Goal: Information Seeking & Learning: Learn about a topic

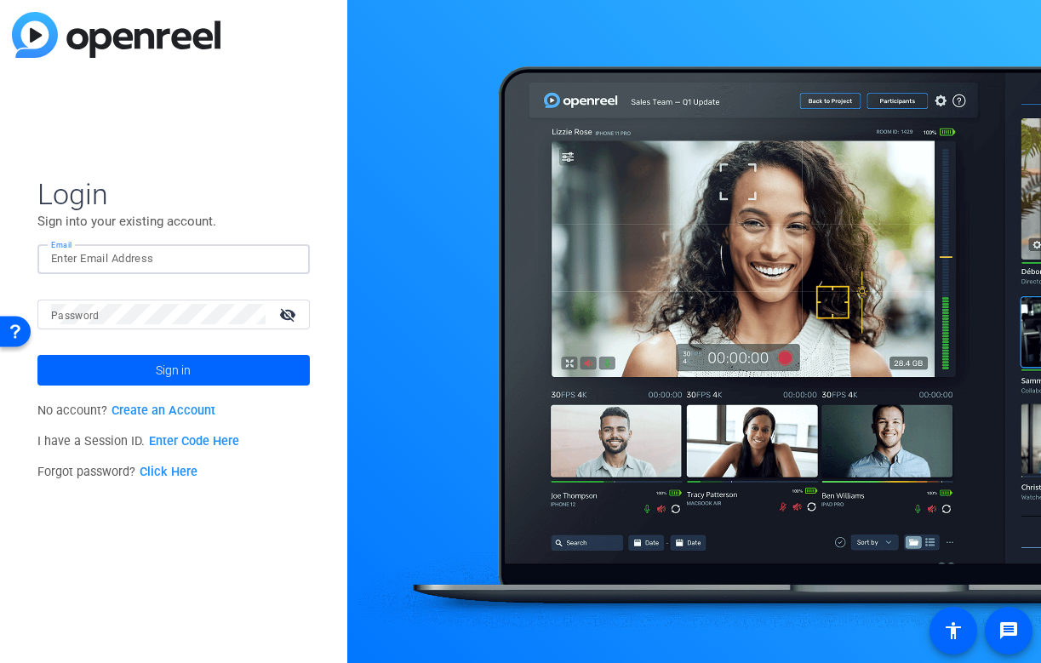
click at [188, 267] on input "Email" at bounding box center [173, 259] width 245 height 20
click at [283, 255] on img at bounding box center [282, 259] width 12 height 20
type input "[EMAIL_ADDRESS][DOMAIN_NAME]"
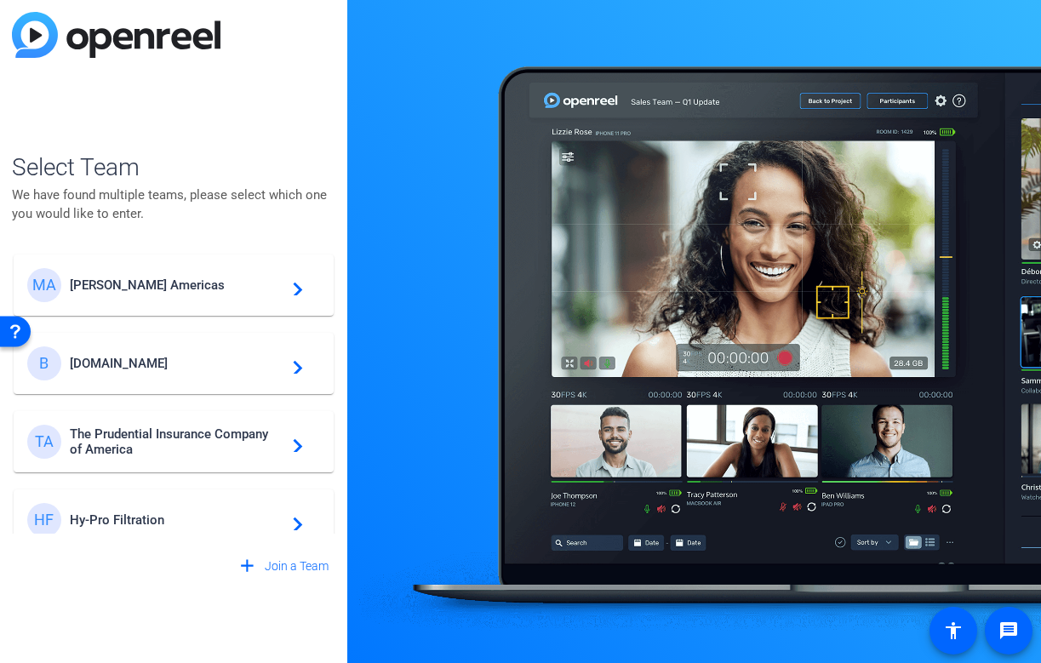
click at [126, 289] on span "Messer Americas" at bounding box center [176, 285] width 213 height 15
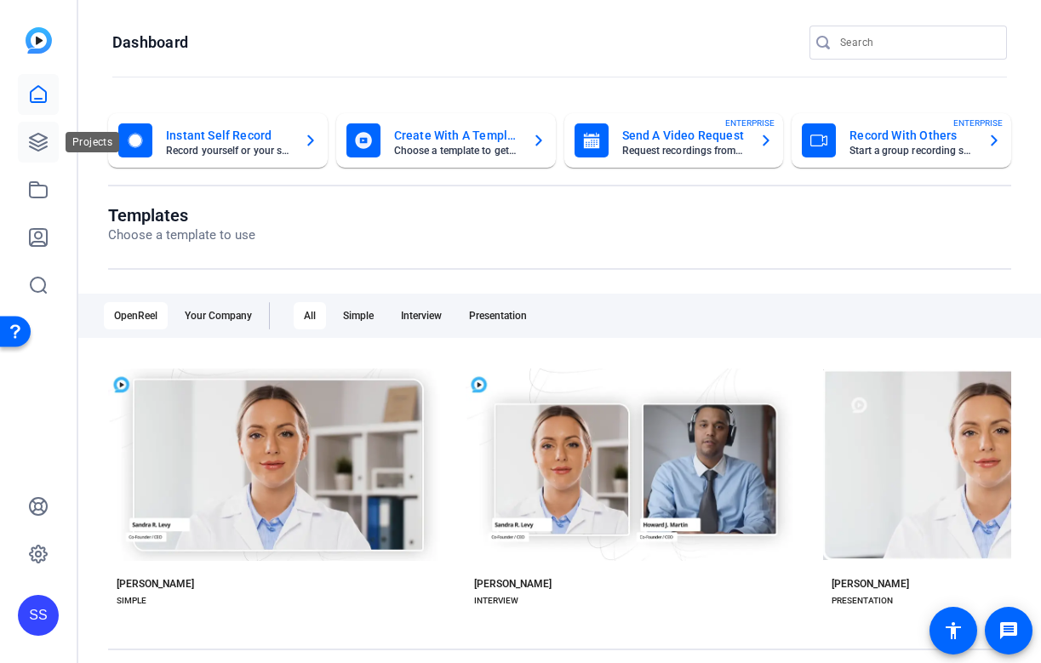
click at [43, 147] on icon at bounding box center [38, 142] width 17 height 17
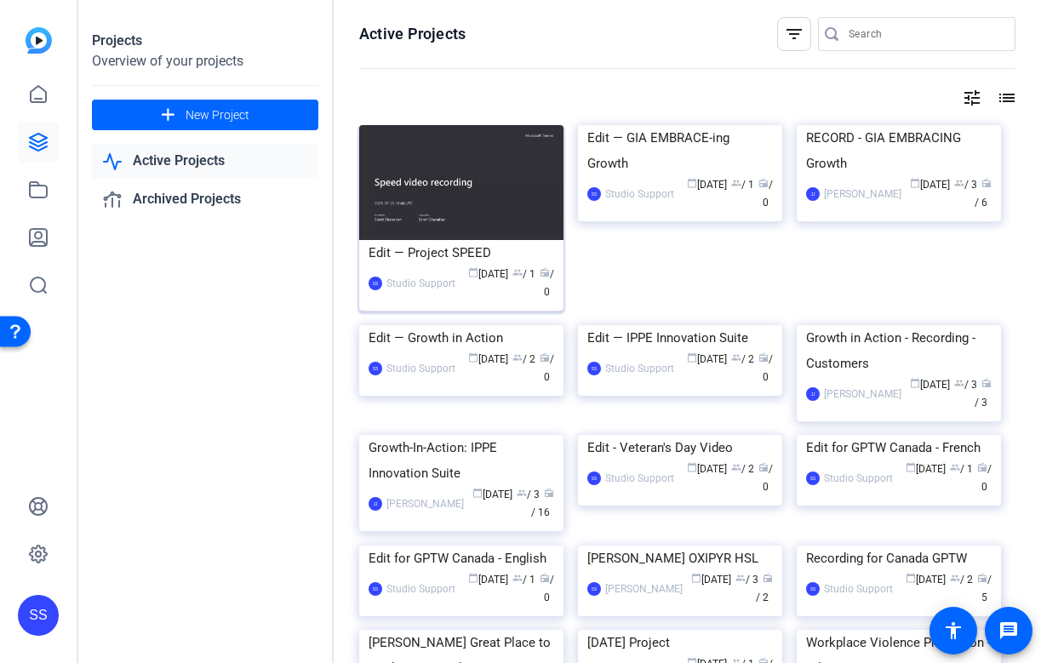
click at [472, 255] on div "Edit — Project SPEED" at bounding box center [462, 253] width 186 height 26
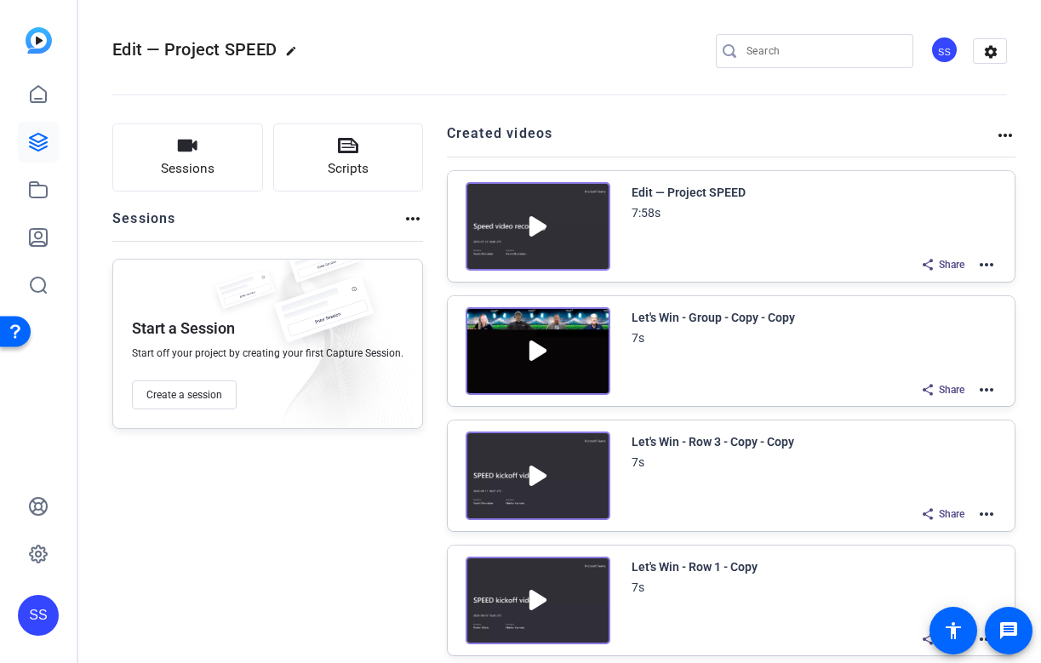
click at [990, 260] on mat-icon "more_horiz" at bounding box center [986, 265] width 20 height 20
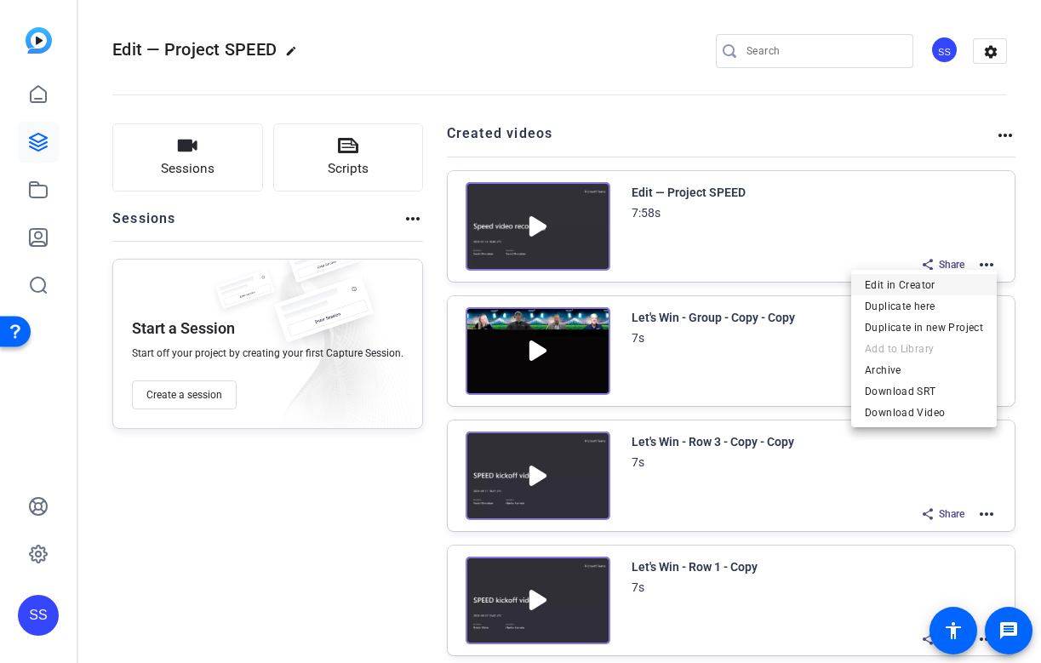
click at [919, 290] on span "Edit in Creator" at bounding box center [924, 285] width 118 height 20
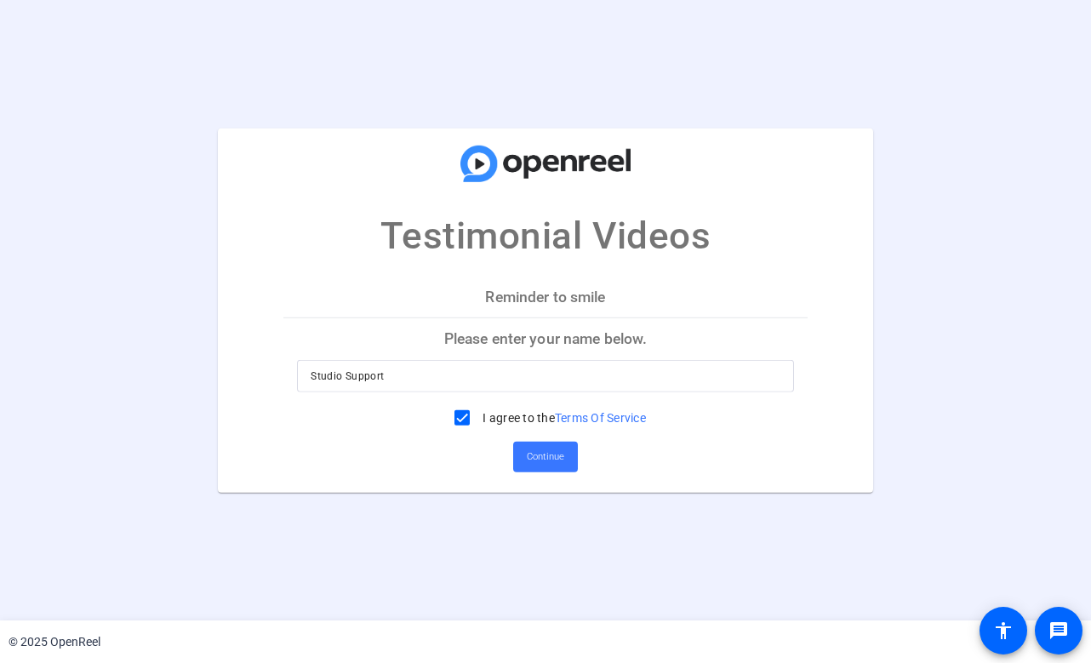
click at [646, 376] on input "Studio Support" at bounding box center [545, 376] width 469 height 20
type input "Shannon"
click at [558, 450] on span "Continue" at bounding box center [545, 457] width 37 height 26
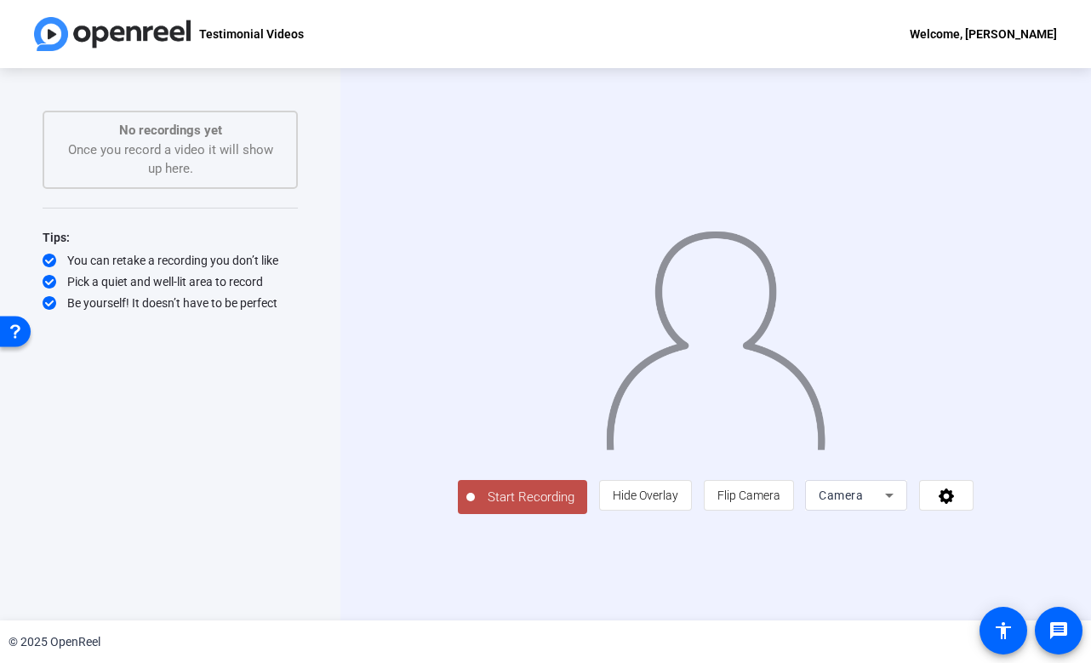
click at [475, 507] on span "Start Recording" at bounding box center [531, 498] width 112 height 20
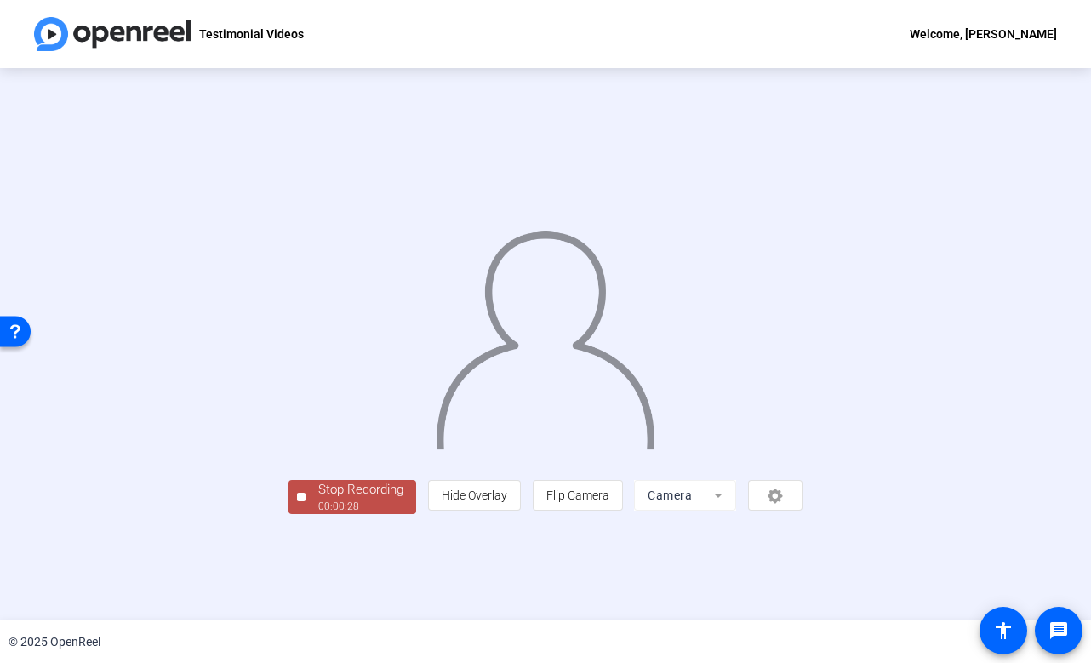
scroll to position [25, 0]
click at [318, 500] on div "Stop Recording" at bounding box center [360, 490] width 85 height 20
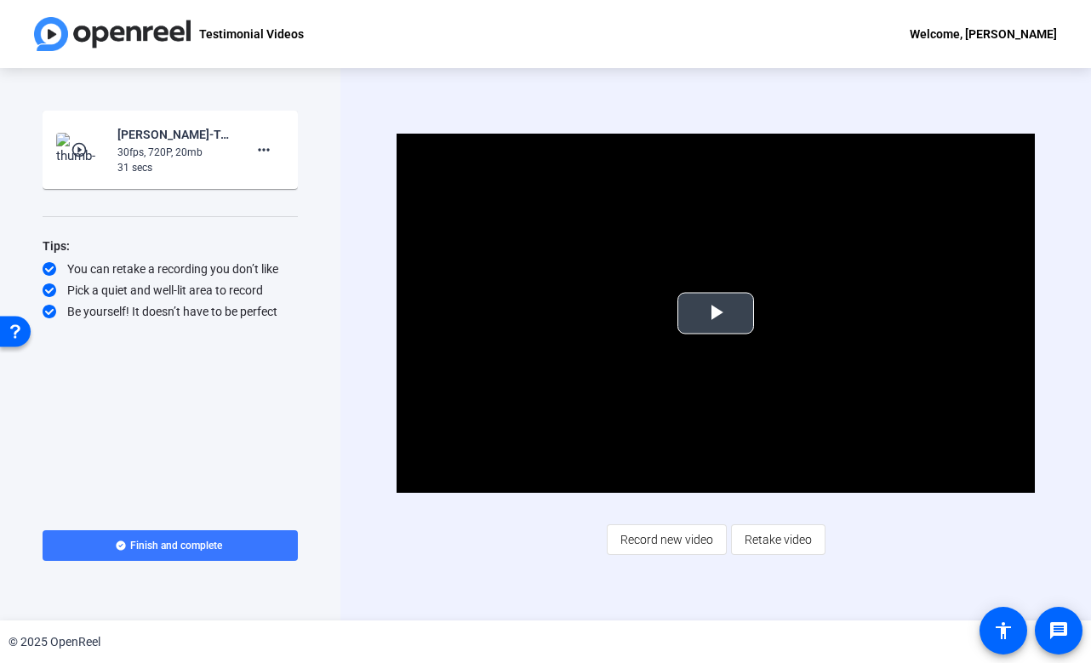
click at [716, 313] on span "Video Player" at bounding box center [716, 313] width 0 height 0
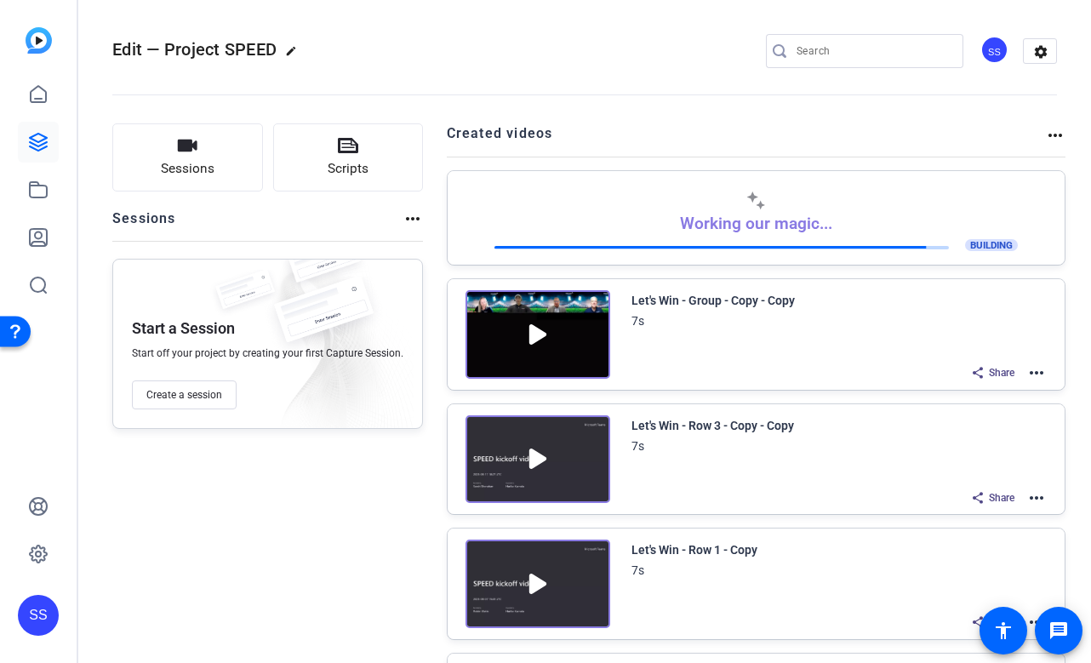
click at [49, 625] on div "SS" at bounding box center [38, 615] width 41 height 41
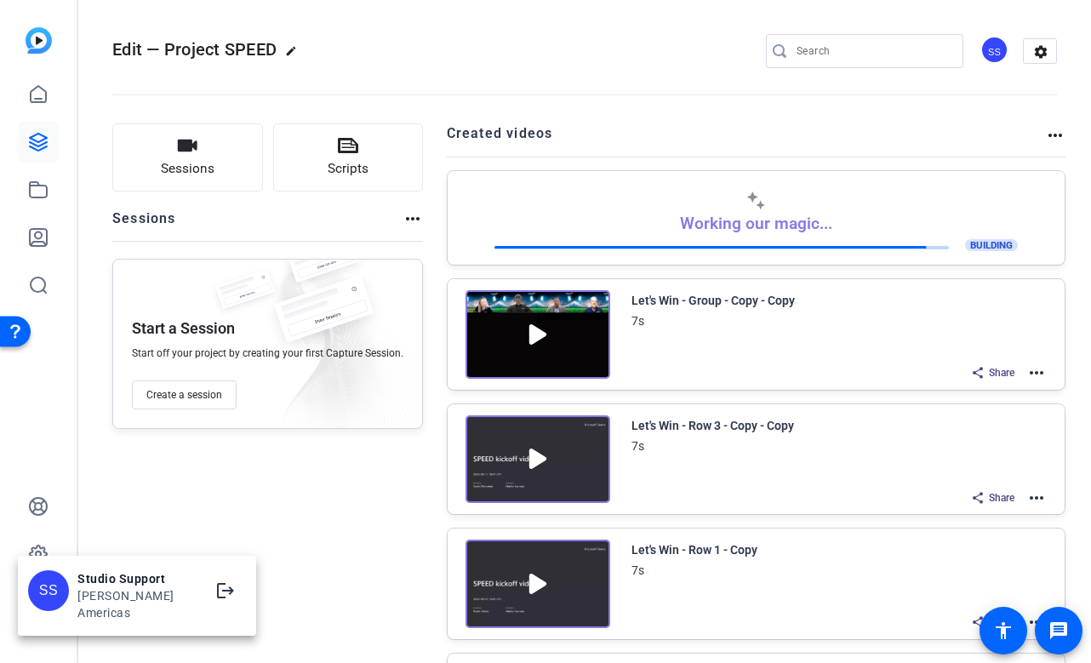
click at [33, 551] on div at bounding box center [545, 331] width 1091 height 663
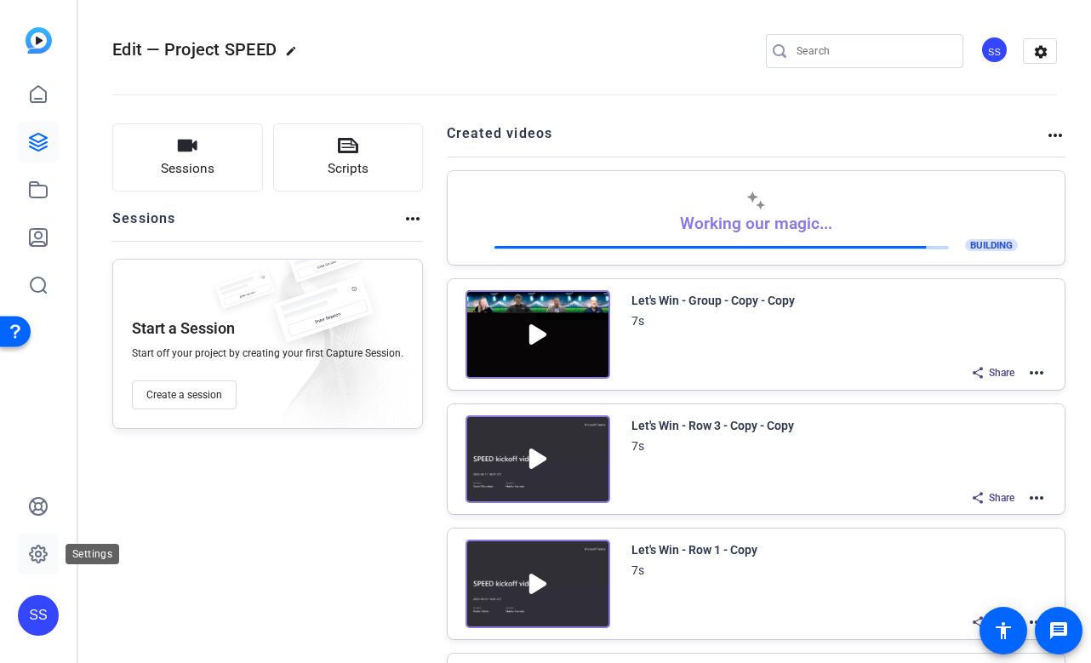
click at [37, 552] on icon at bounding box center [38, 554] width 5 height 5
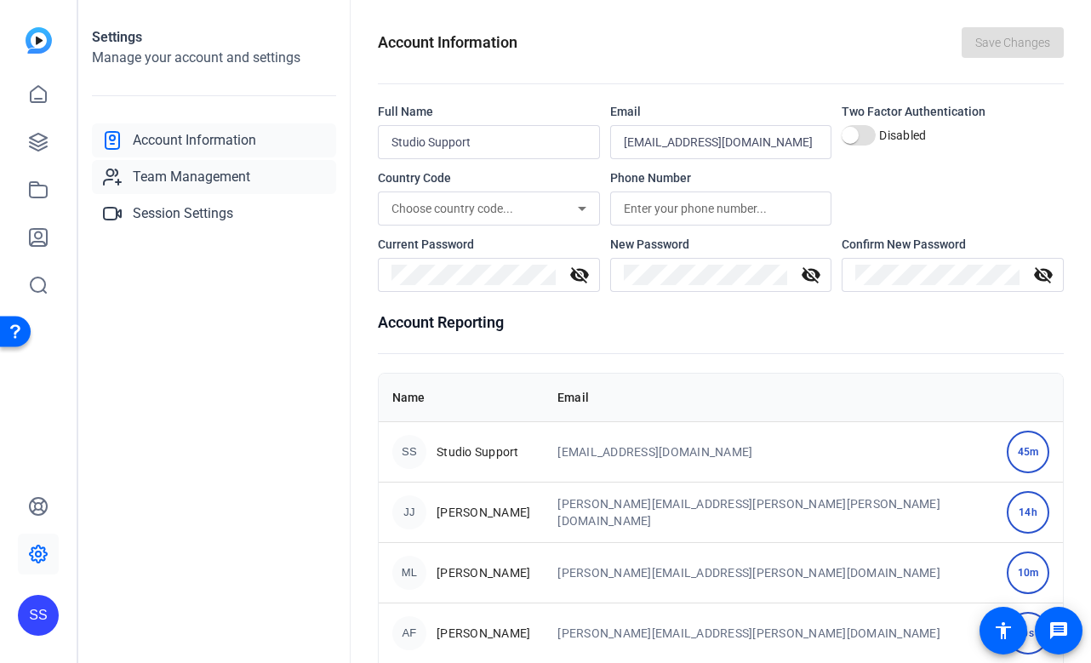
click at [249, 182] on span "Team Management" at bounding box center [191, 177] width 117 height 20
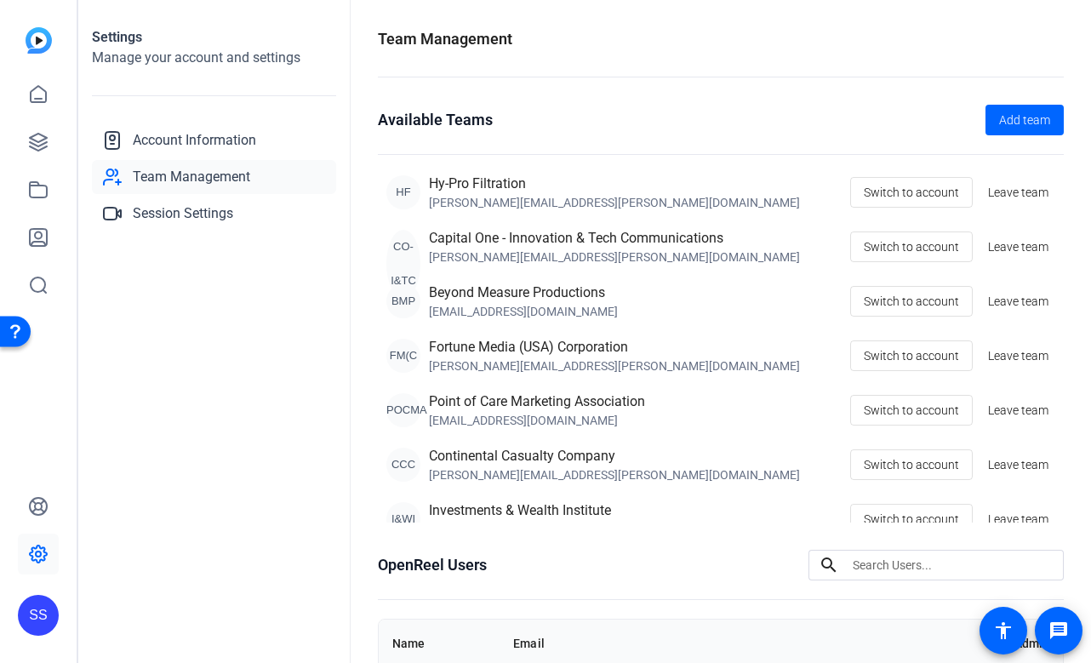
scroll to position [281, 0]
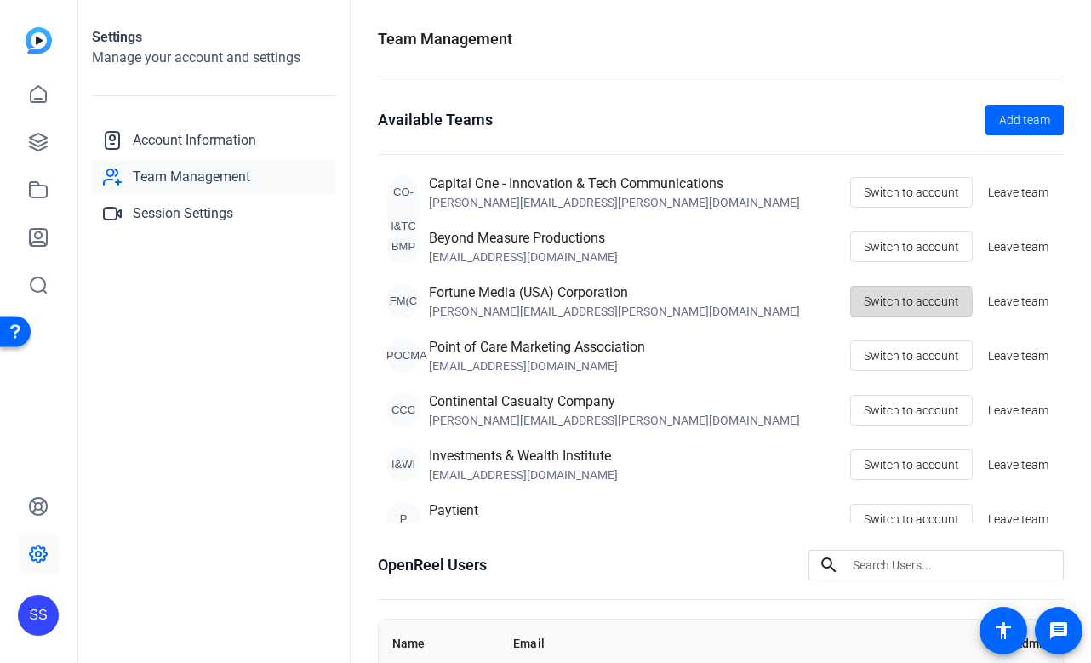
click at [879, 304] on span "Switch to account" at bounding box center [911, 301] width 95 height 32
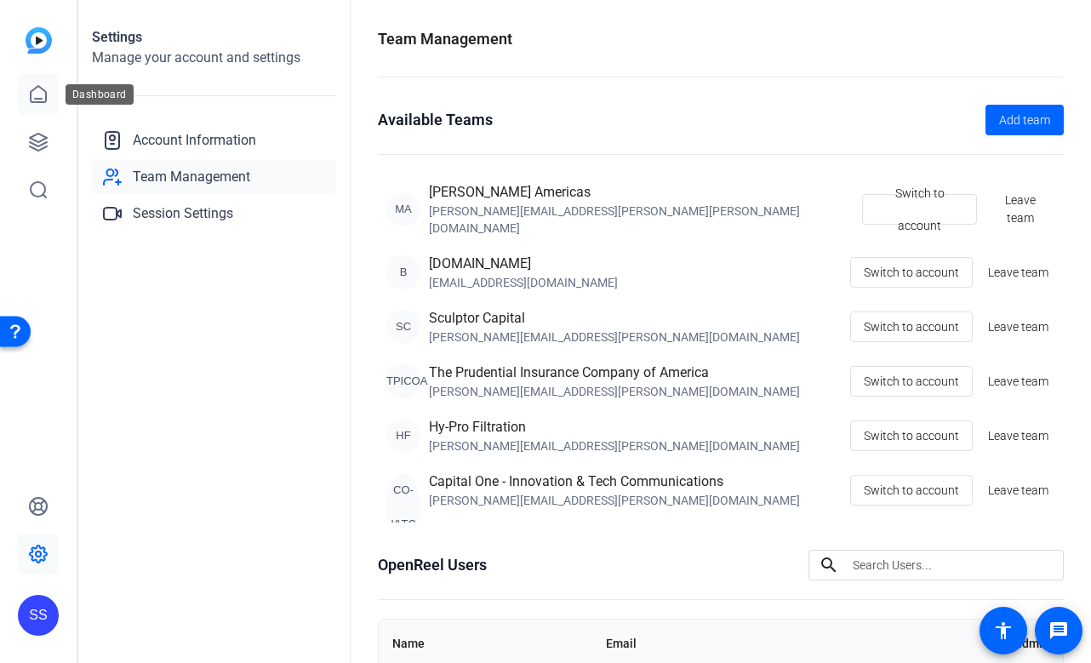
click at [43, 96] on icon at bounding box center [38, 94] width 20 height 20
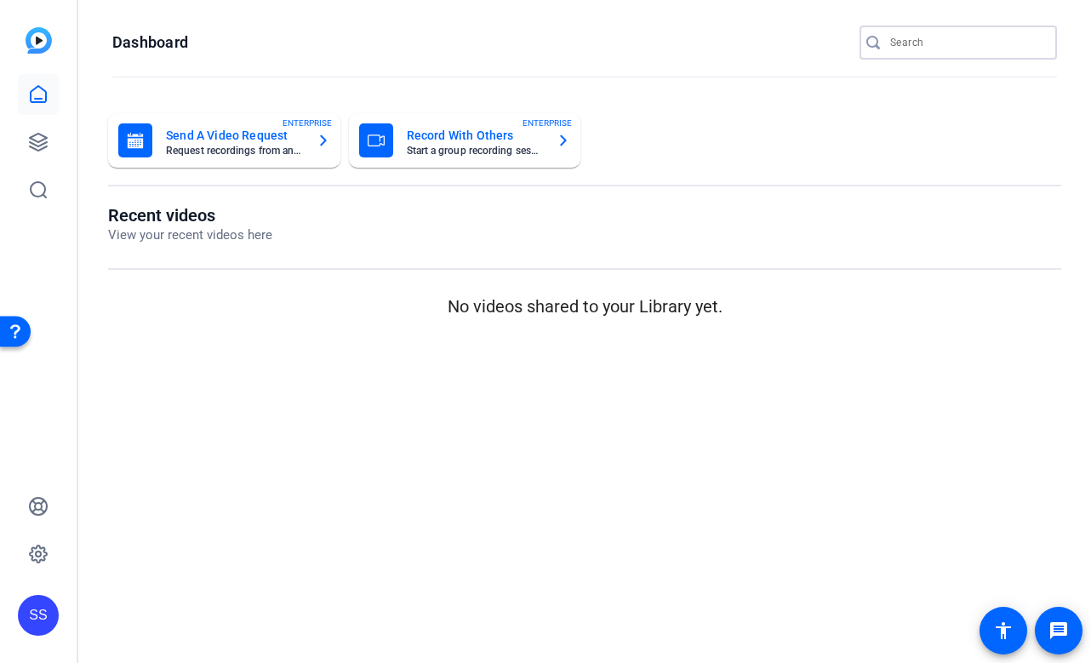
click at [948, 43] on input "Search" at bounding box center [967, 42] width 153 height 20
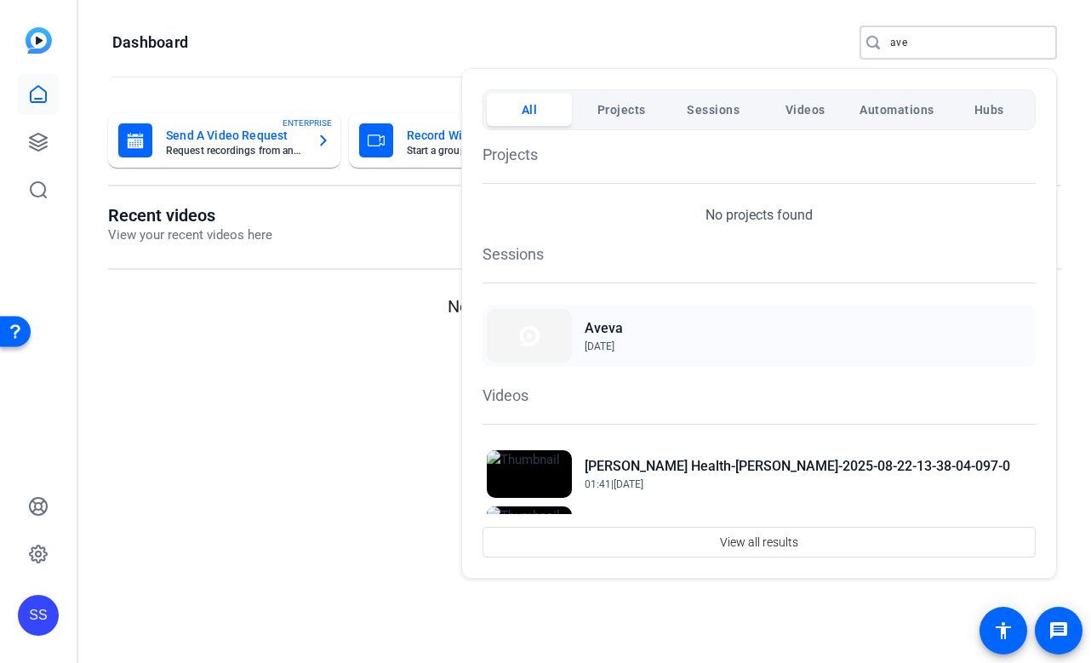
type input "ave"
click at [571, 334] on img at bounding box center [529, 336] width 85 height 54
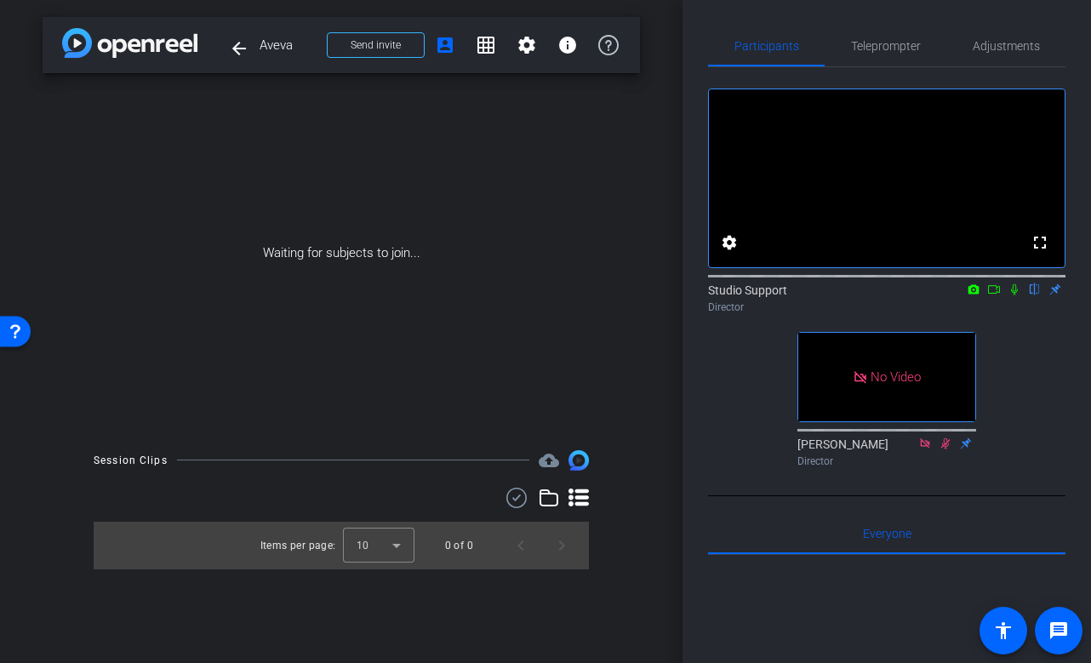
click at [994, 295] on icon at bounding box center [995, 289] width 14 height 12
click at [1031, 295] on icon at bounding box center [1035, 289] width 14 height 12
click at [1041, 295] on icon at bounding box center [1035, 289] width 14 height 12
drag, startPoint x: 295, startPoint y: 46, endPoint x: 256, endPoint y: 46, distance: 38.3
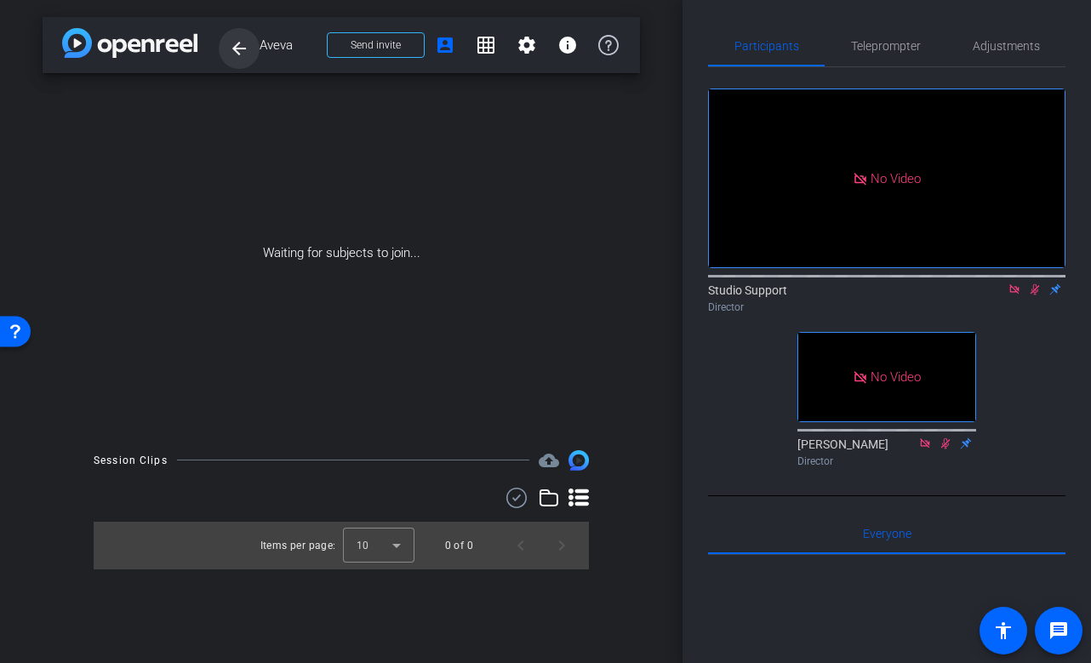
click at [256, 46] on div "arrow_back Aveva Back to project Send invite account_box grid_on settings info" at bounding box center [342, 45] width 598 height 56
copy span "Aveva"
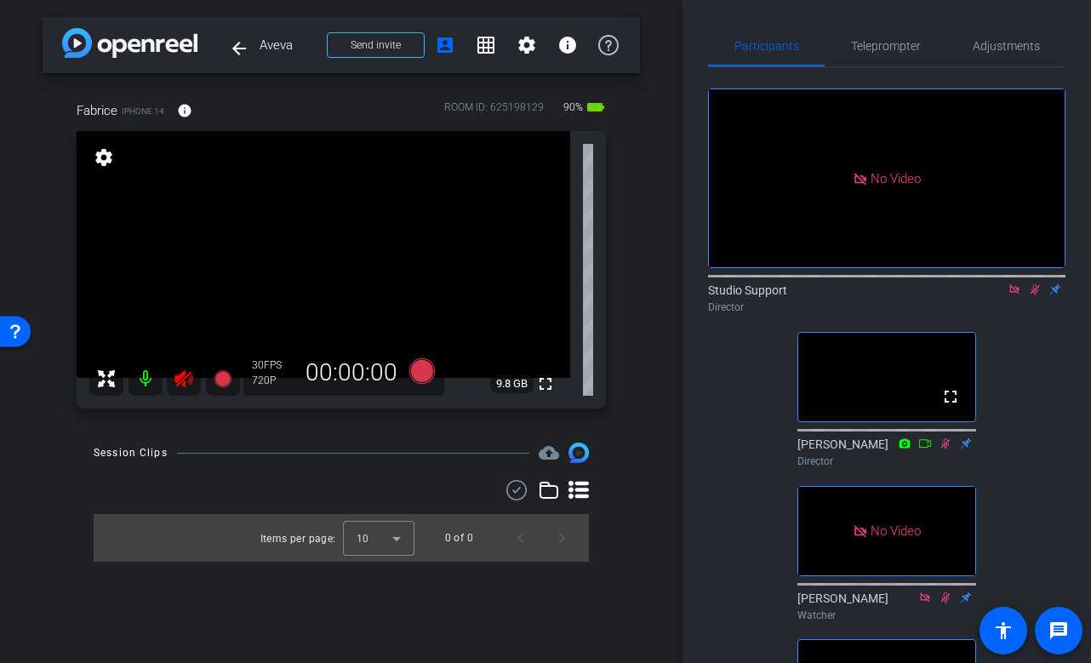
click at [183, 384] on icon at bounding box center [184, 378] width 18 height 17
click at [1008, 51] on span "Adjustments" at bounding box center [1006, 46] width 67 height 12
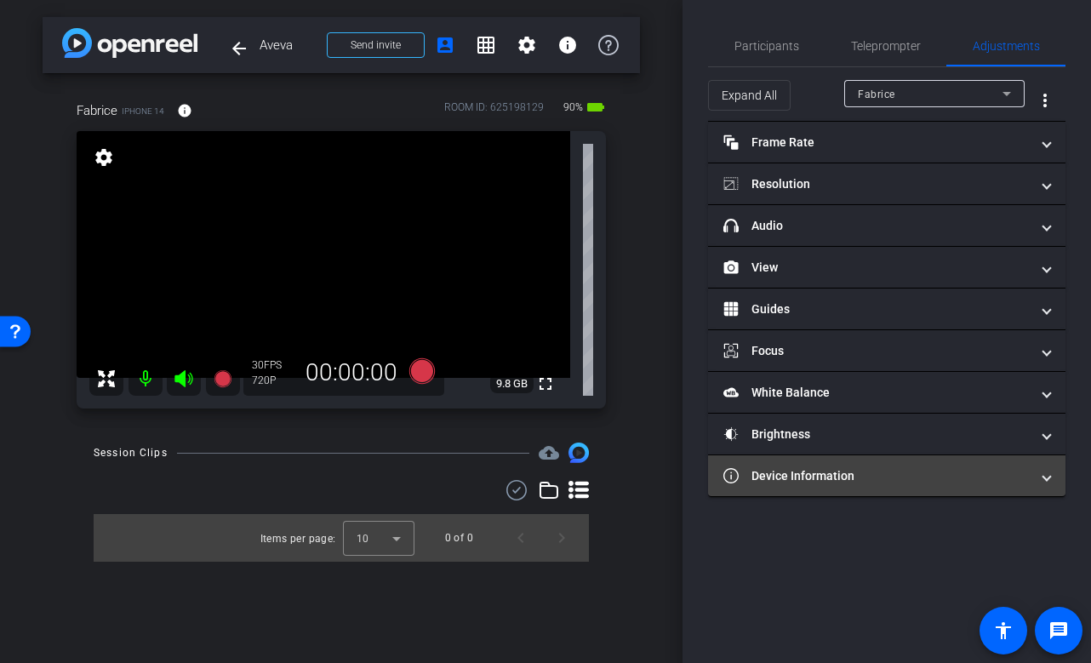
click at [840, 484] on mat-panel-title "Device Information" at bounding box center [877, 476] width 306 height 18
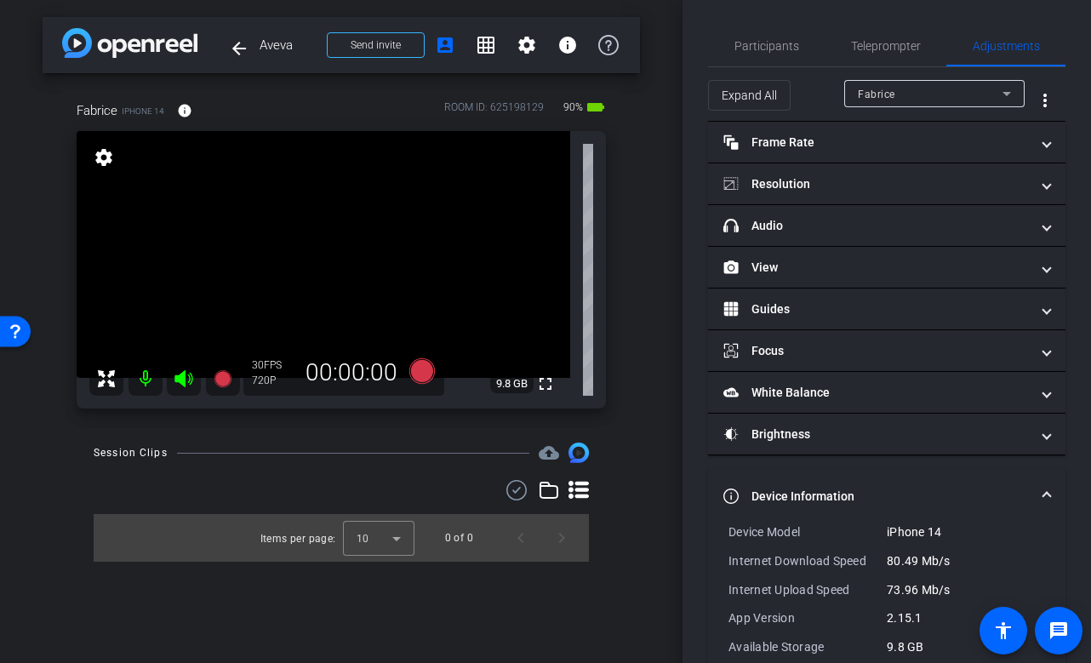
scroll to position [61, 0]
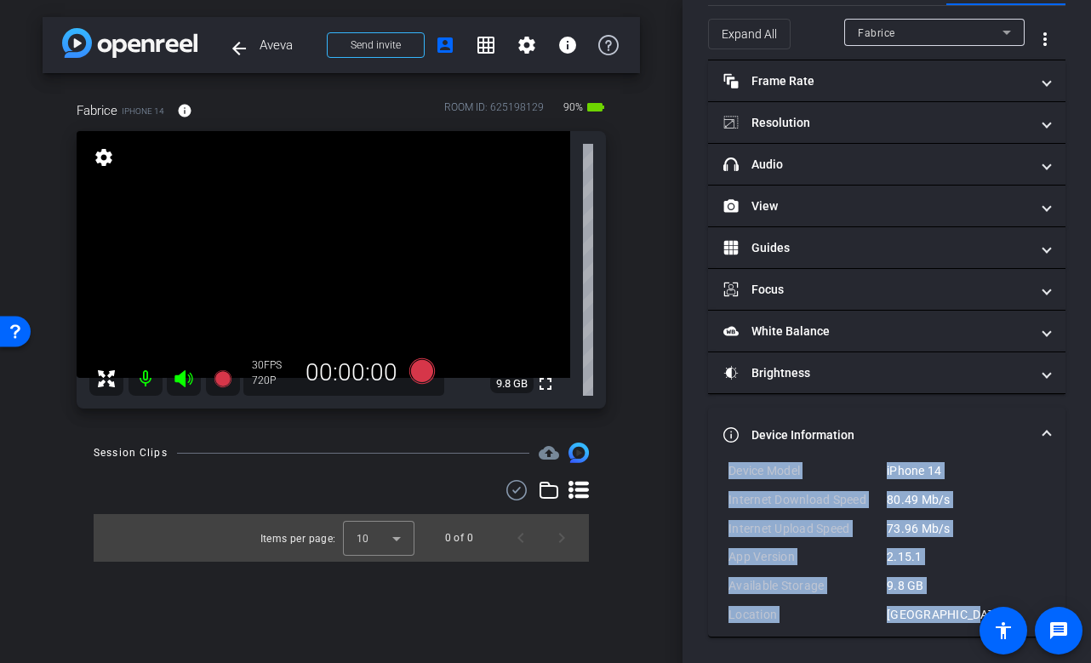
drag, startPoint x: 961, startPoint y: 620, endPoint x: 729, endPoint y: 475, distance: 273.8
click at [729, 475] on div "Device Model iPhone 14 Internet Download Speed 80.49 Mb/s Internet Upload Speed…" at bounding box center [887, 542] width 317 height 161
copy div "Device Model iPhone 14 Internet Download Speed 80.49 Mb/s Internet Upload Speed…"
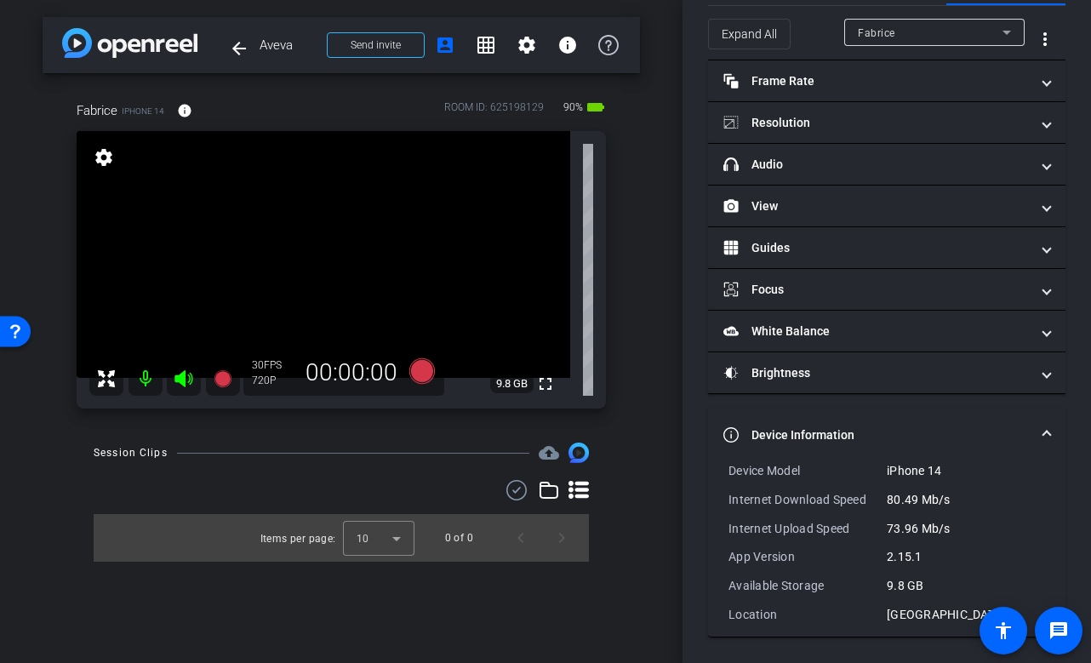
click at [814, 431] on mat-panel-title "Device Information" at bounding box center [877, 436] width 306 height 18
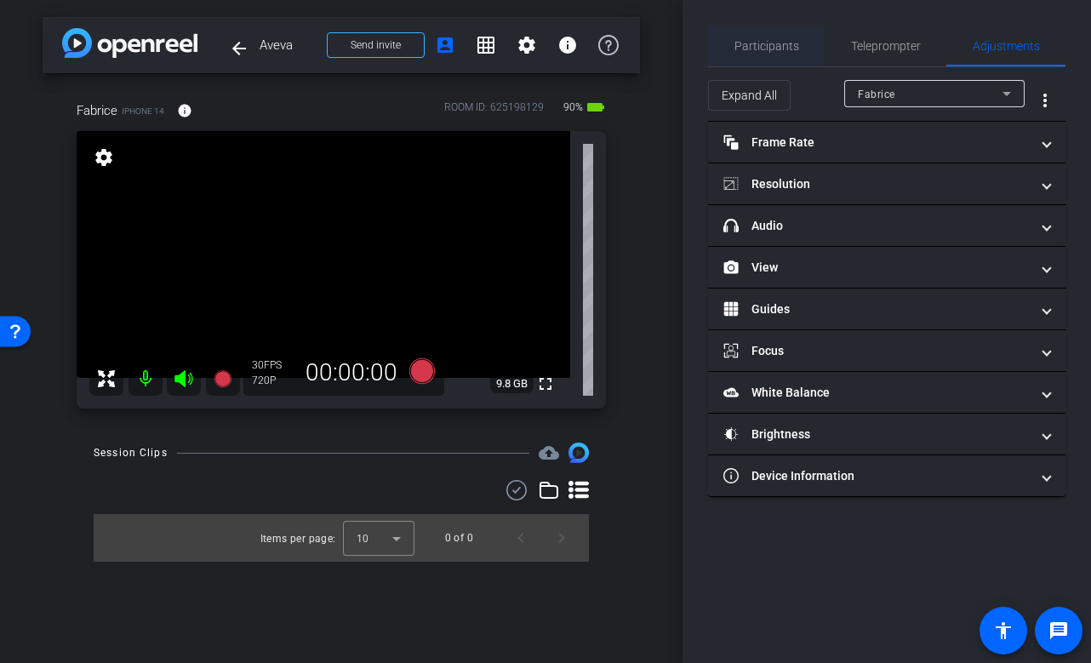
click at [763, 42] on span "Participants" at bounding box center [767, 46] width 65 height 12
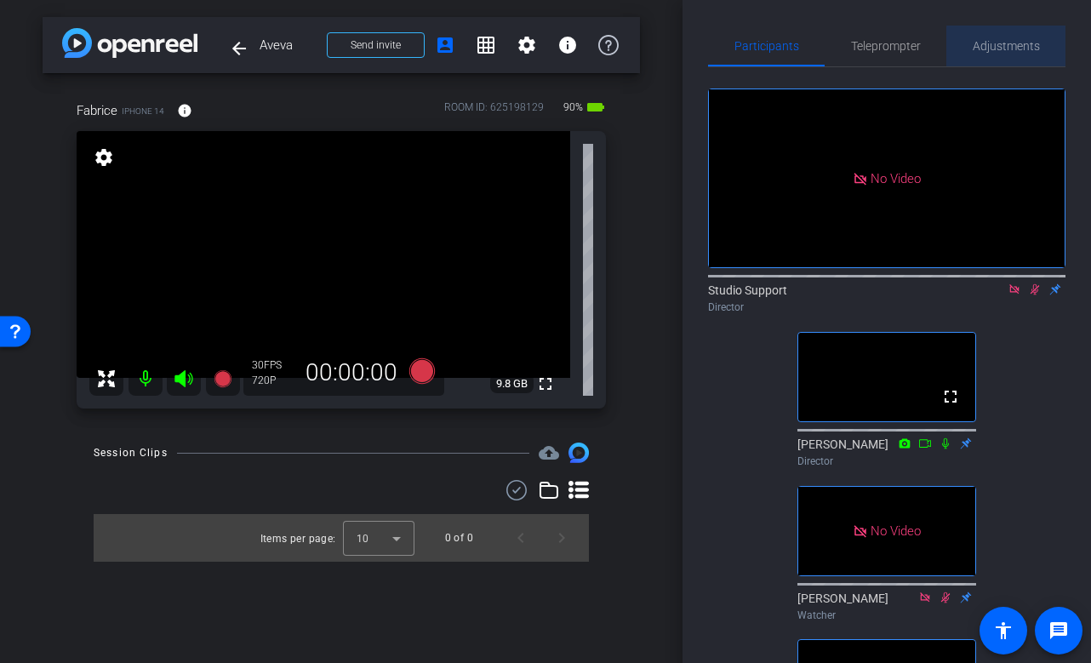
click at [1031, 56] on span "Adjustments" at bounding box center [1006, 46] width 67 height 41
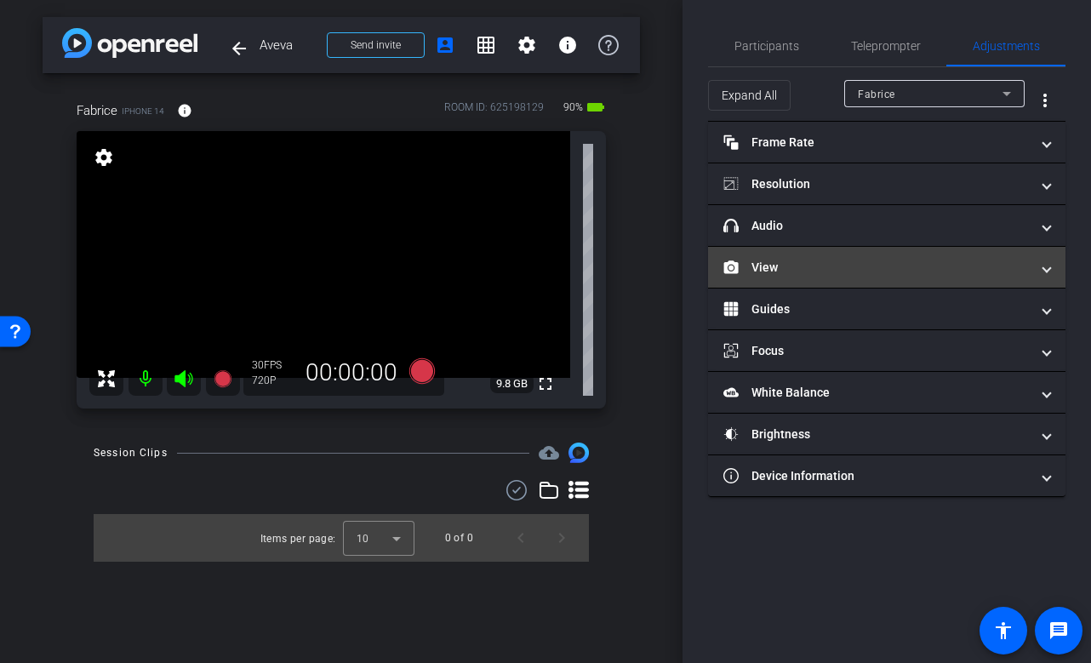
click at [845, 267] on mat-panel-title "View" at bounding box center [877, 268] width 306 height 18
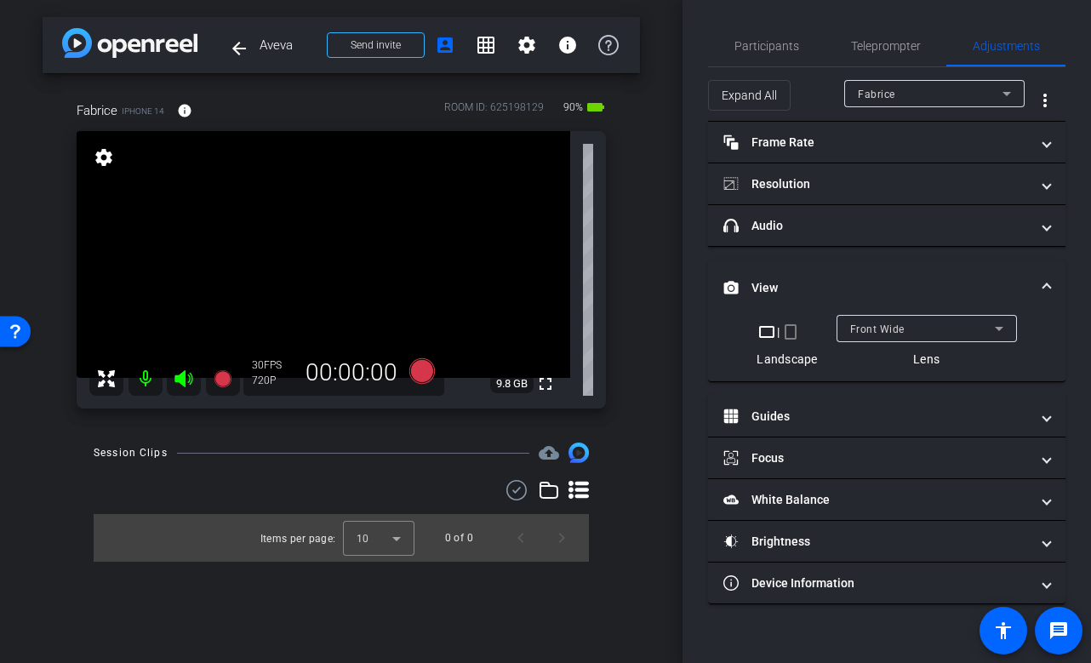
click at [845, 267] on mat-expansion-panel-header "View" at bounding box center [887, 288] width 358 height 54
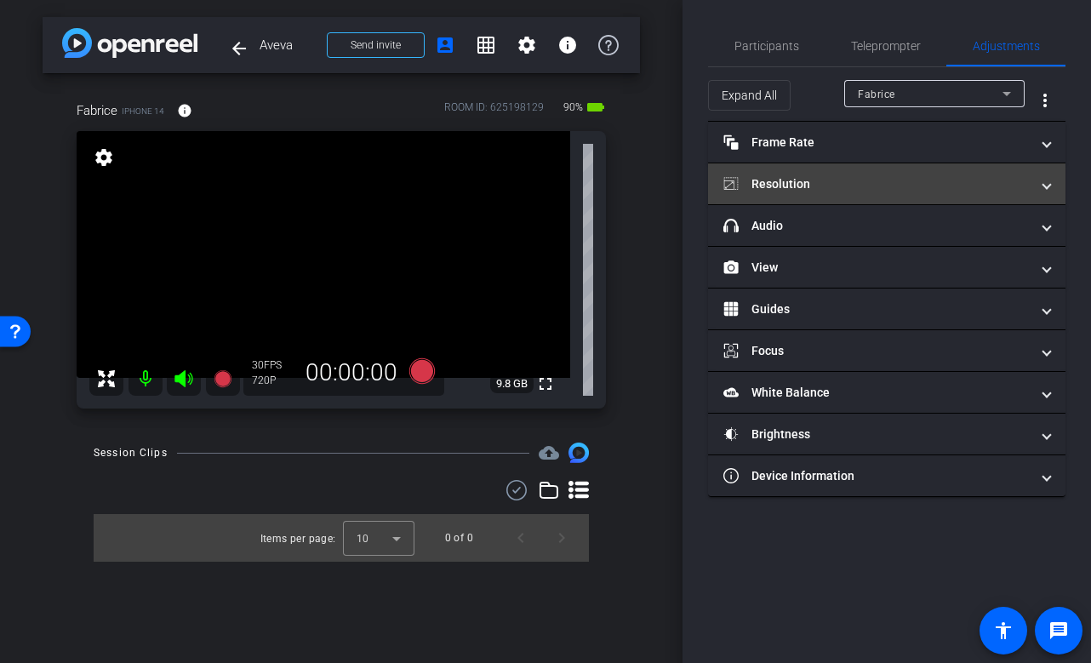
click at [852, 178] on mat-panel-title "Resolution" at bounding box center [877, 184] width 306 height 18
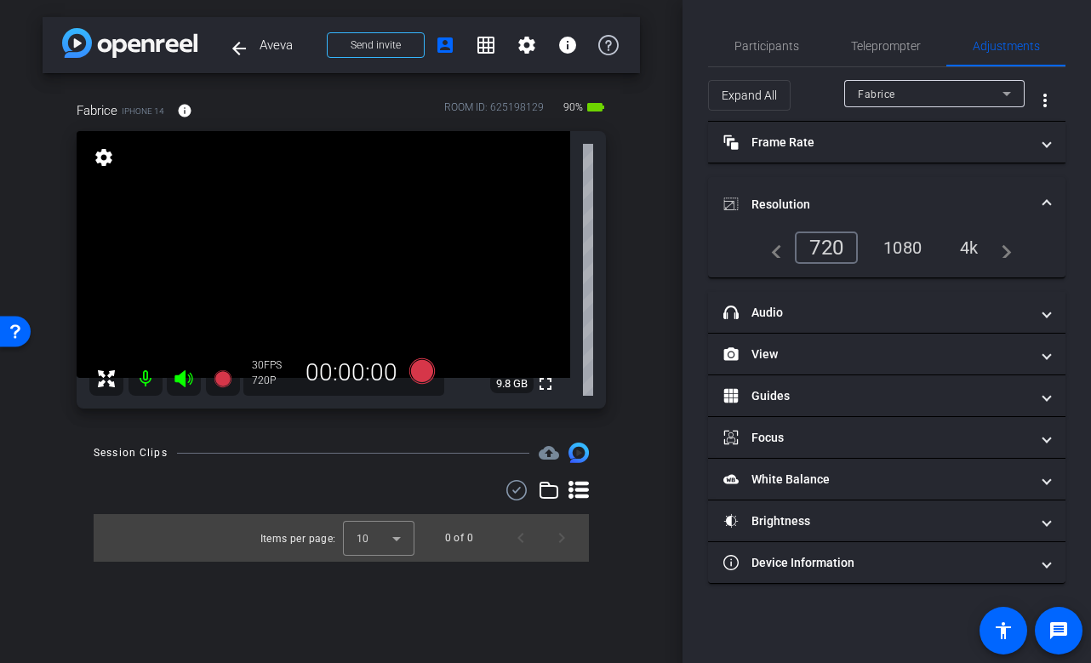
click at [898, 249] on div "1080" at bounding box center [903, 247] width 64 height 29
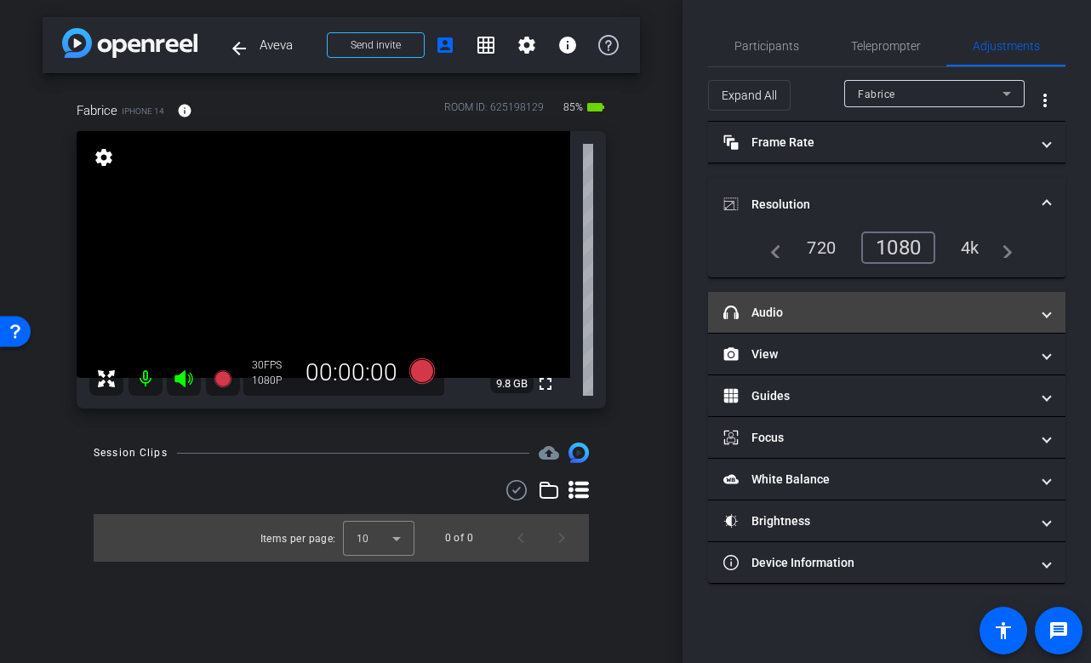
click at [767, 311] on mat-panel-title "headphone icon Audio" at bounding box center [877, 313] width 306 height 18
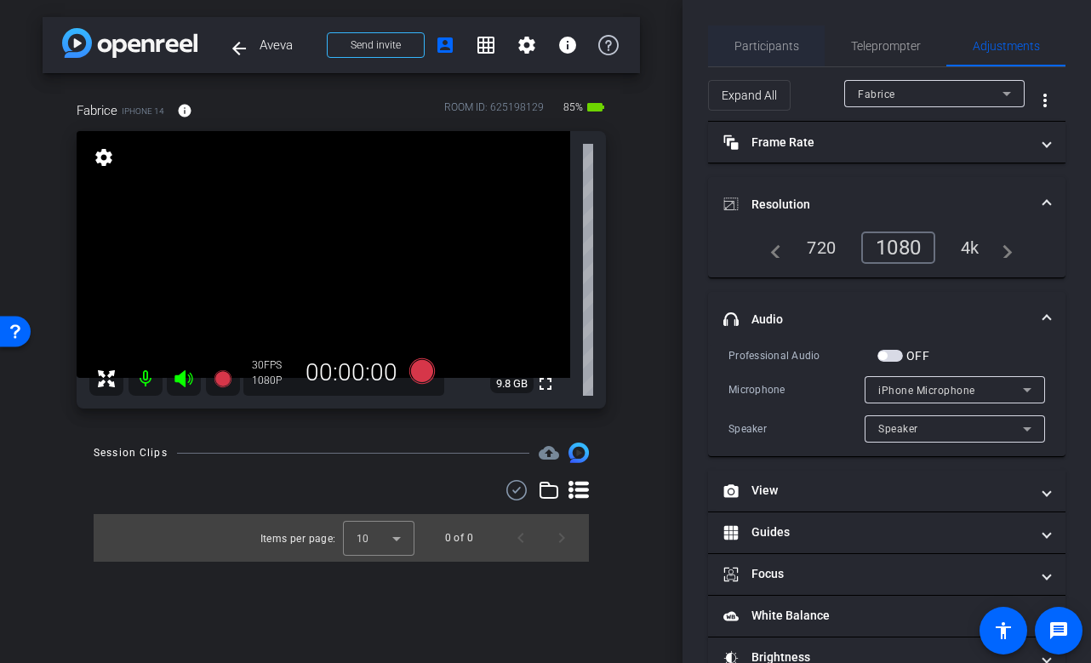
click at [782, 44] on span "Participants" at bounding box center [767, 46] width 65 height 12
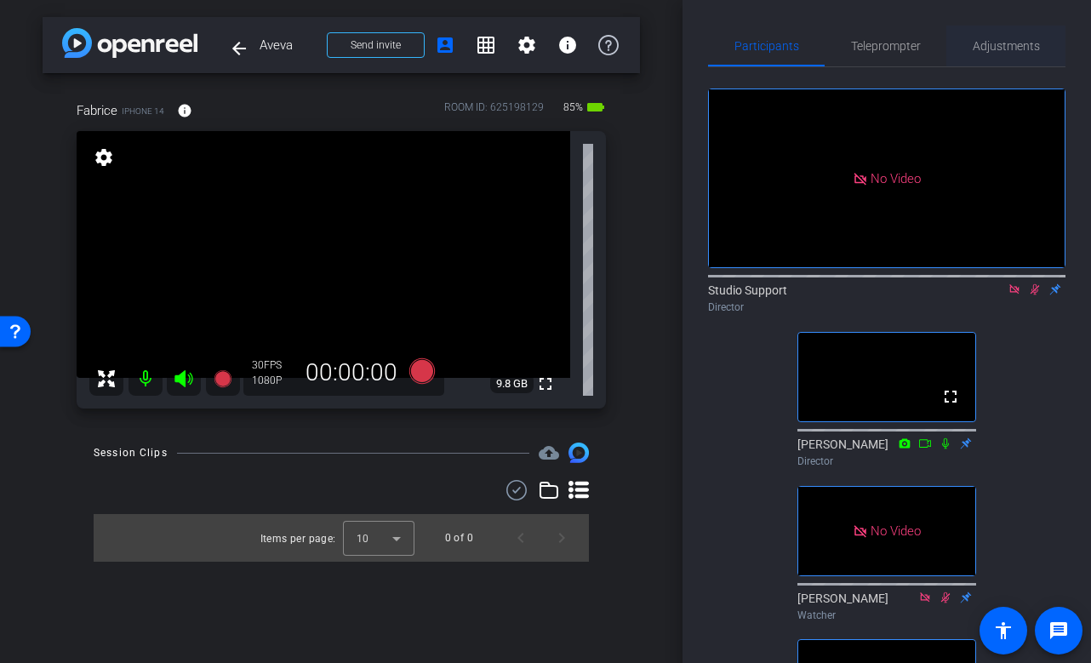
click at [996, 59] on span "Adjustments" at bounding box center [1006, 46] width 67 height 41
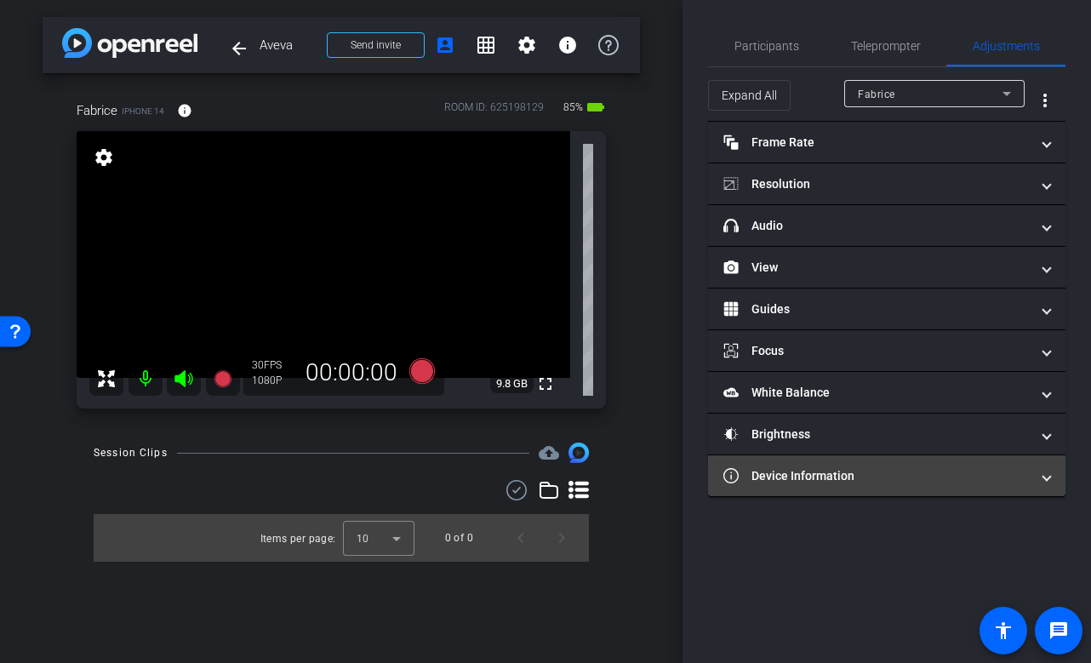
click at [818, 479] on mat-panel-title "Device Information" at bounding box center [877, 476] width 306 height 18
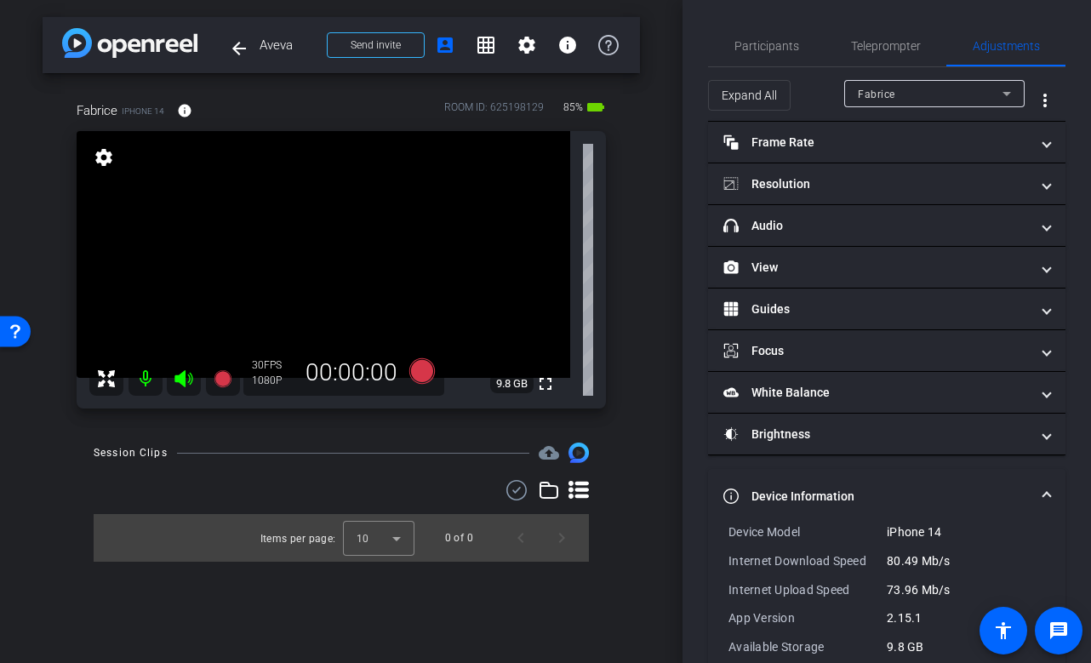
scroll to position [61, 0]
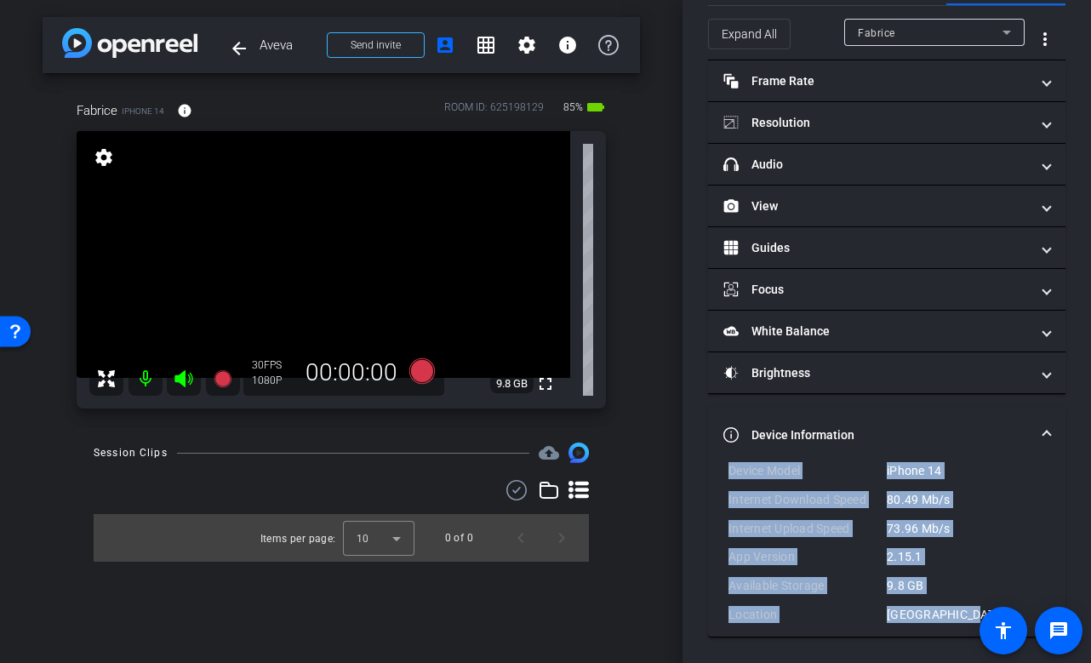
drag, startPoint x: 967, startPoint y: 615, endPoint x: 725, endPoint y: 473, distance: 280.1
click at [725, 473] on div "Device Model iPhone 14 Internet Download Speed 80.49 Mb/s Internet Upload Speed…" at bounding box center [887, 549] width 358 height 175
copy div "Device Model iPhone 14 Internet Download Speed 80.49 Mb/s Internet Upload Speed…"
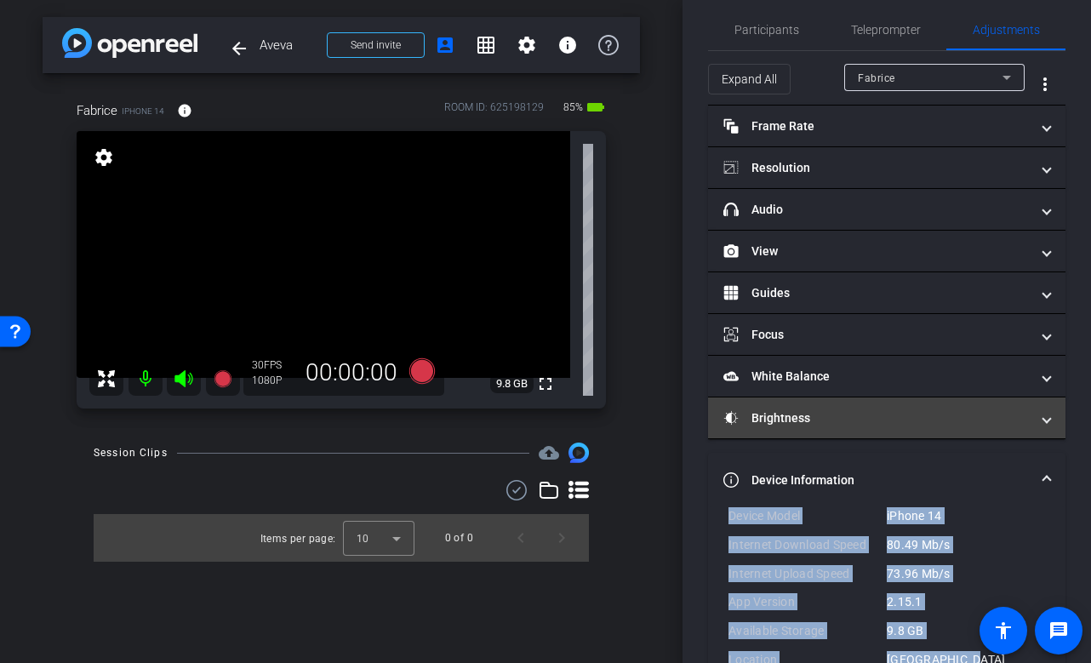
scroll to position [19, 0]
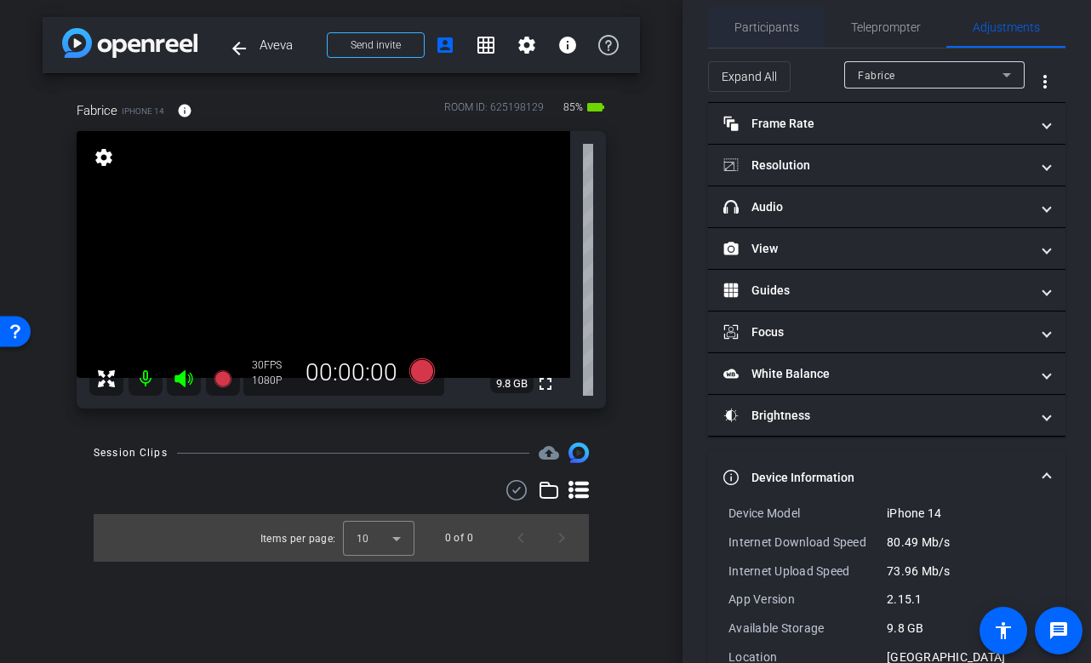
click at [777, 14] on span "Participants" at bounding box center [767, 27] width 65 height 41
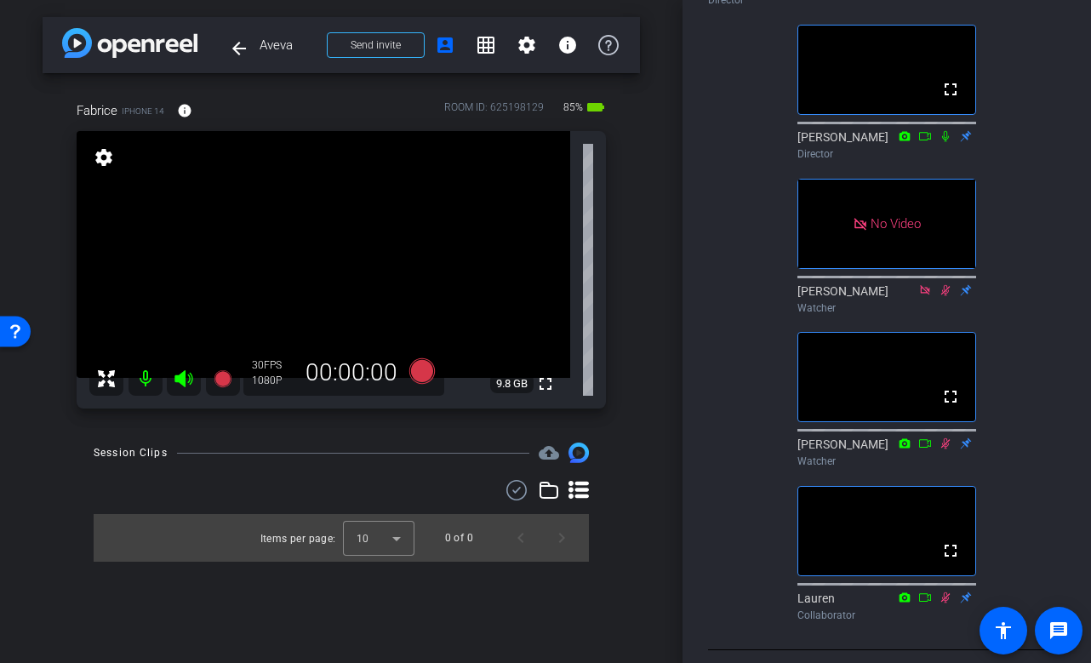
scroll to position [0, 0]
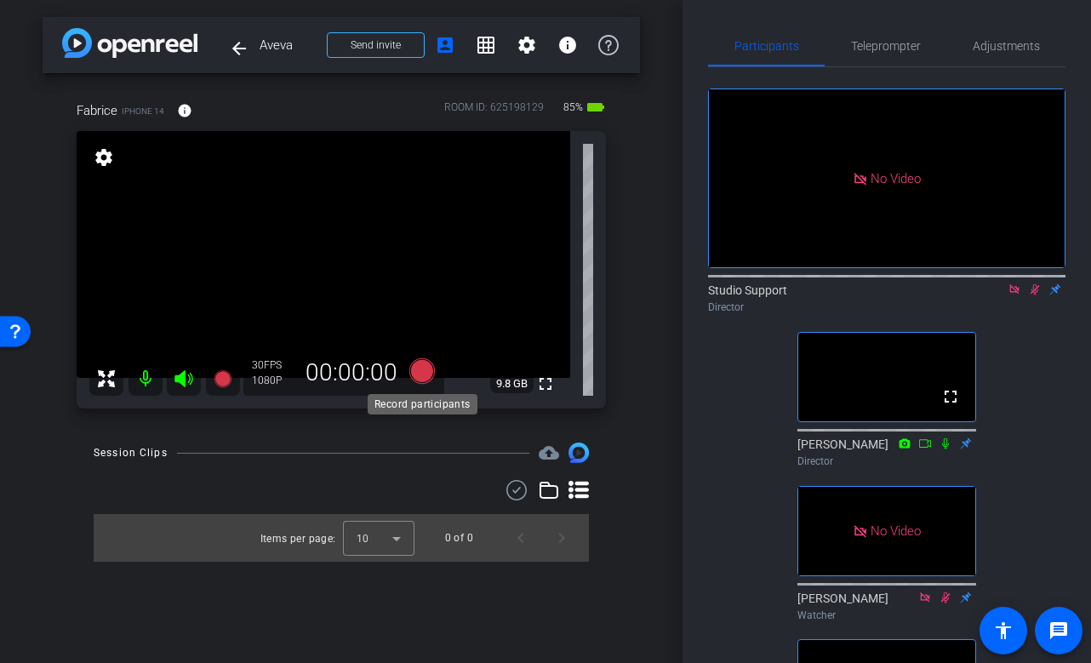
click at [426, 374] on icon at bounding box center [422, 371] width 26 height 26
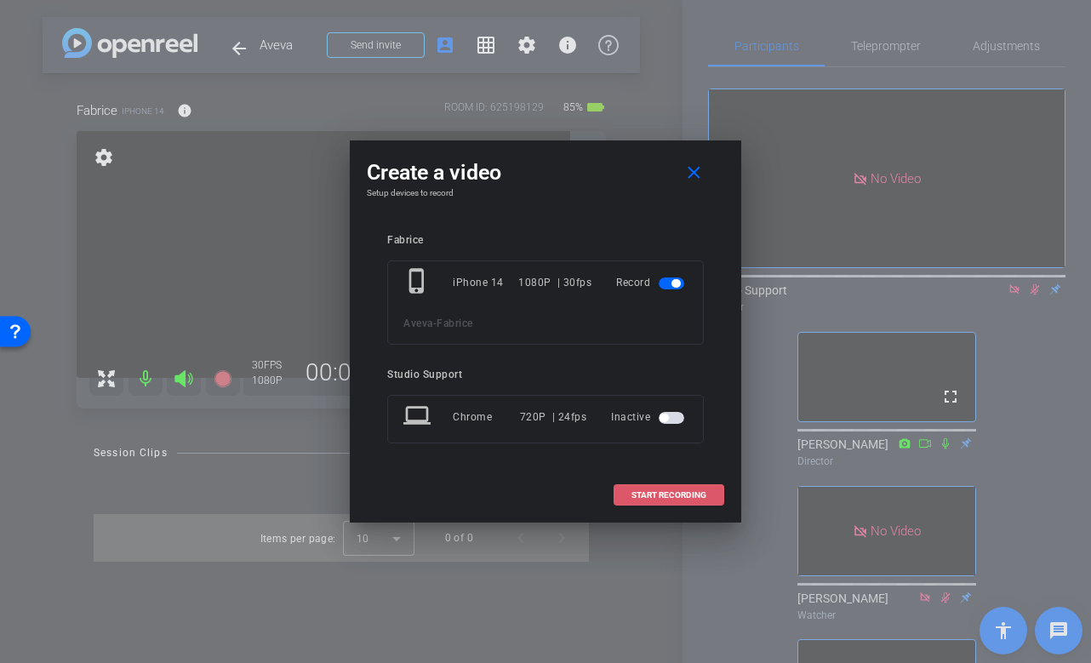
click at [655, 494] on span "START RECORDING" at bounding box center [669, 495] width 75 height 9
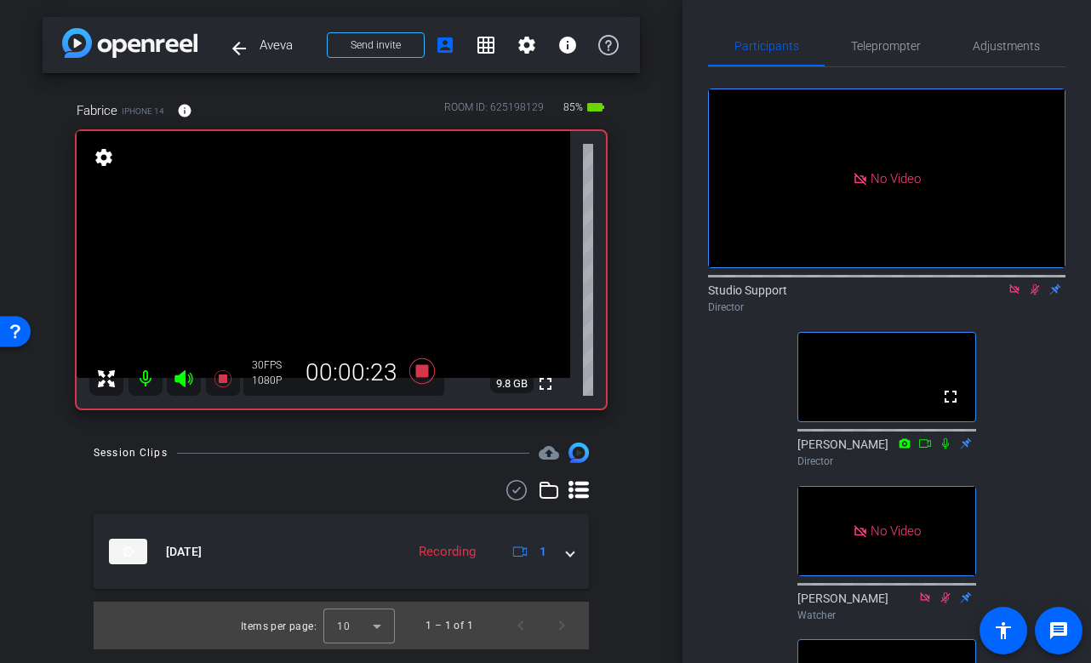
click at [418, 451] on div "Session Clips cloud_upload" at bounding box center [341, 453] width 495 height 20
click at [973, 43] on span "Adjustments" at bounding box center [1006, 46] width 67 height 12
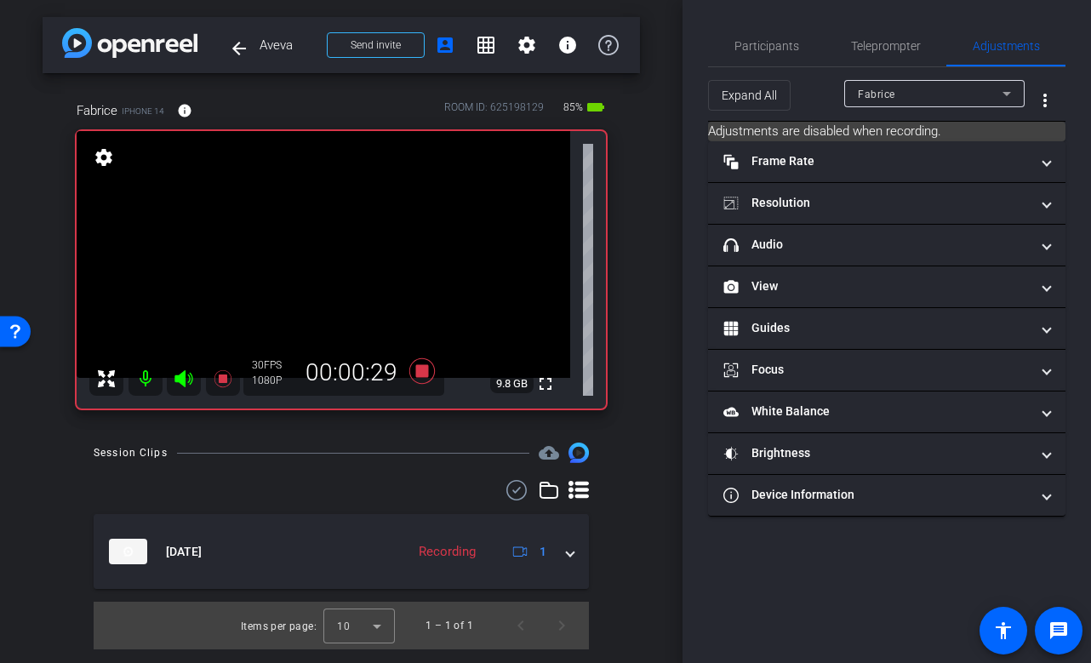
click at [839, 515] on mat-expansion-panel "Device Information Device Model iPhone 14 Internet Download Speed 80.49 Mb/s In…" at bounding box center [887, 496] width 358 height 42
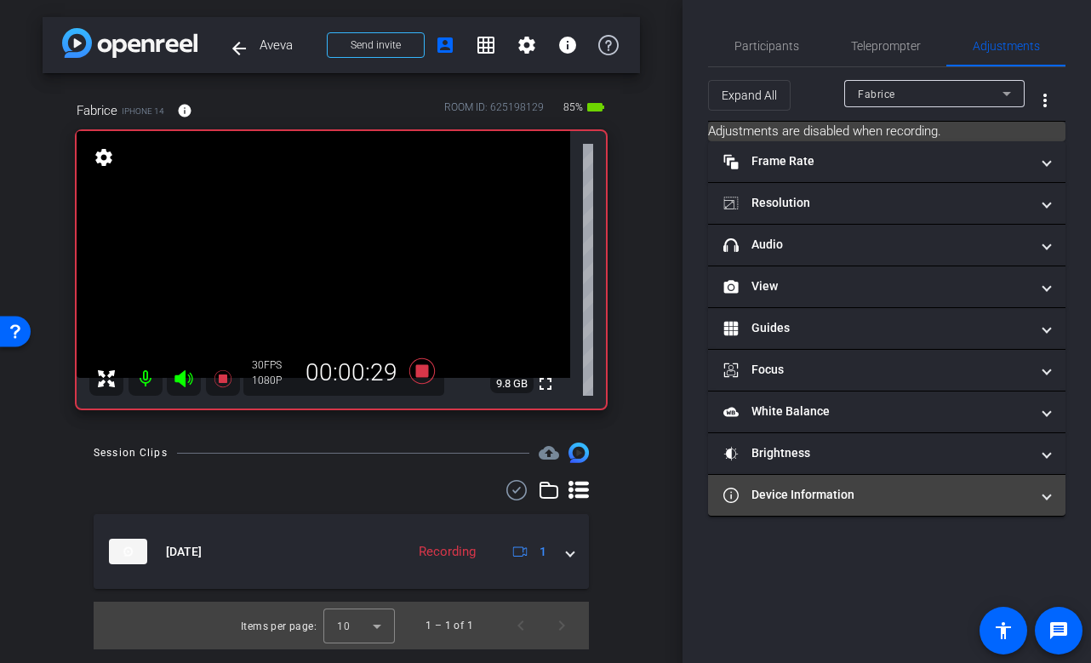
click at [824, 499] on mat-panel-title "Device Information" at bounding box center [877, 495] width 306 height 18
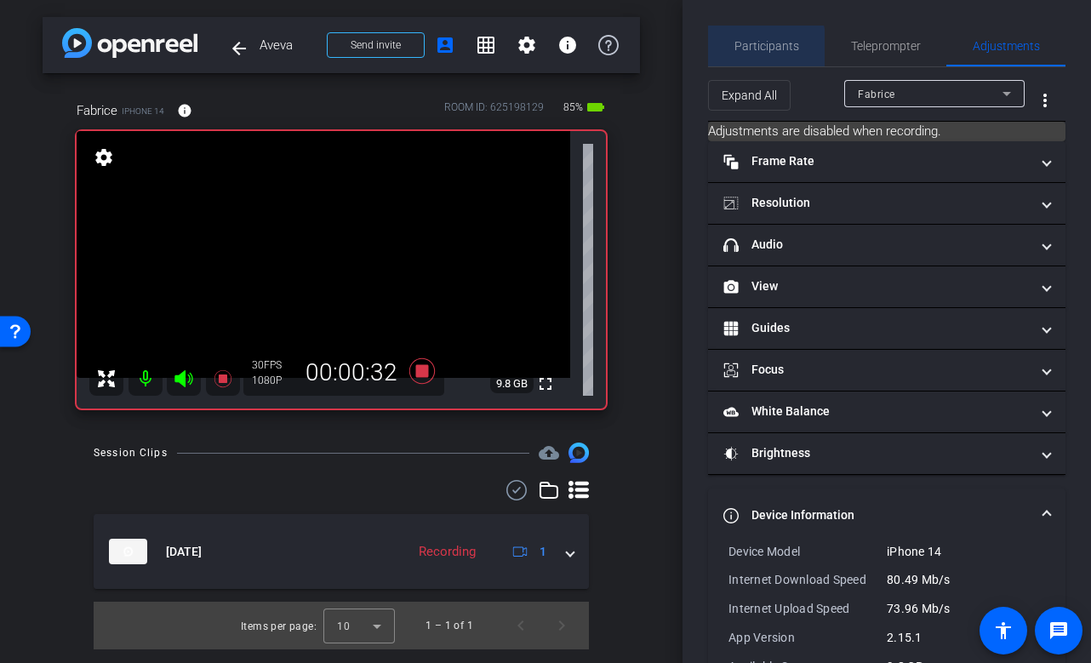
click at [757, 48] on span "Participants" at bounding box center [767, 46] width 65 height 12
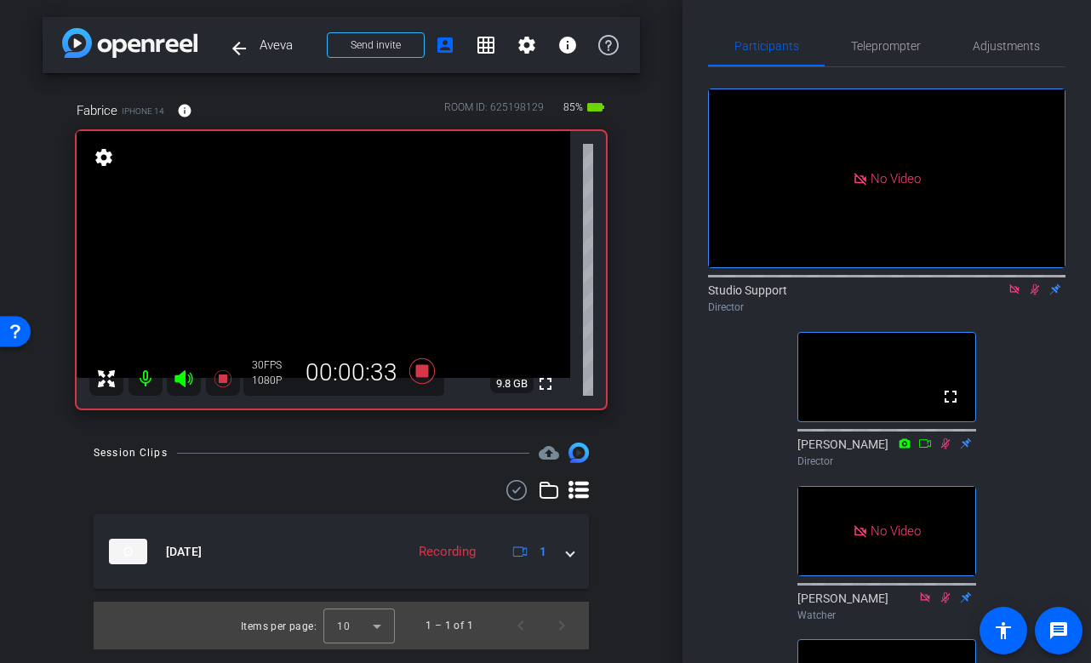
click at [452, 477] on div "Session Clips cloud_upload Sep 12, 2025 Recording 1 Items per page: 10 1 – 1 of…" at bounding box center [342, 546] width 598 height 207
click at [427, 370] on icon at bounding box center [422, 371] width 26 height 26
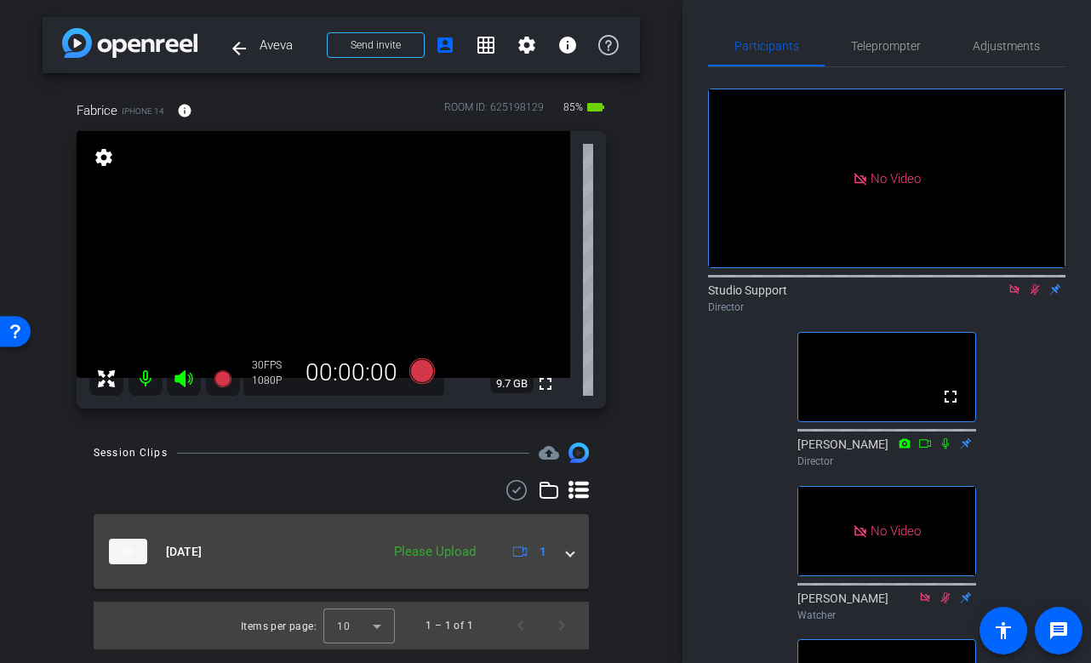
click at [577, 566] on mat-expansion-panel-header "Sep 12, 2025 Please Upload 1" at bounding box center [341, 551] width 495 height 75
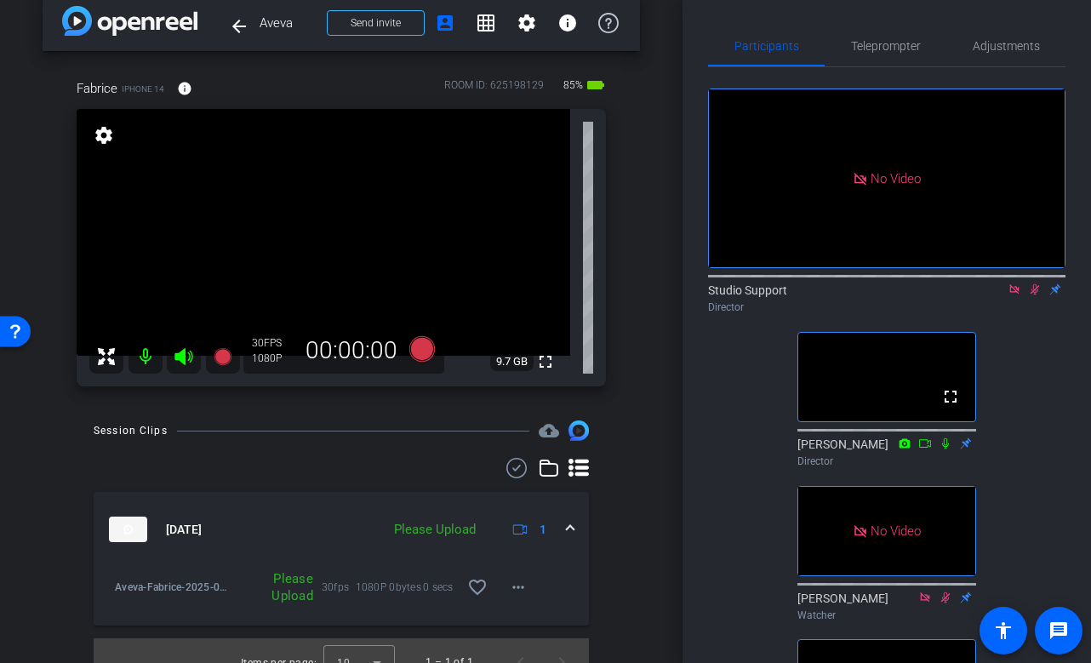
scroll to position [46, 0]
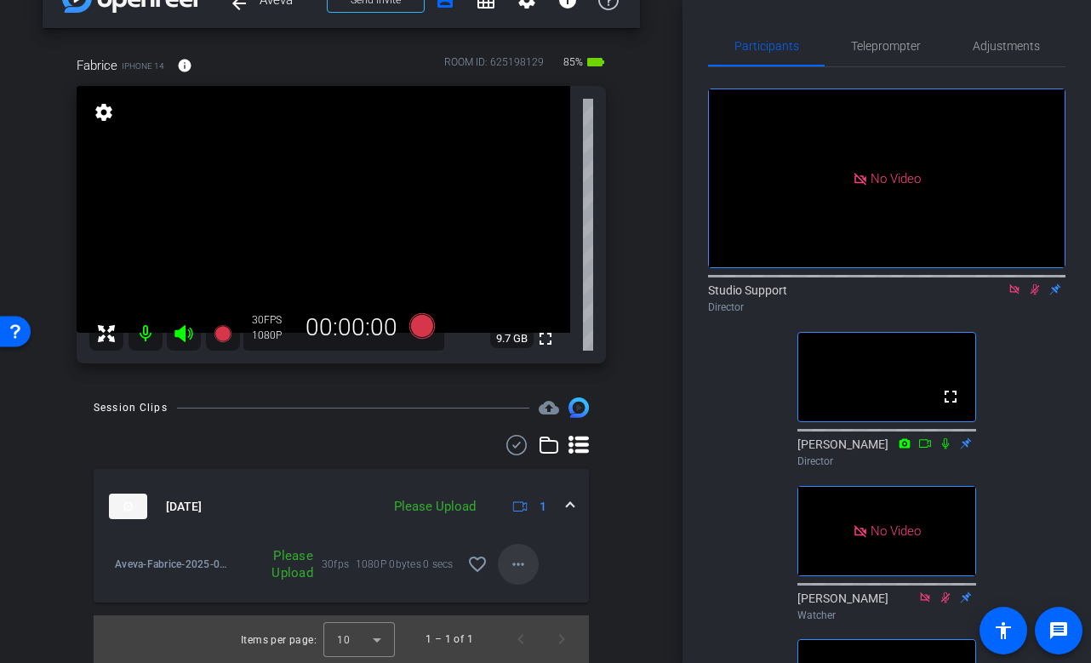
click at [513, 554] on mat-icon "more_horiz" at bounding box center [518, 564] width 20 height 20
click at [539, 593] on span "Upload" at bounding box center [546, 599] width 68 height 20
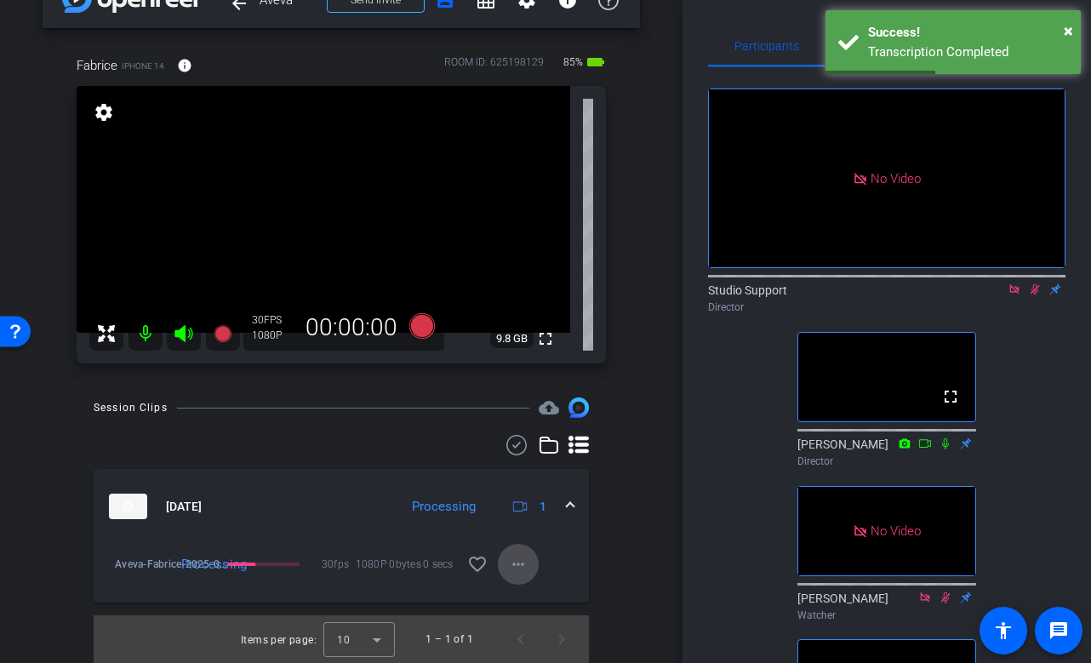
click at [527, 572] on mat-icon "more_horiz" at bounding box center [518, 564] width 20 height 20
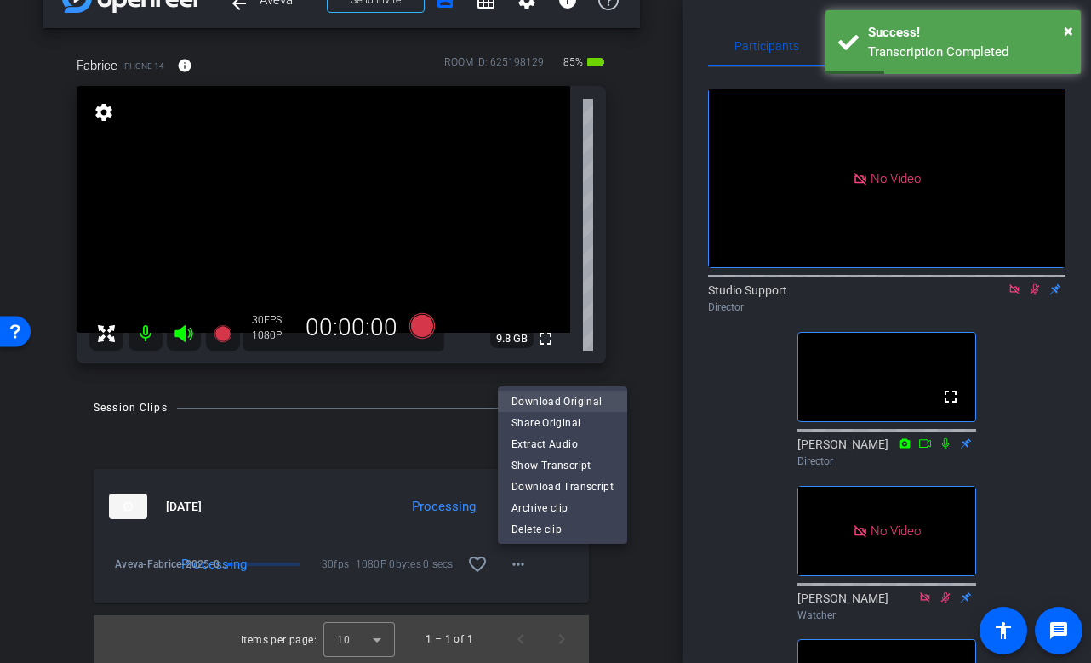
click at [606, 396] on span "Download Original" at bounding box center [563, 401] width 102 height 20
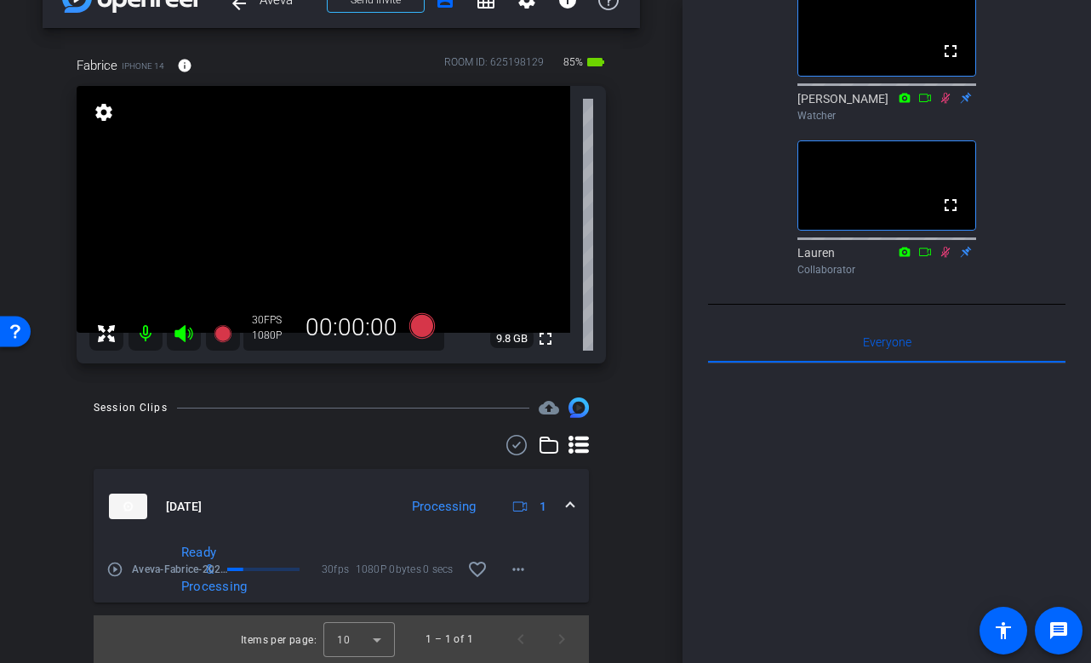
scroll to position [923, 0]
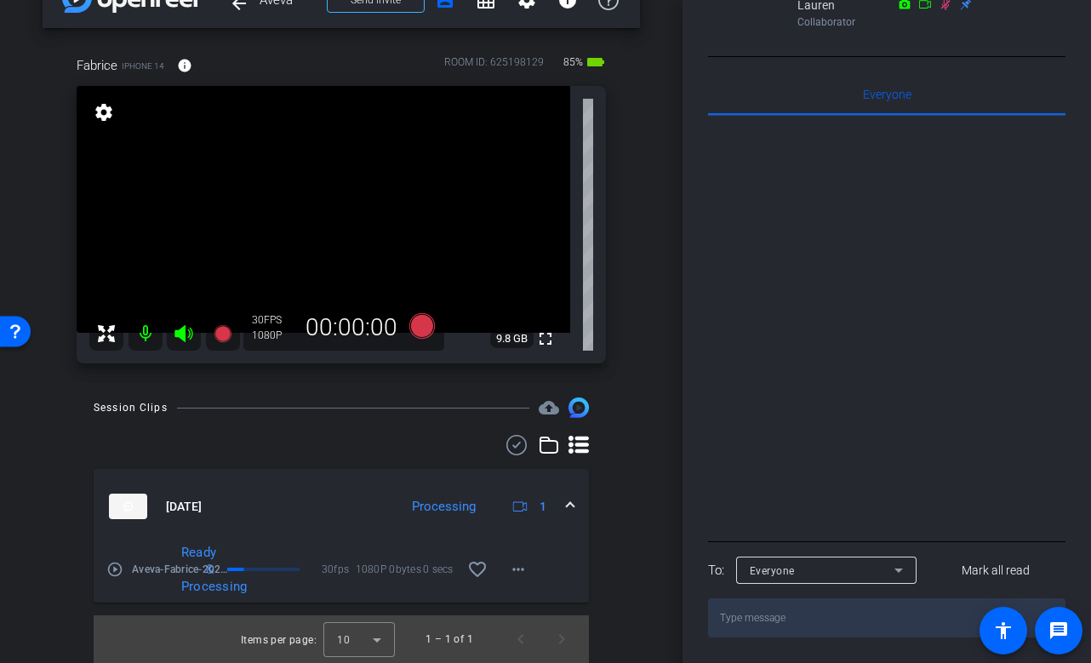
click at [839, 564] on div "Everyone" at bounding box center [822, 570] width 145 height 21
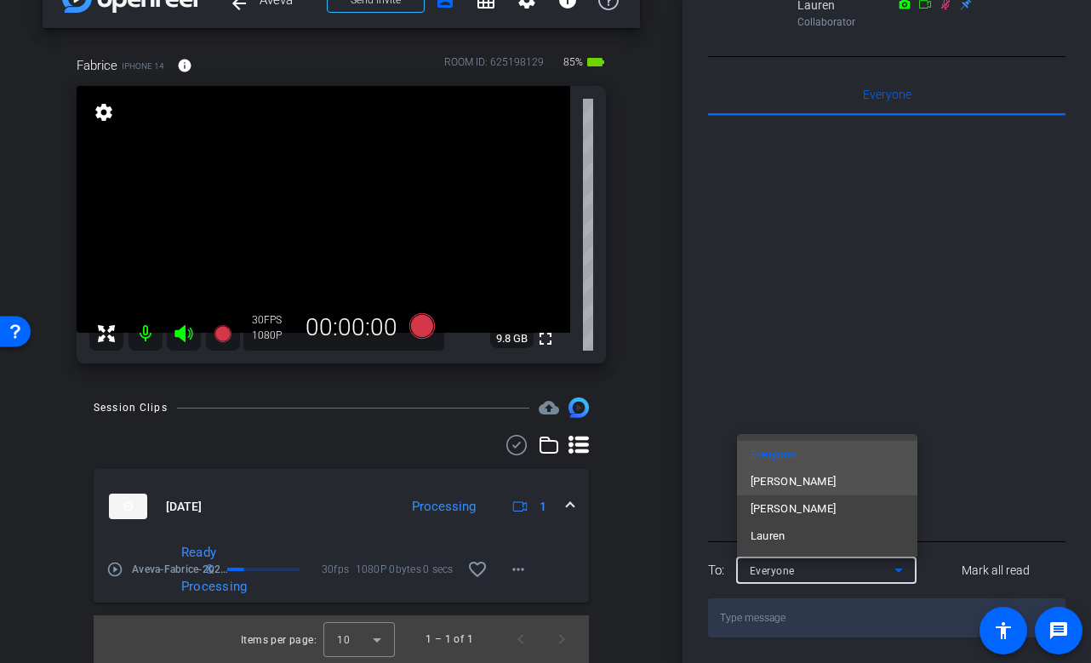
click at [834, 470] on mat-option "Pia DeSoiza" at bounding box center [827, 481] width 180 height 27
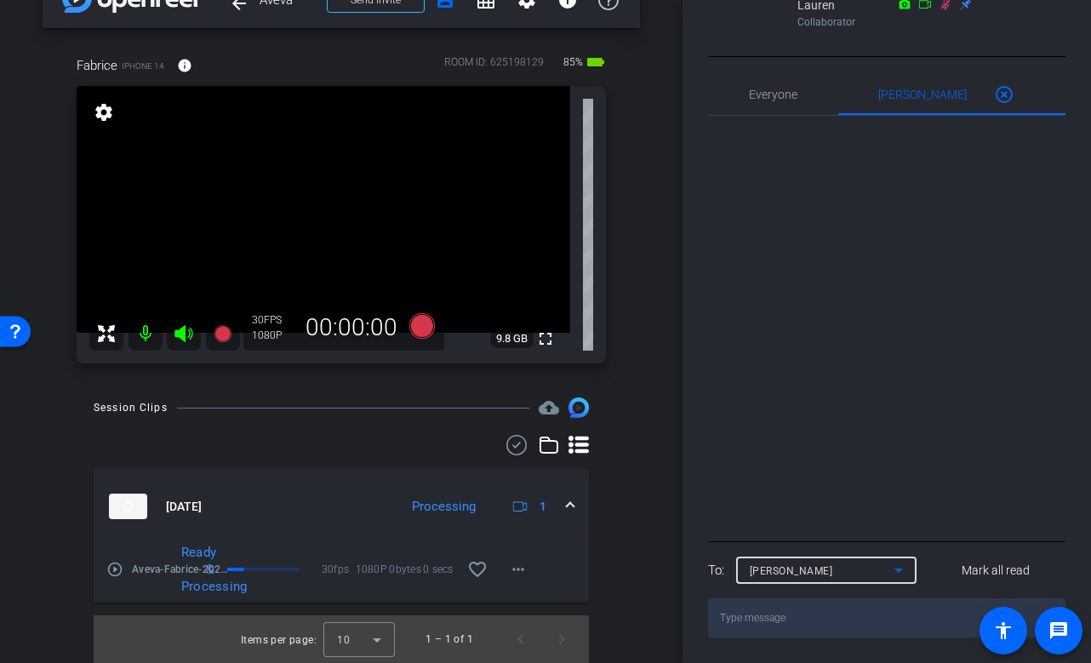
click at [781, 621] on textarea at bounding box center [887, 617] width 358 height 39
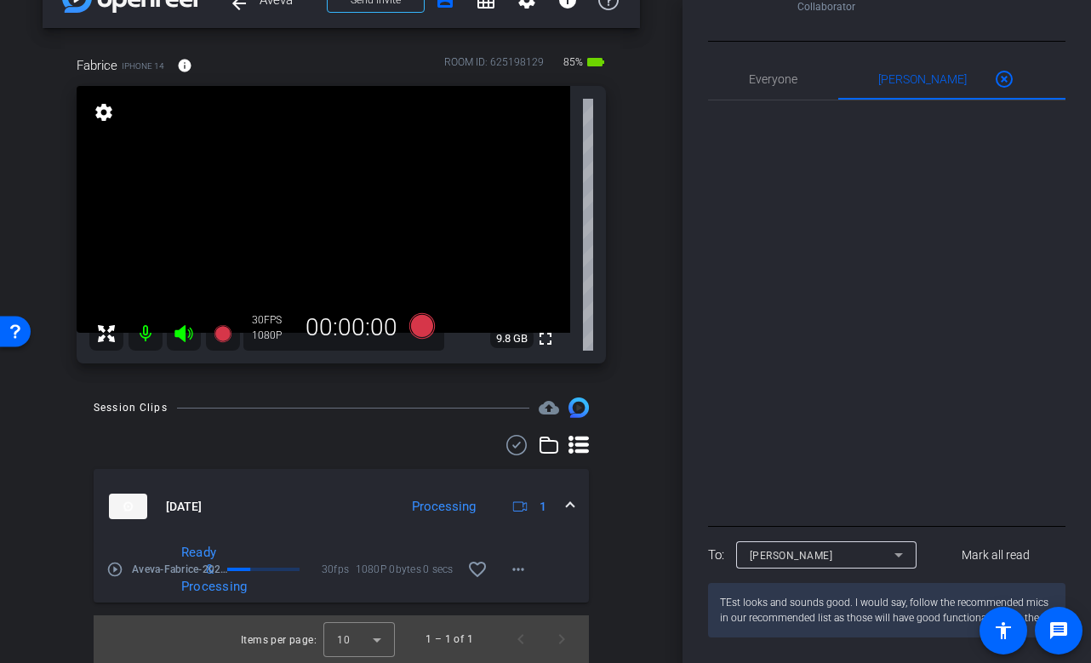
type textarea "TEst looks and sounds good. I would say, follow the recommended mics in our rec…"
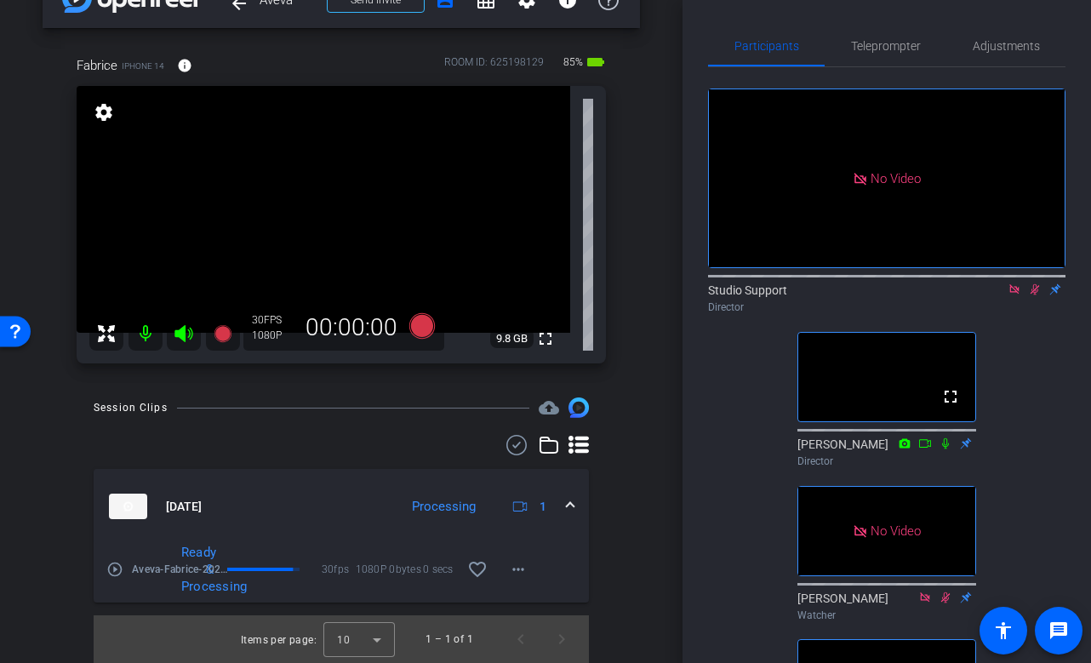
scroll to position [0, 0]
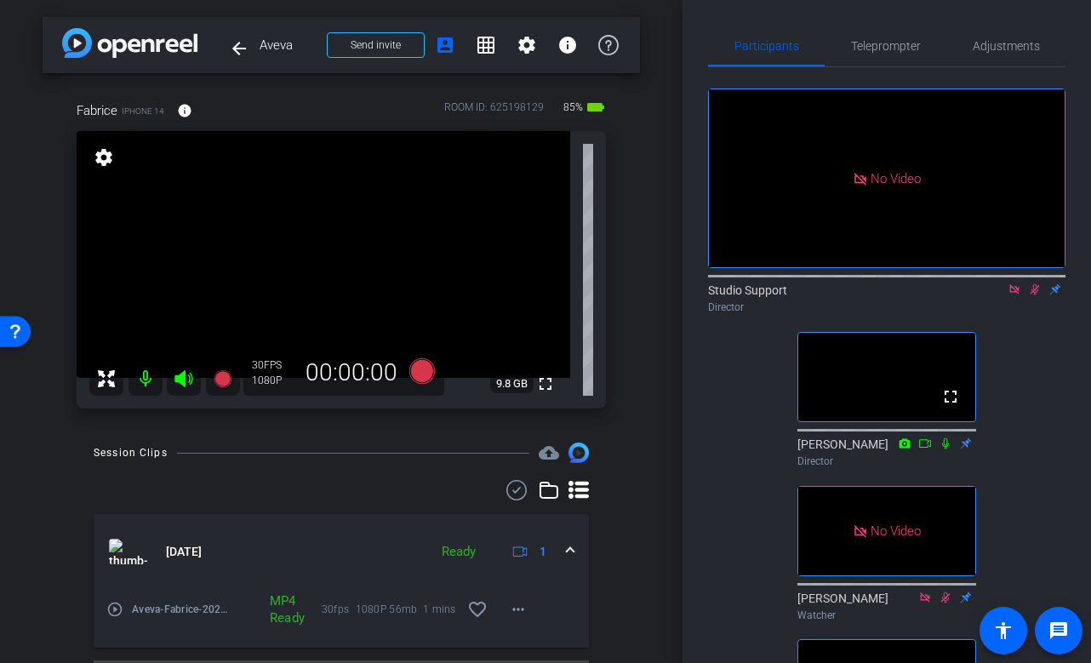
click at [1034, 283] on icon at bounding box center [1035, 289] width 14 height 12
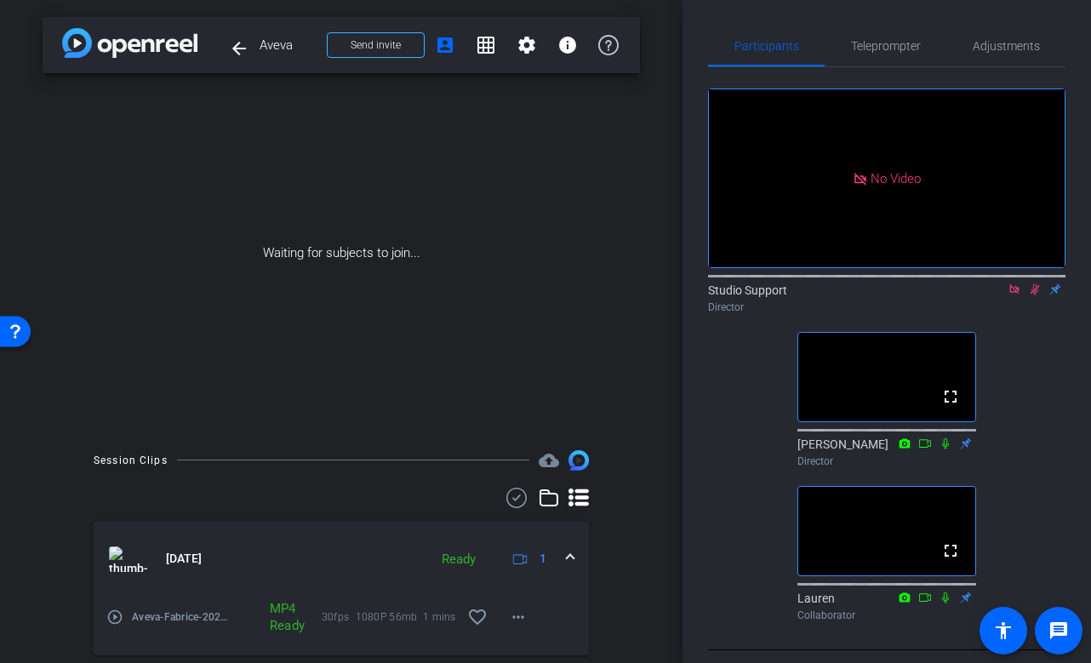
click at [1034, 283] on icon at bounding box center [1035, 289] width 14 height 12
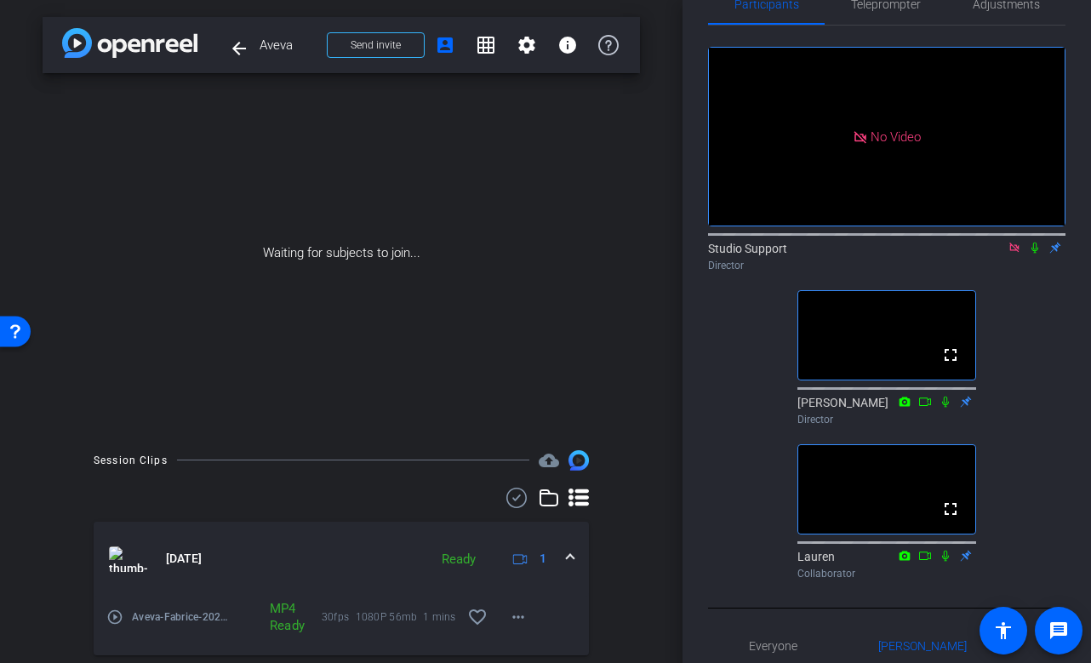
scroll to position [43, 0]
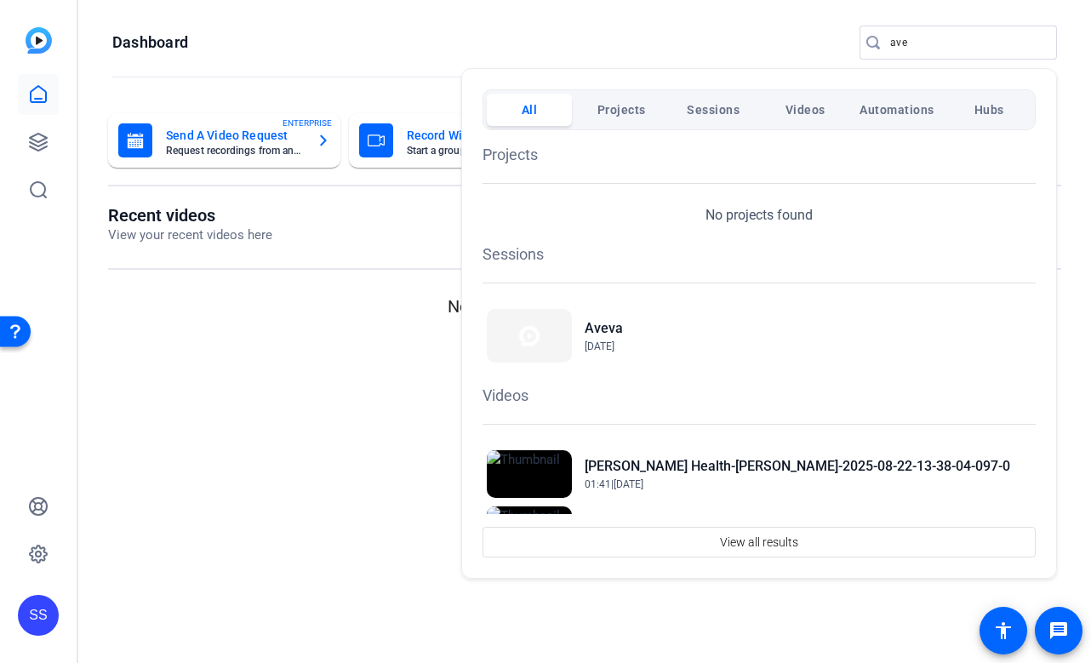
click at [51, 620] on div at bounding box center [545, 331] width 1091 height 663
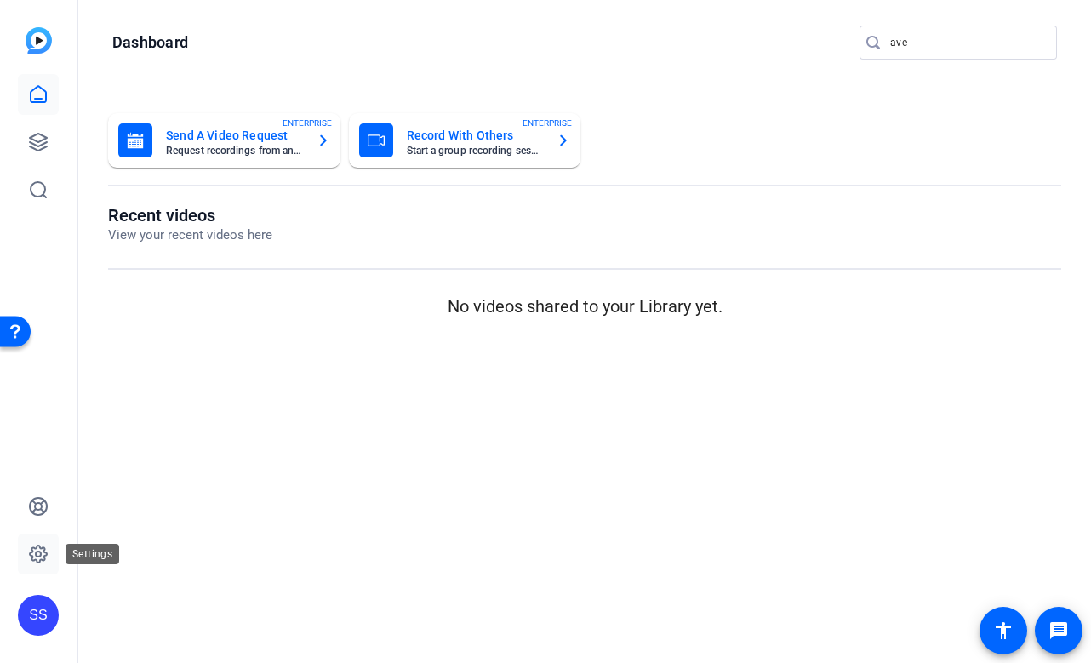
click at [56, 558] on link at bounding box center [38, 554] width 41 height 41
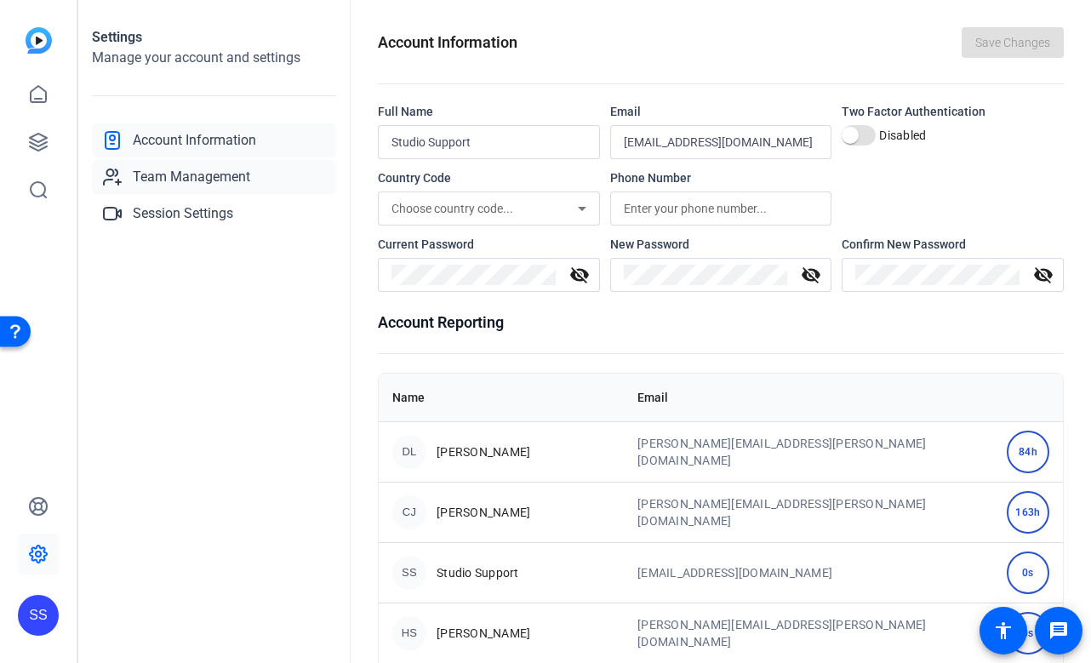
click at [242, 184] on span "Team Management" at bounding box center [191, 177] width 117 height 20
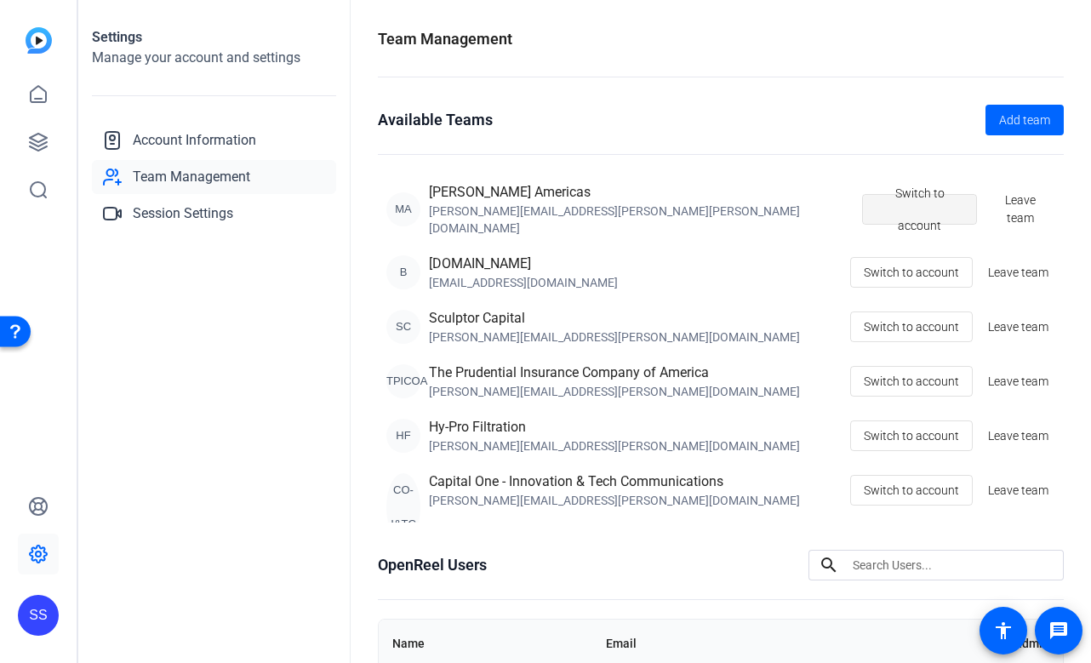
click at [888, 198] on span "Switch to account" at bounding box center [920, 209] width 89 height 65
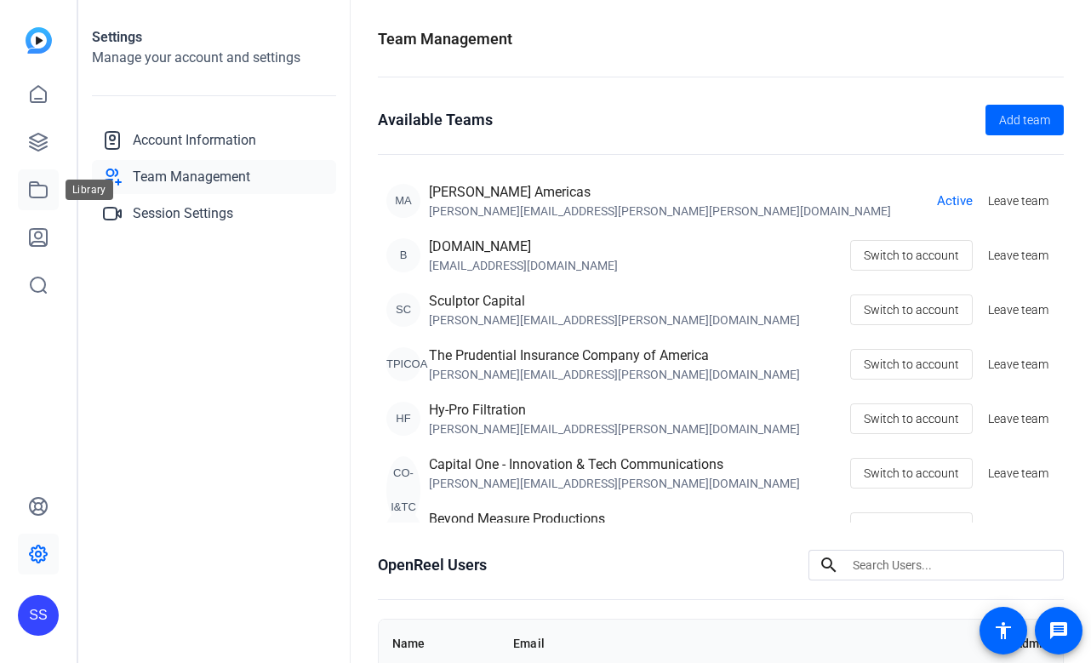
click at [45, 192] on icon at bounding box center [38, 190] width 20 height 20
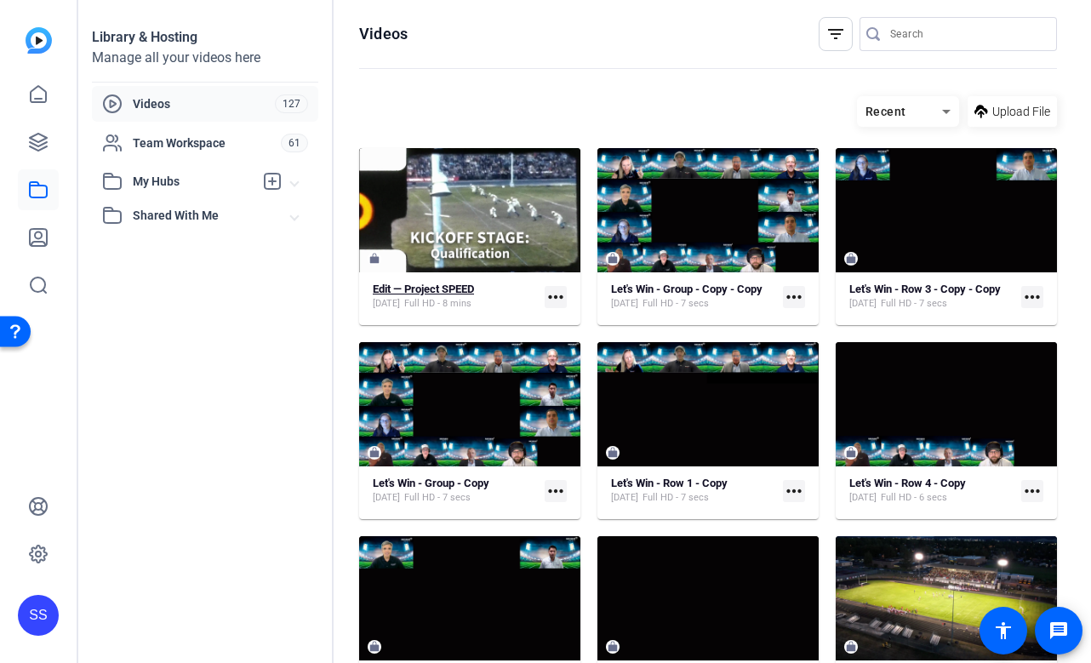
click at [458, 296] on div "Edit — Project SPEED Aug 25, 2025 Full HD - 8 mins" at bounding box center [423, 297] width 101 height 28
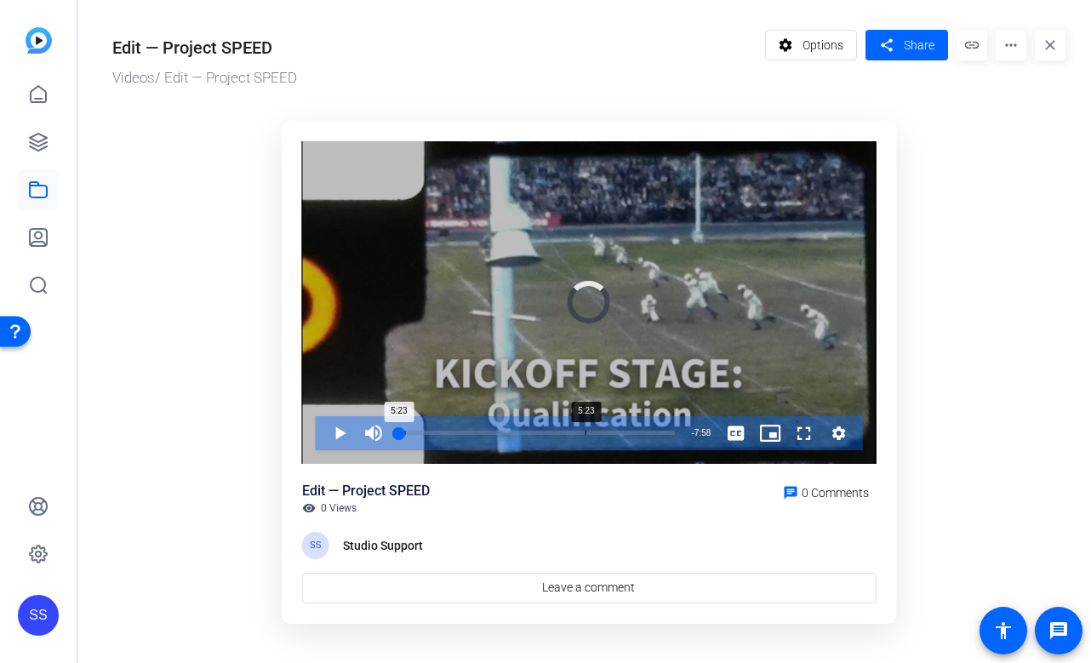
click at [585, 441] on div "Progress Bar" at bounding box center [537, 445] width 276 height 14
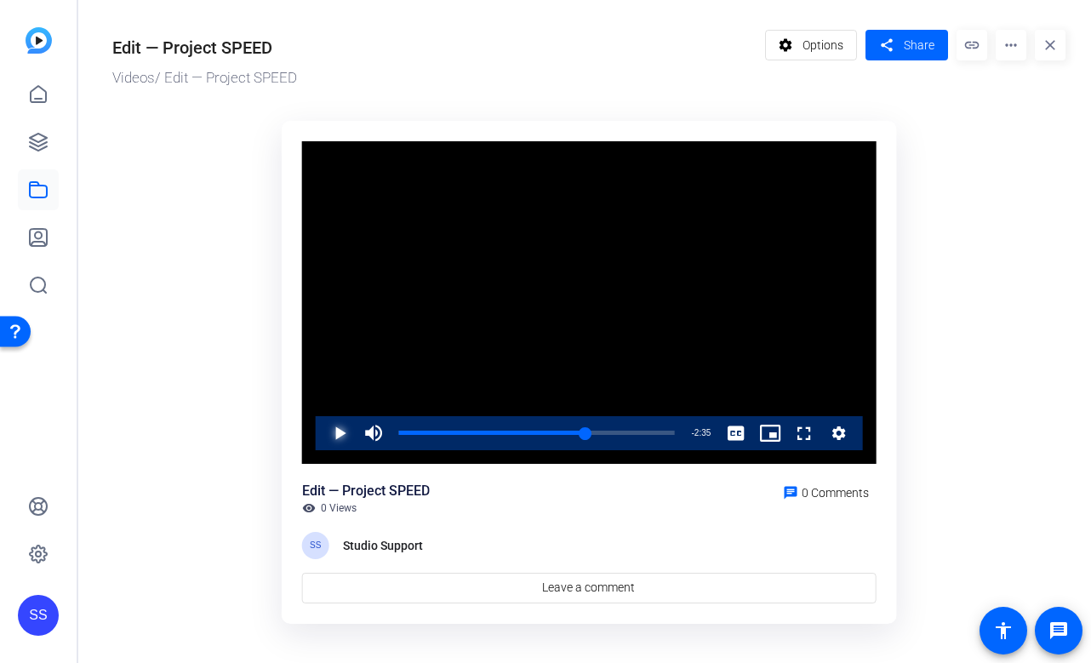
click at [323, 432] on span "Video Player" at bounding box center [323, 433] width 0 height 34
click at [518, 431] on div "Loaded : 81.55% 3:23 5:29" at bounding box center [537, 433] width 276 height 4
drag, startPoint x: 517, startPoint y: 433, endPoint x: 324, endPoint y: 437, distance: 192.4
click at [324, 437] on div "Play Mute Current Time 3:25 / Duration 7:58 Loaded : 56.48% 3:25 3:25 Stream Ty…" at bounding box center [589, 433] width 547 height 34
click at [492, 435] on div "2:44" at bounding box center [446, 433] width 95 height 4
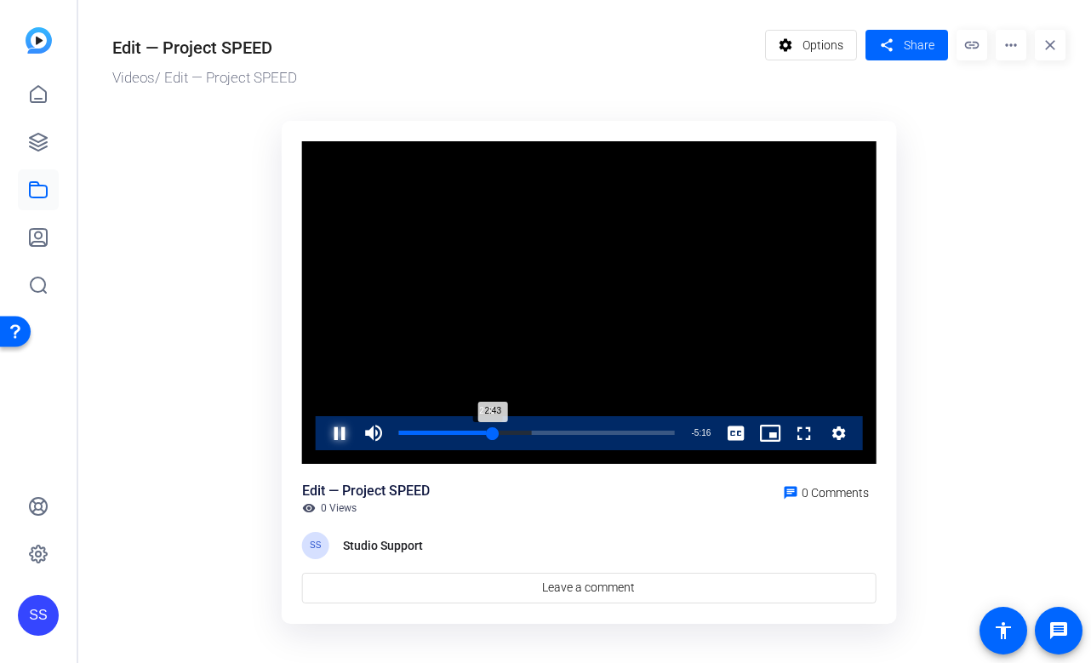
click at [486, 435] on div "2:43" at bounding box center [446, 433] width 94 height 4
click at [923, 50] on span "Share" at bounding box center [919, 46] width 31 height 18
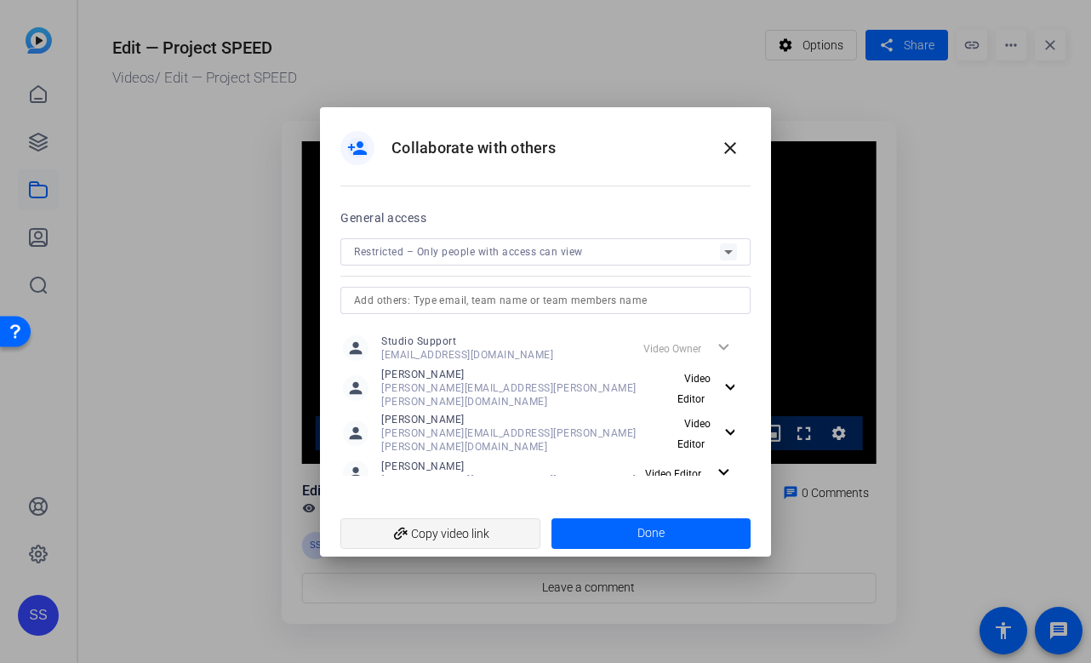
click at [432, 533] on span "add_link Copy video link" at bounding box center [440, 534] width 173 height 32
click at [737, 149] on mat-icon "close" at bounding box center [730, 148] width 20 height 20
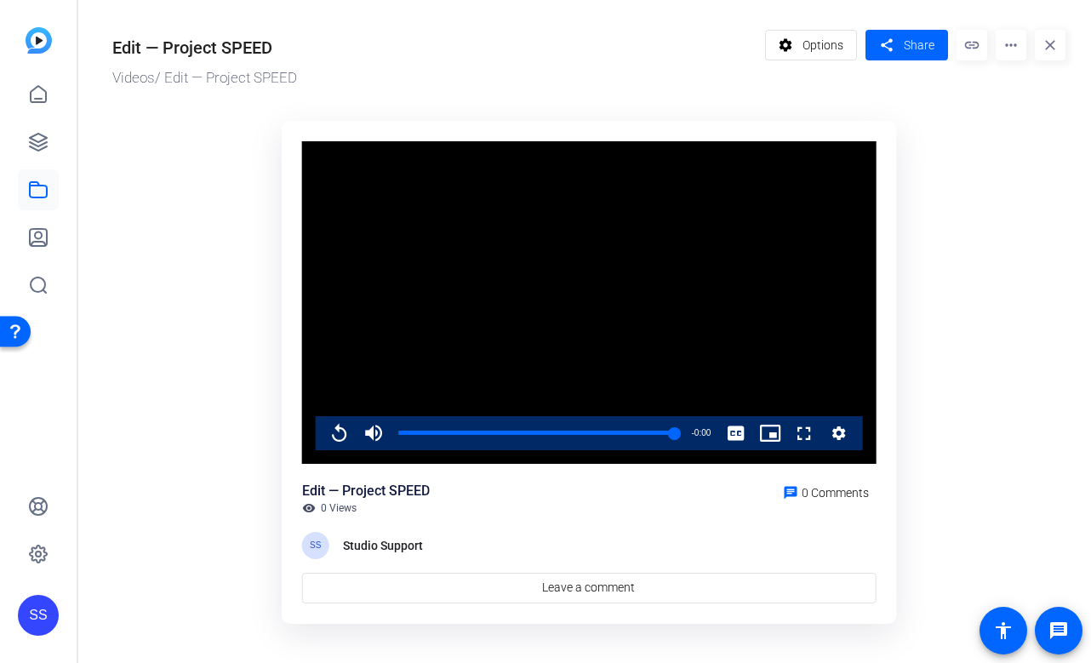
click at [43, 617] on div "SS" at bounding box center [38, 615] width 41 height 41
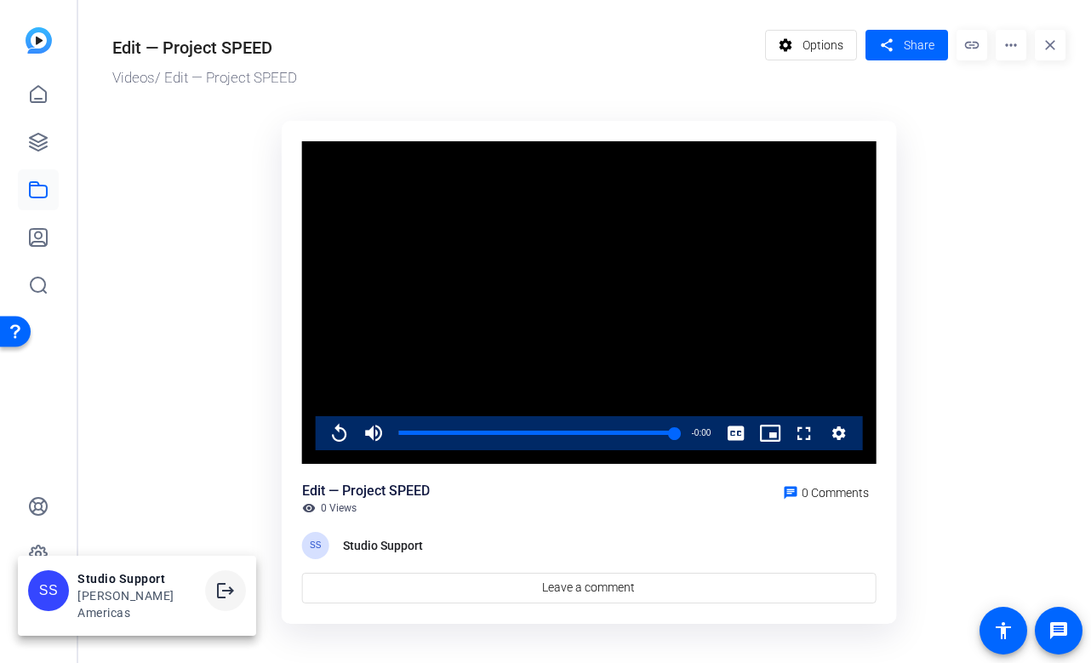
click at [215, 594] on mat-icon "logout" at bounding box center [225, 591] width 20 height 20
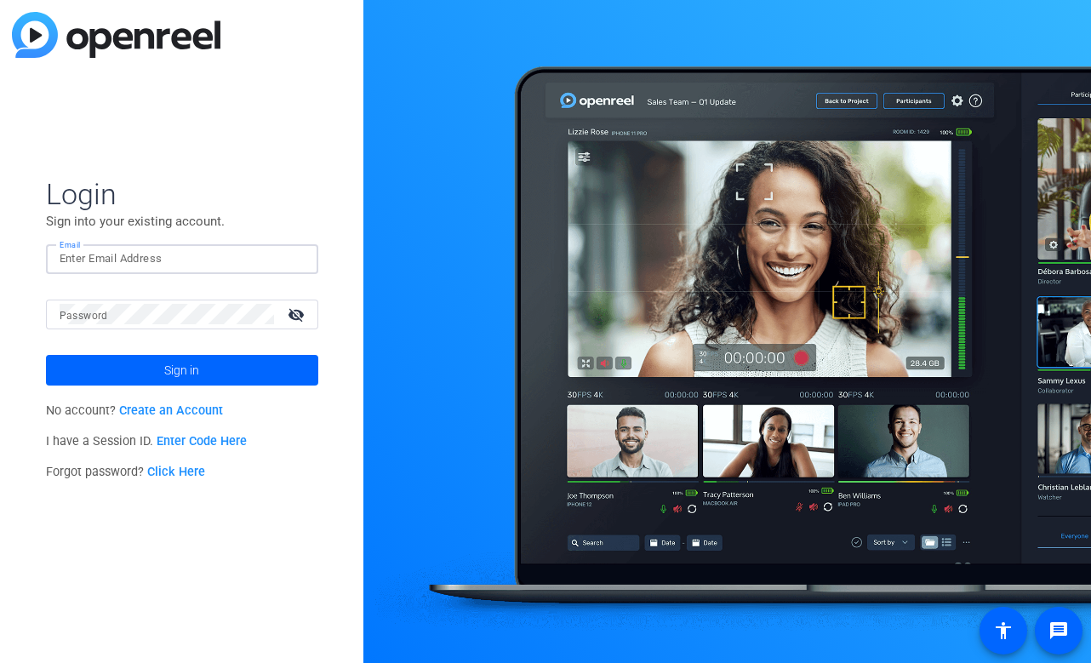
click at [219, 259] on input "Email" at bounding box center [182, 259] width 245 height 20
click at [287, 251] on img at bounding box center [290, 259] width 12 height 20
click at [298, 252] on div at bounding box center [294, 259] width 20 height 20
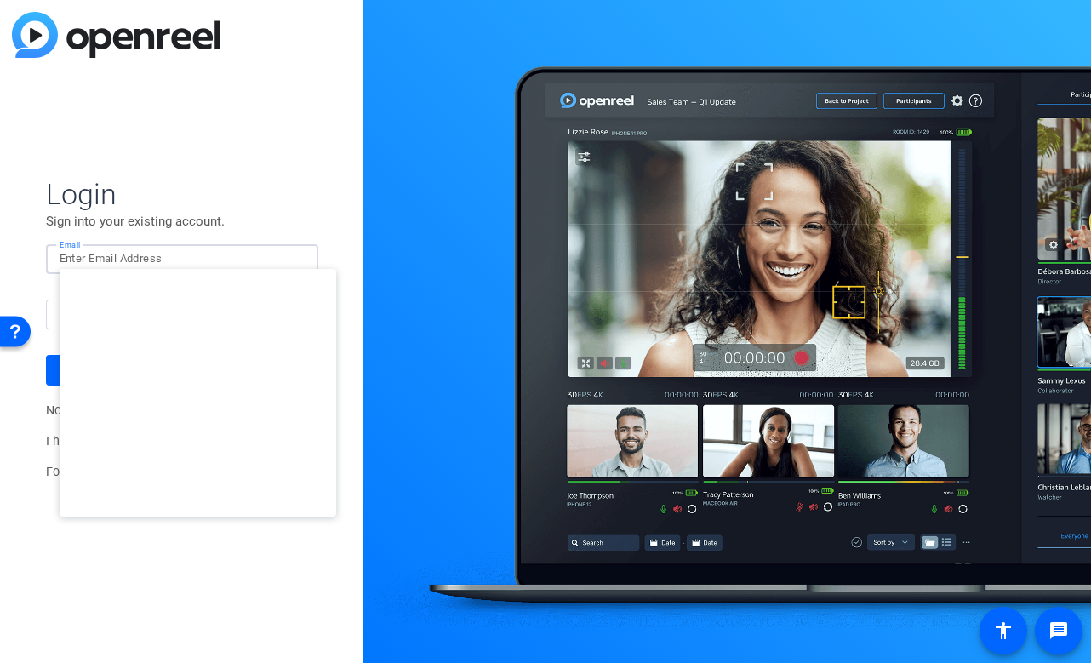
type input "studiosupport+3@openreel.com"
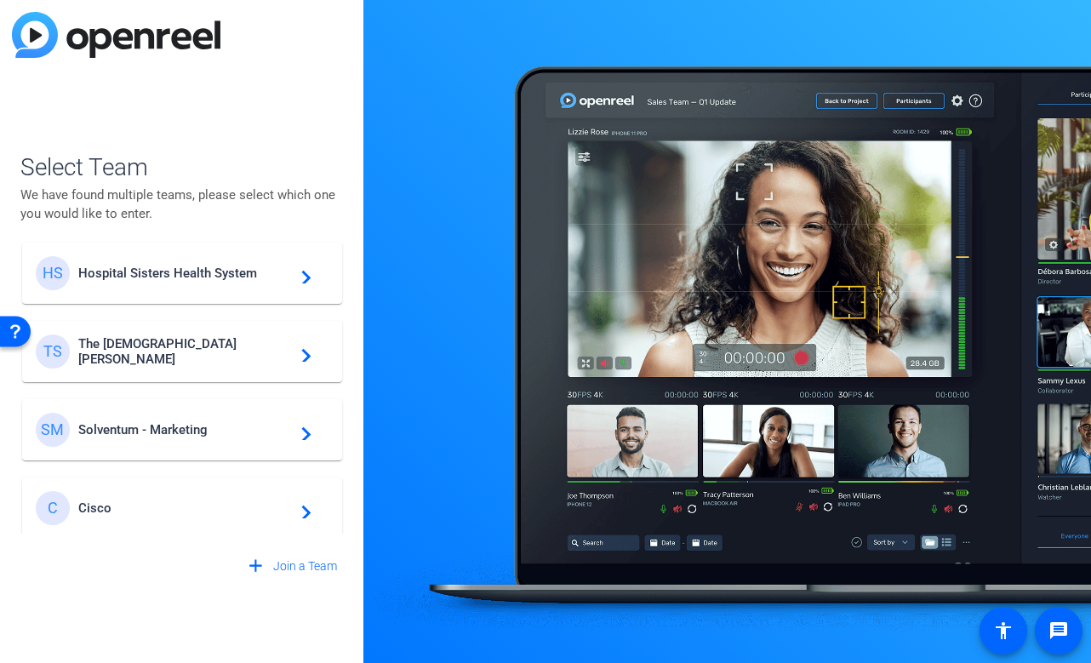
scroll to position [489, 0]
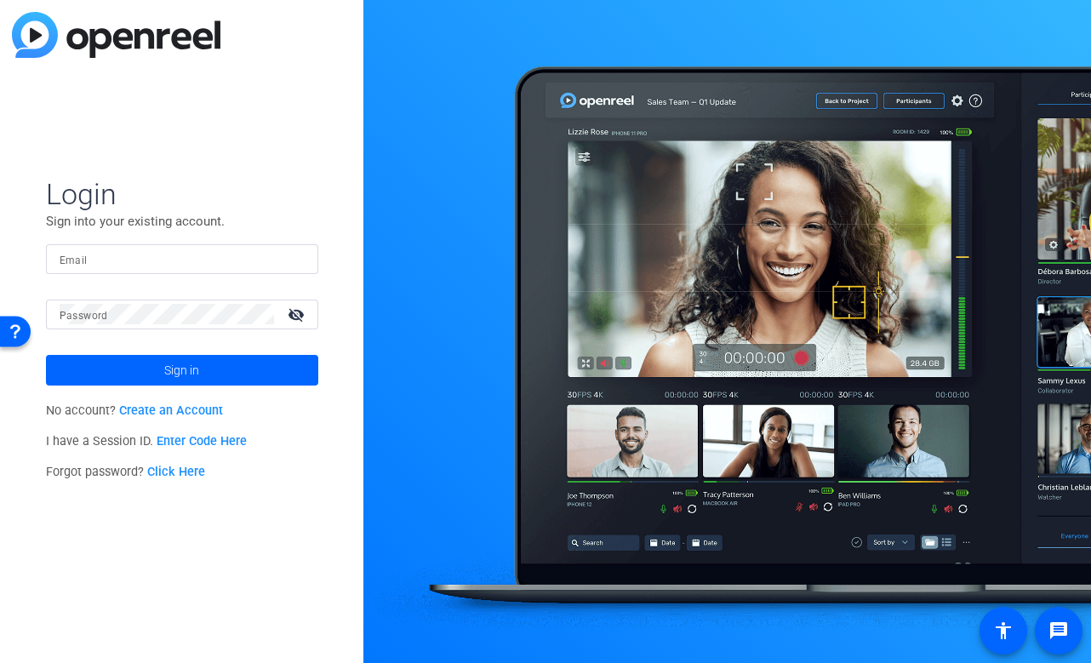
click at [242, 262] on input "Email" at bounding box center [182, 259] width 245 height 20
click at [289, 257] on div at bounding box center [182, 259] width 245 height 30
type input "[EMAIL_ADDRESS][DOMAIN_NAME]"
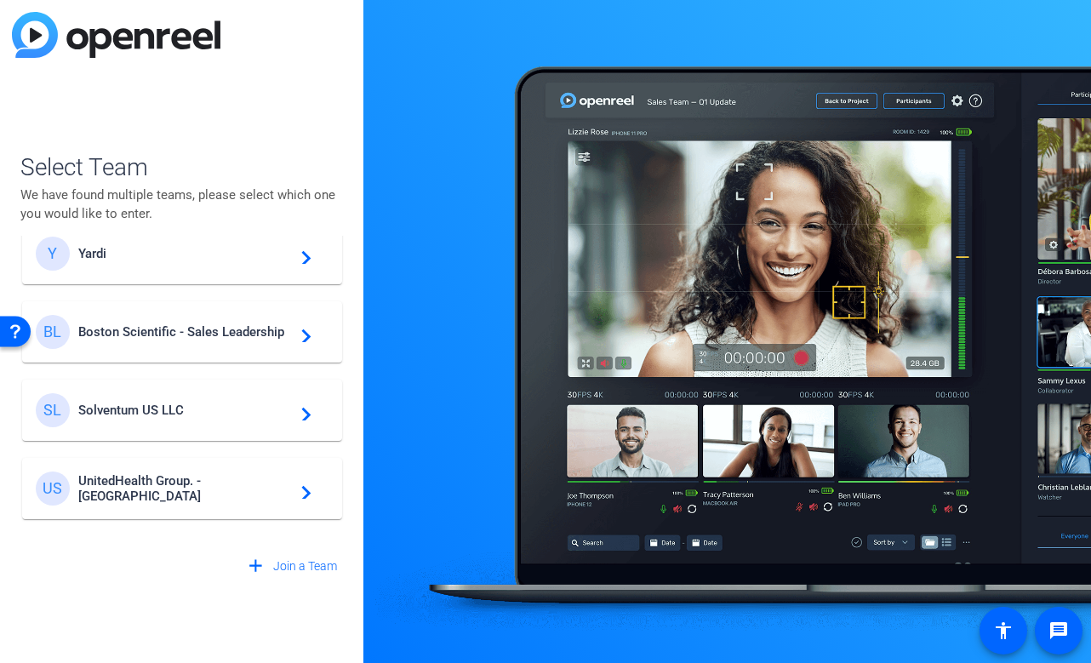
scroll to position [255, 0]
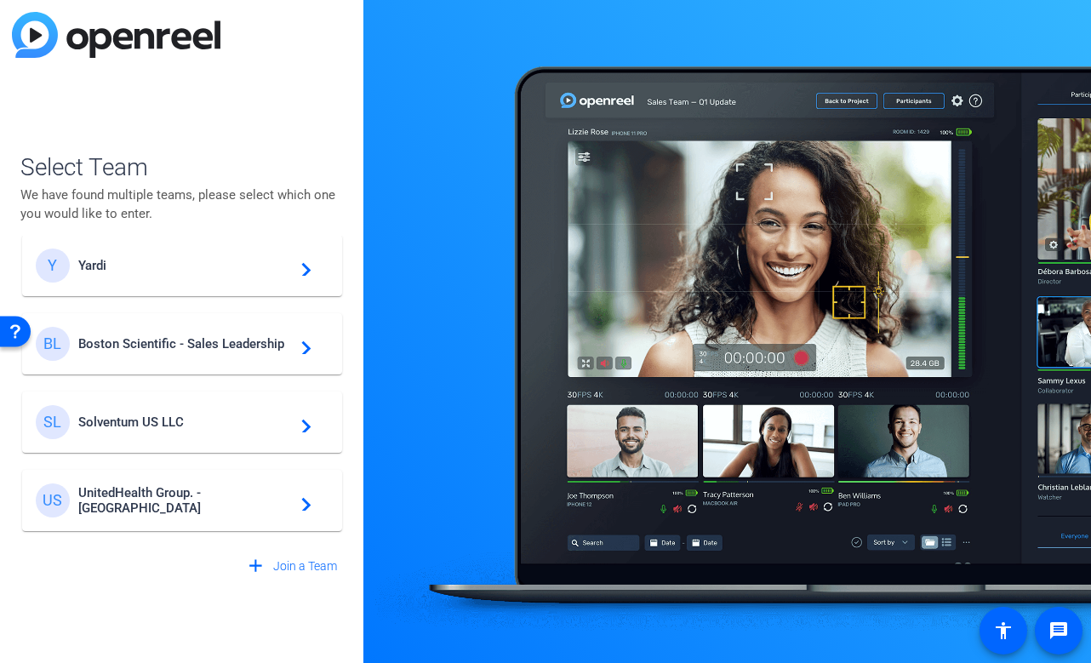
click at [247, 346] on span "Boston Scientific - Sales Leadership" at bounding box center [184, 343] width 213 height 15
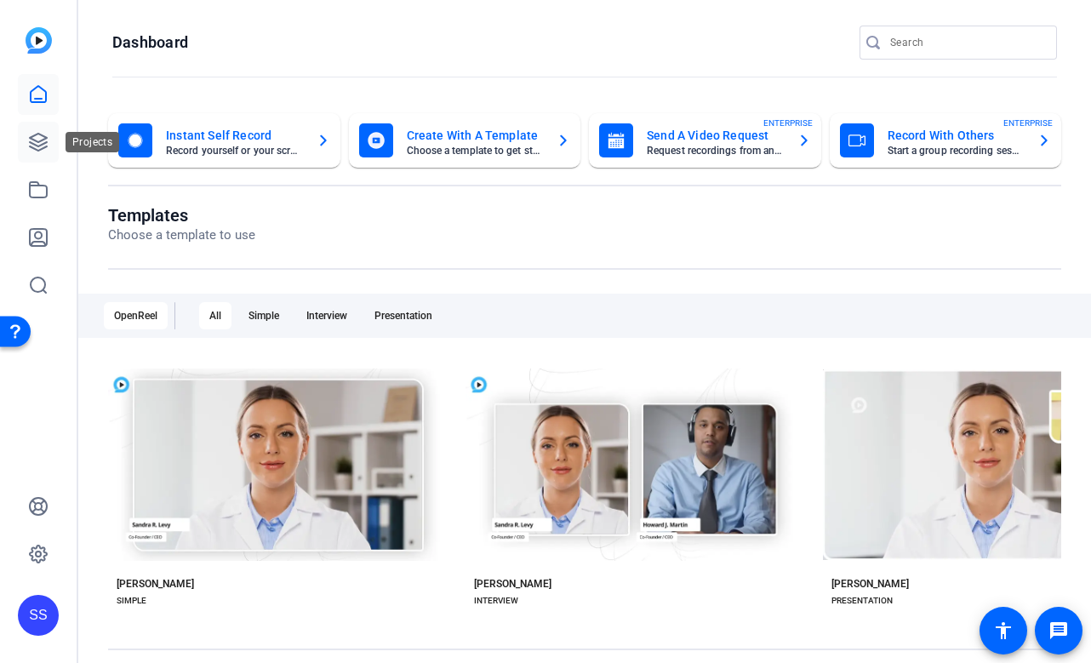
click at [41, 132] on icon at bounding box center [38, 142] width 20 height 20
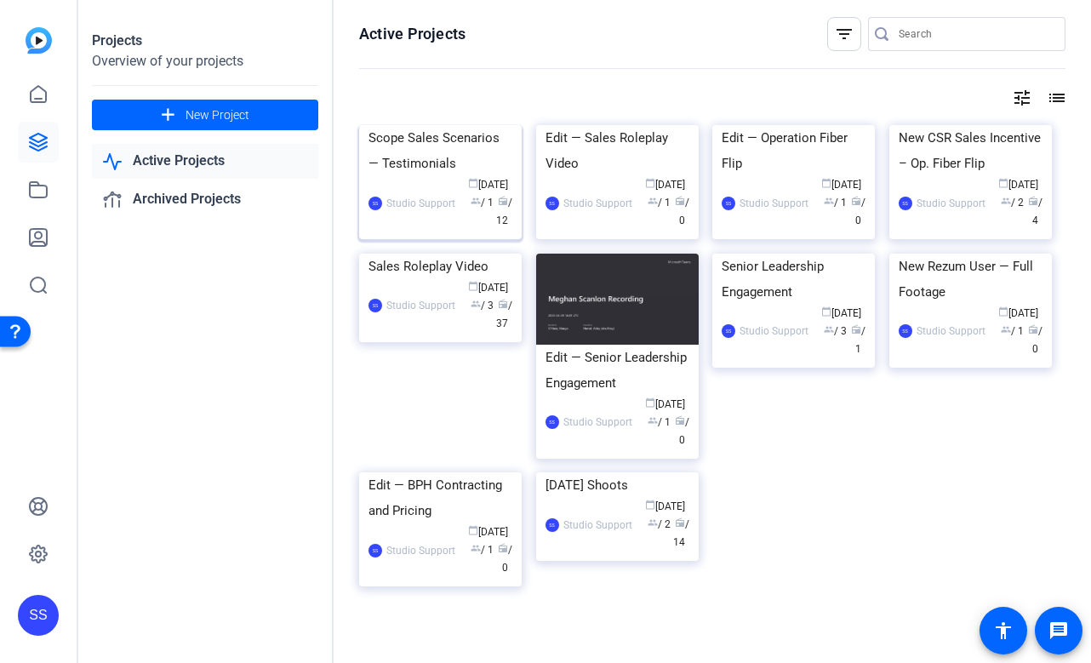
click at [400, 176] on div "Scope Sales Scenarios — Testimonials" at bounding box center [441, 150] width 144 height 51
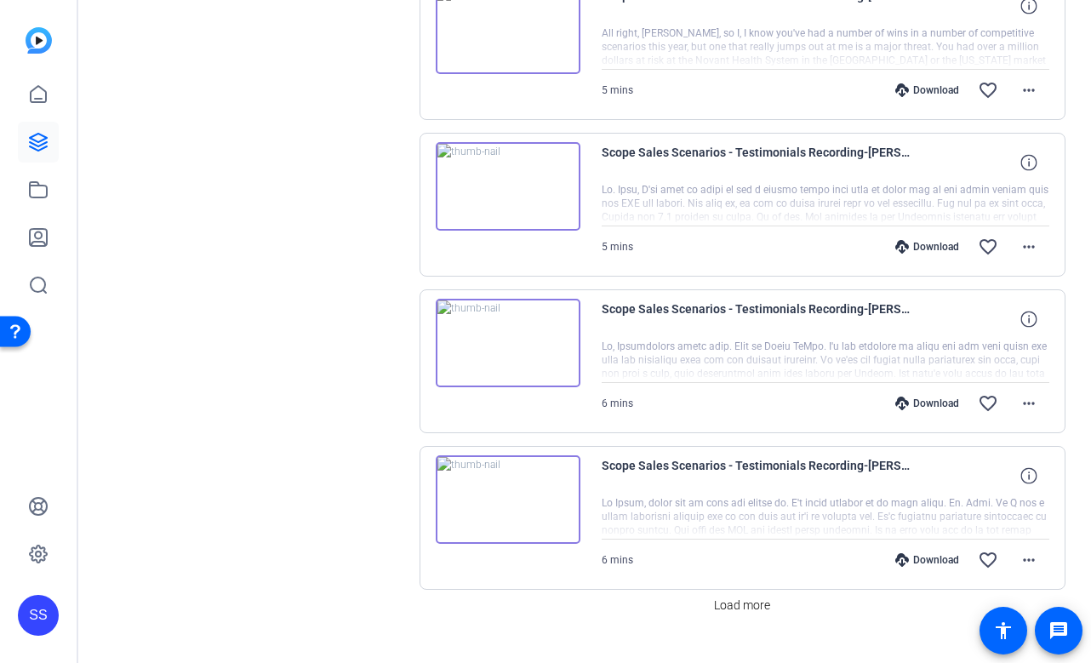
scroll to position [1372, 0]
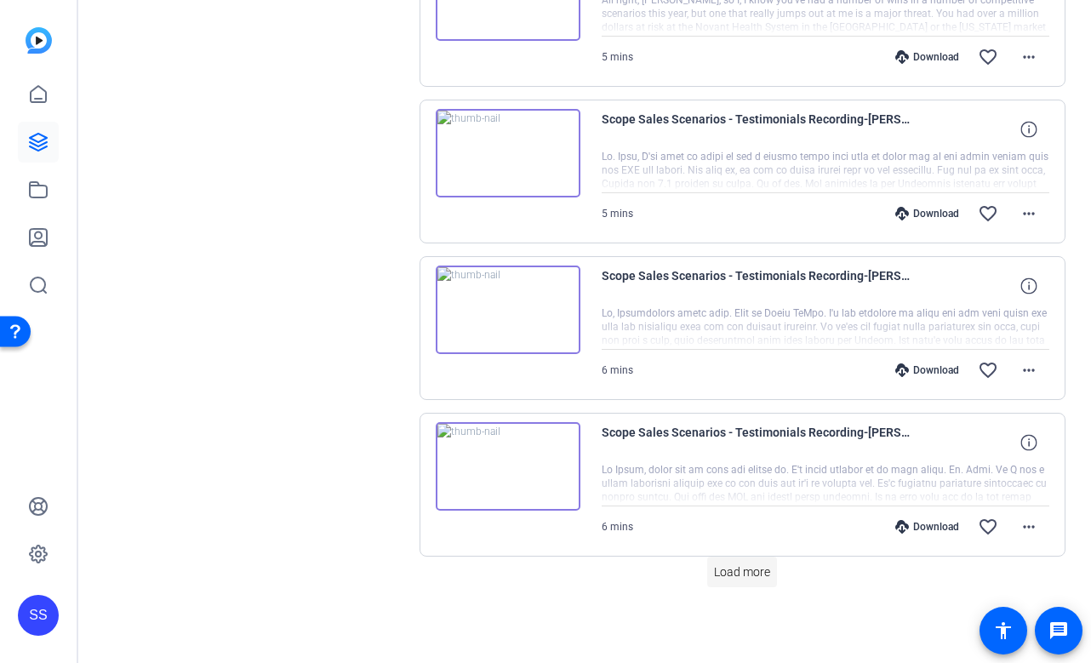
click at [716, 575] on span "Load more" at bounding box center [742, 573] width 56 height 18
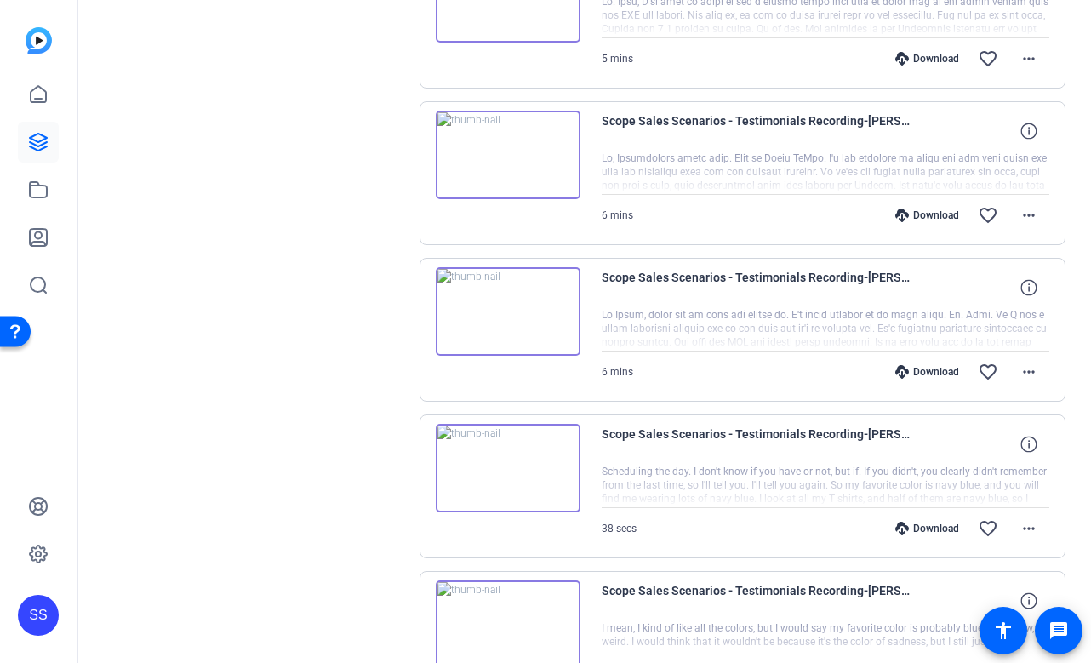
scroll to position [1513, 0]
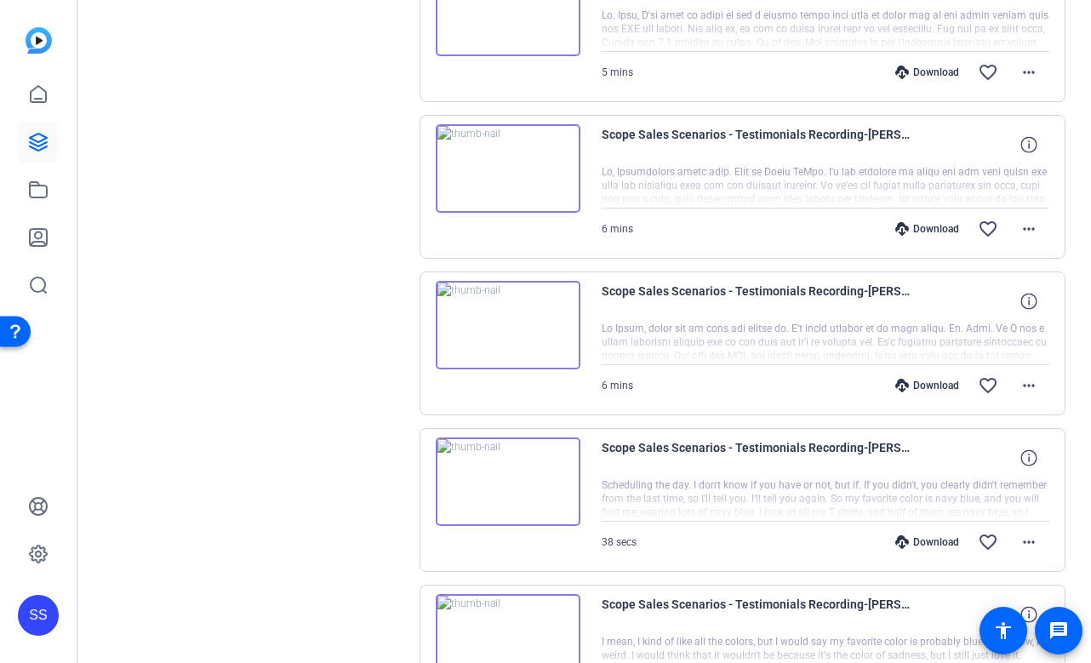
click at [530, 330] on img at bounding box center [508, 325] width 145 height 89
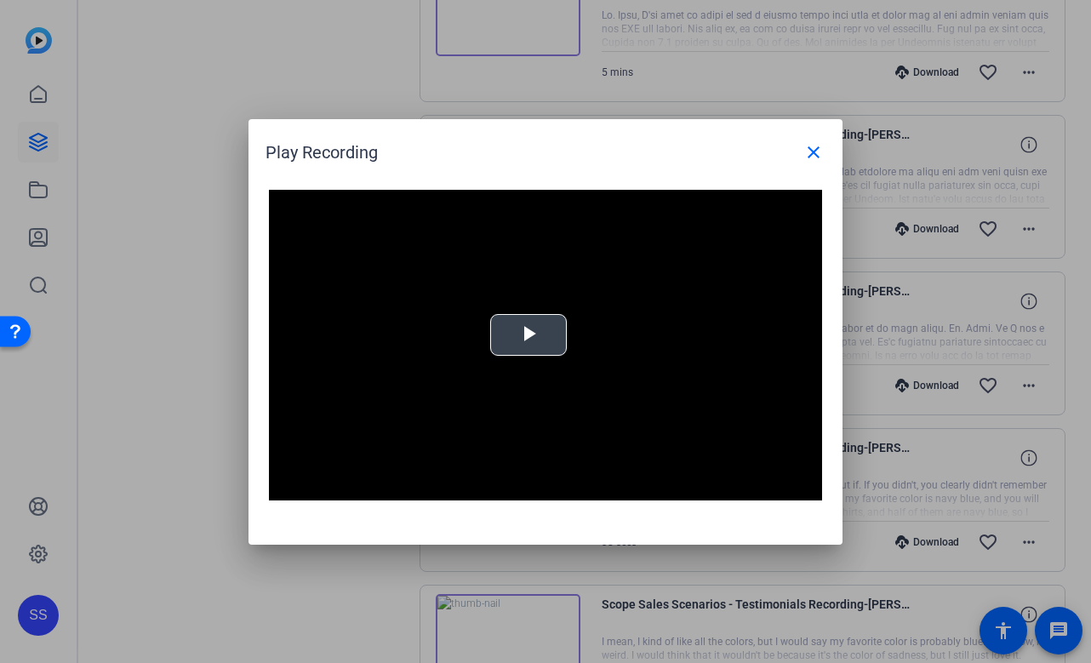
click at [529, 335] on span "Video Player" at bounding box center [529, 335] width 0 height 0
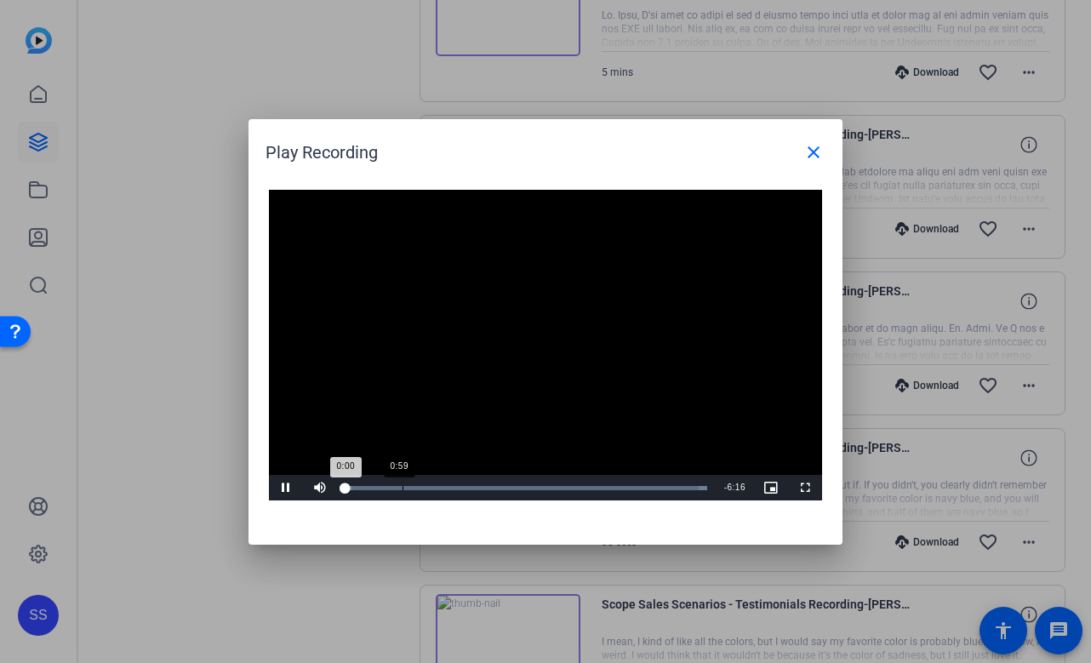
click at [403, 490] on div "Loaded : 100.00% 0:59 0:00" at bounding box center [526, 488] width 379 height 26
click at [415, 488] on div "Loaded : 100.00% 1:11 1:00" at bounding box center [527, 488] width 362 height 4
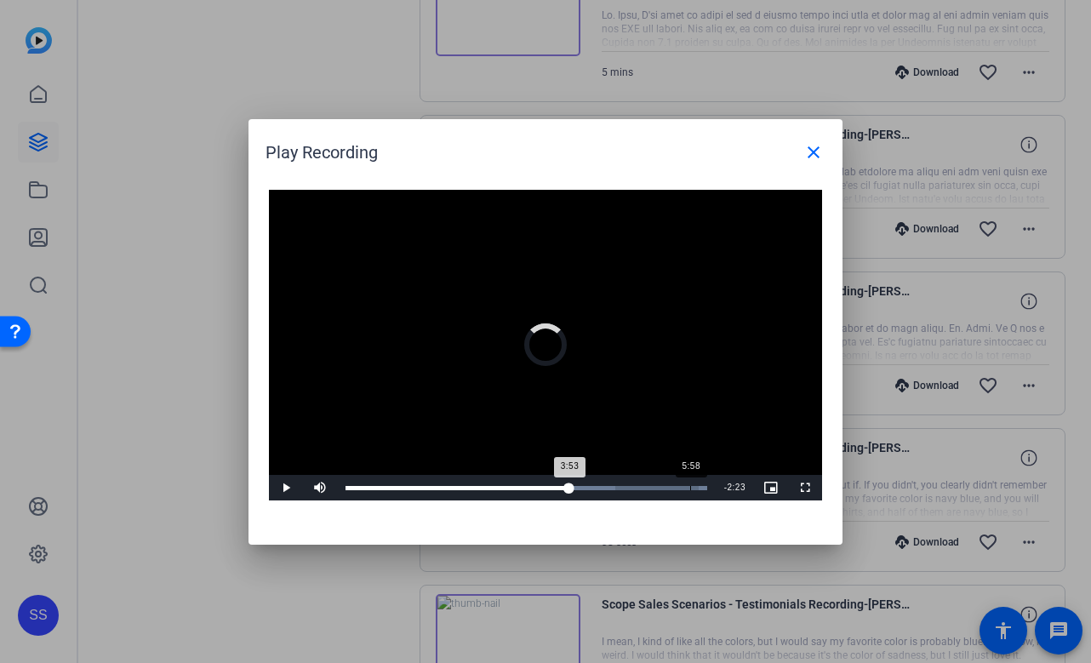
click at [690, 490] on div "Loaded : 100.00% 5:58 3:53" at bounding box center [527, 488] width 362 height 4
click at [684, 488] on div "5:52" at bounding box center [518, 488] width 345 height 4
click at [816, 147] on mat-icon "close" at bounding box center [814, 152] width 20 height 20
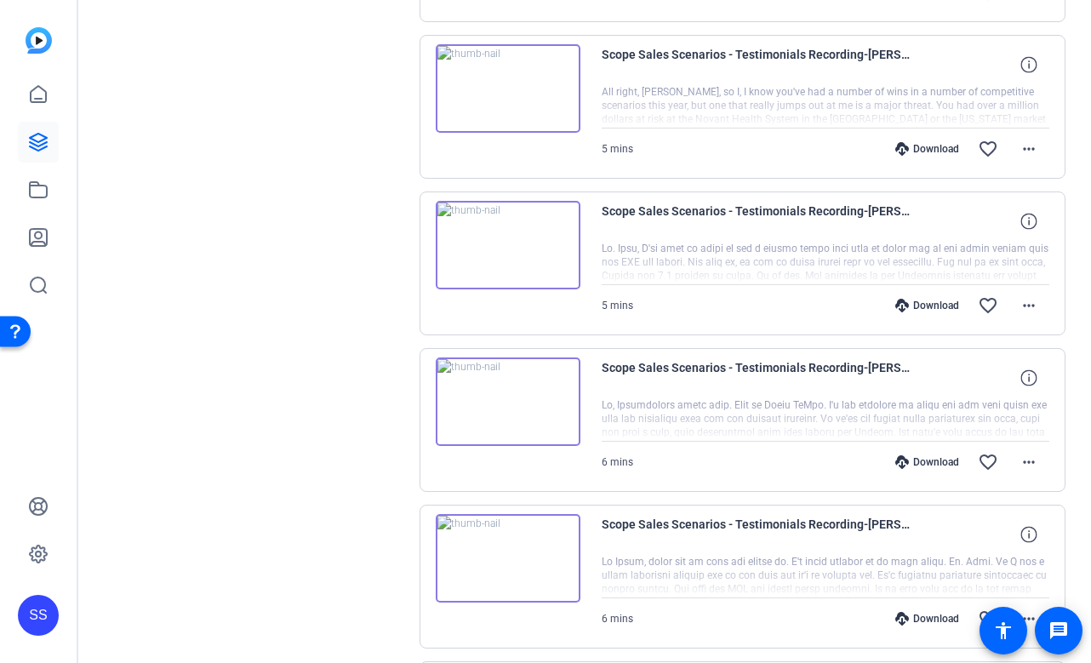
scroll to position [1253, 0]
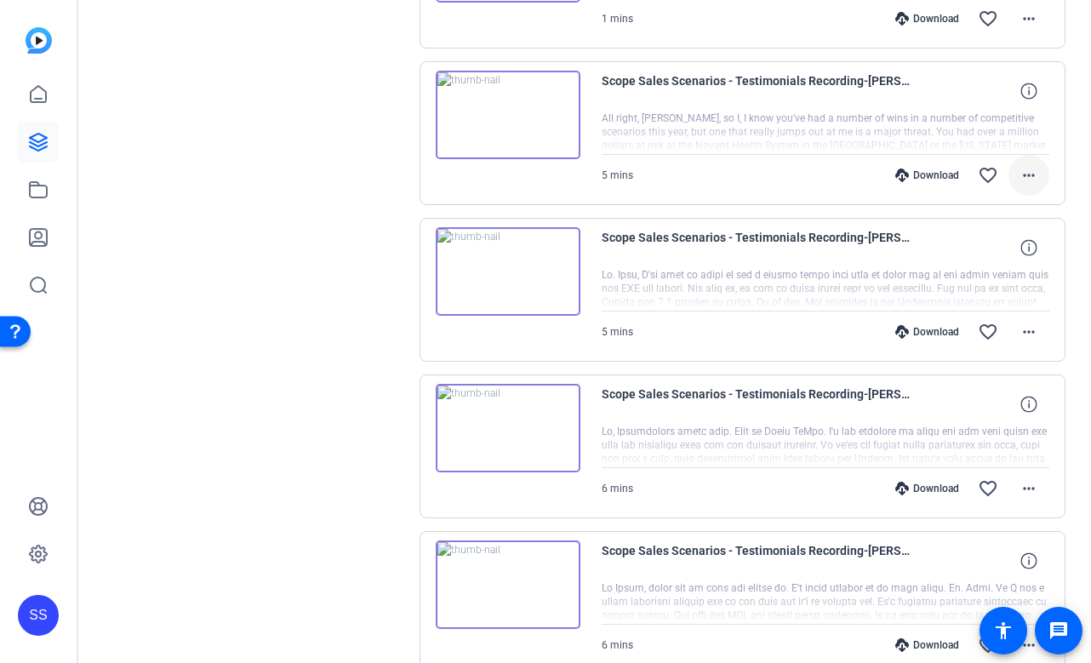
click at [1039, 184] on span at bounding box center [1029, 175] width 41 height 41
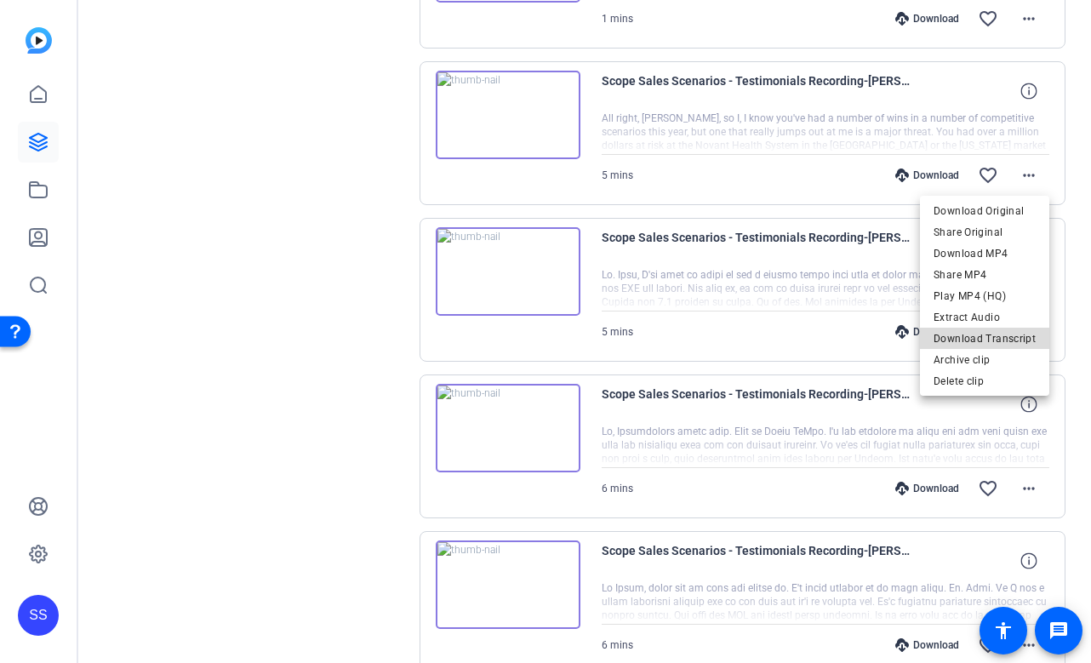
click at [1000, 330] on span "Download Transcript" at bounding box center [985, 339] width 102 height 20
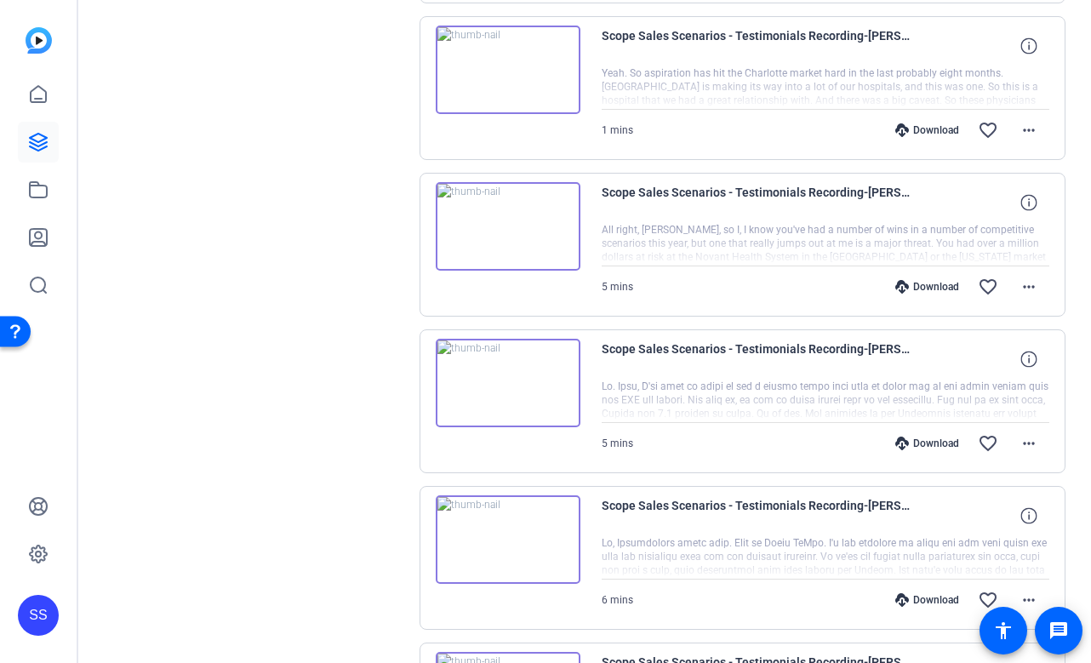
scroll to position [1128, 0]
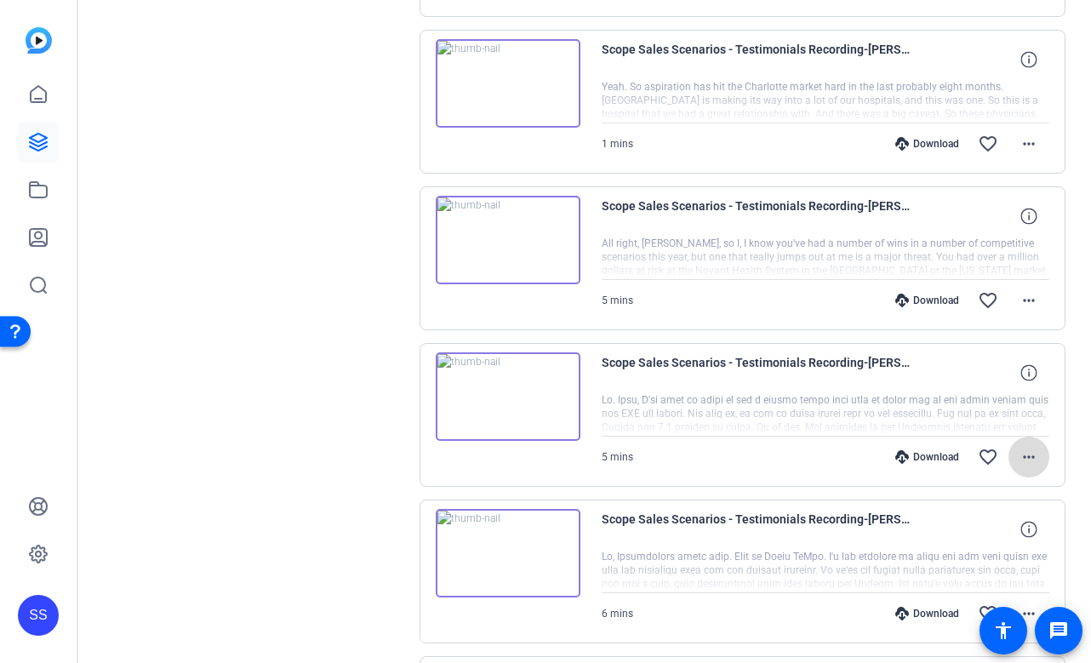
click at [1027, 462] on mat-icon "more_horiz" at bounding box center [1029, 457] width 20 height 20
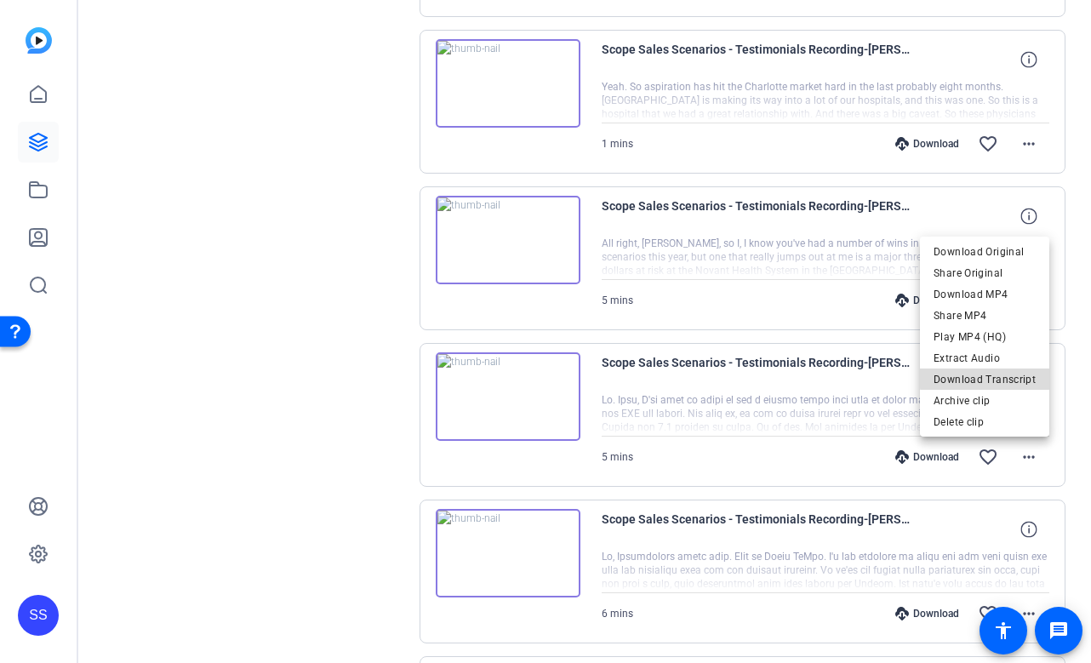
click at [1026, 375] on span "Download Transcript" at bounding box center [985, 379] width 102 height 20
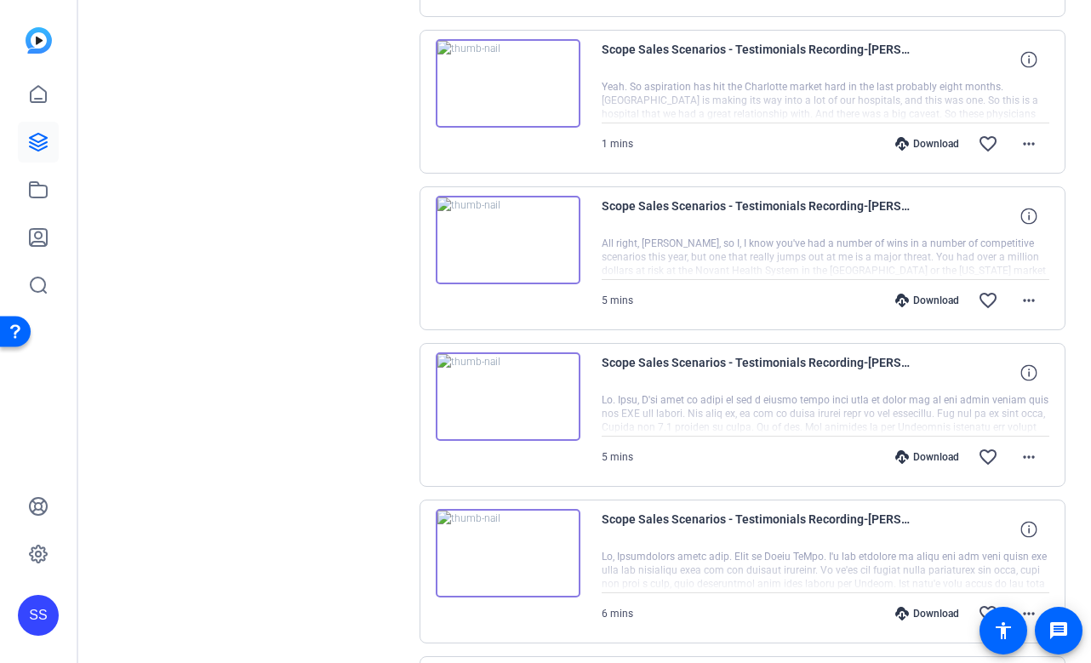
click at [539, 398] on img at bounding box center [508, 396] width 145 height 89
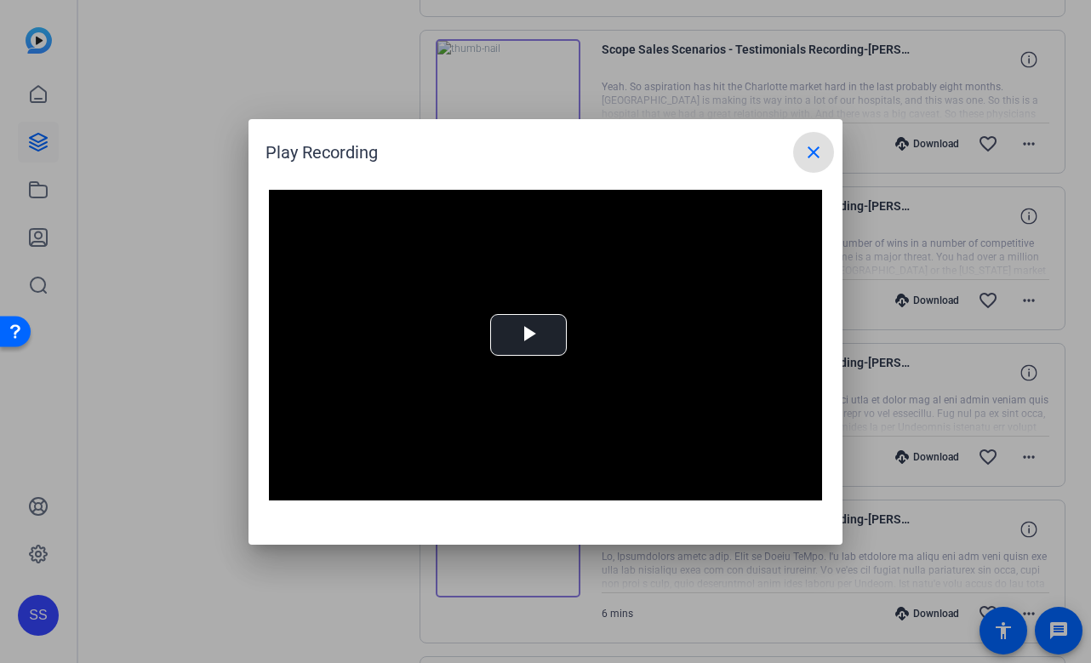
click at [816, 154] on mat-icon "close" at bounding box center [814, 152] width 20 height 20
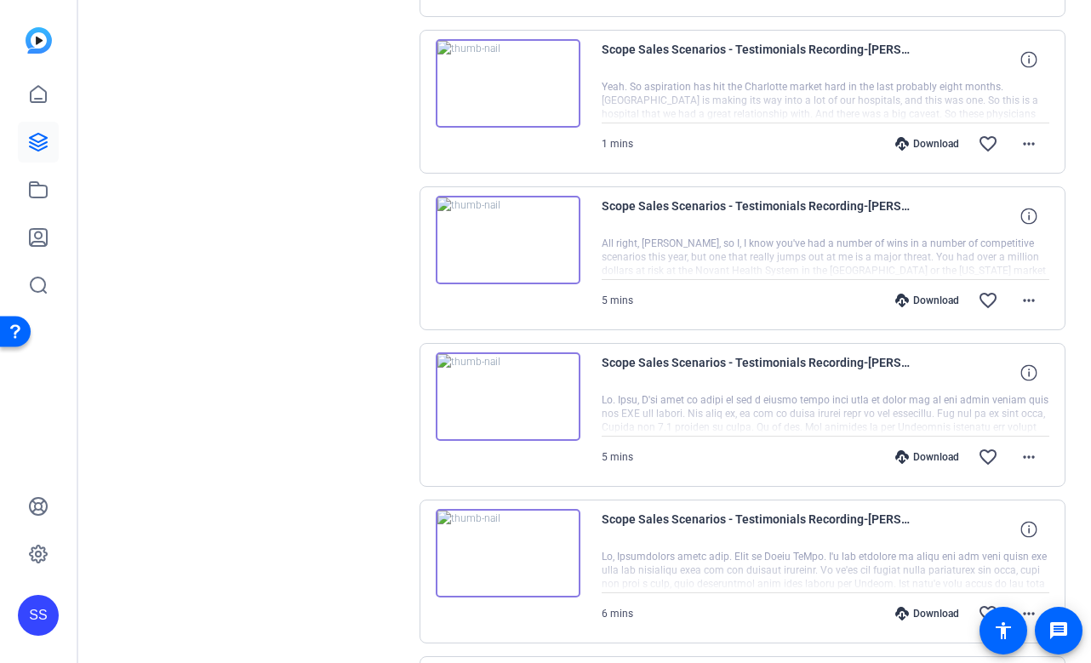
click at [534, 253] on img at bounding box center [508, 240] width 145 height 89
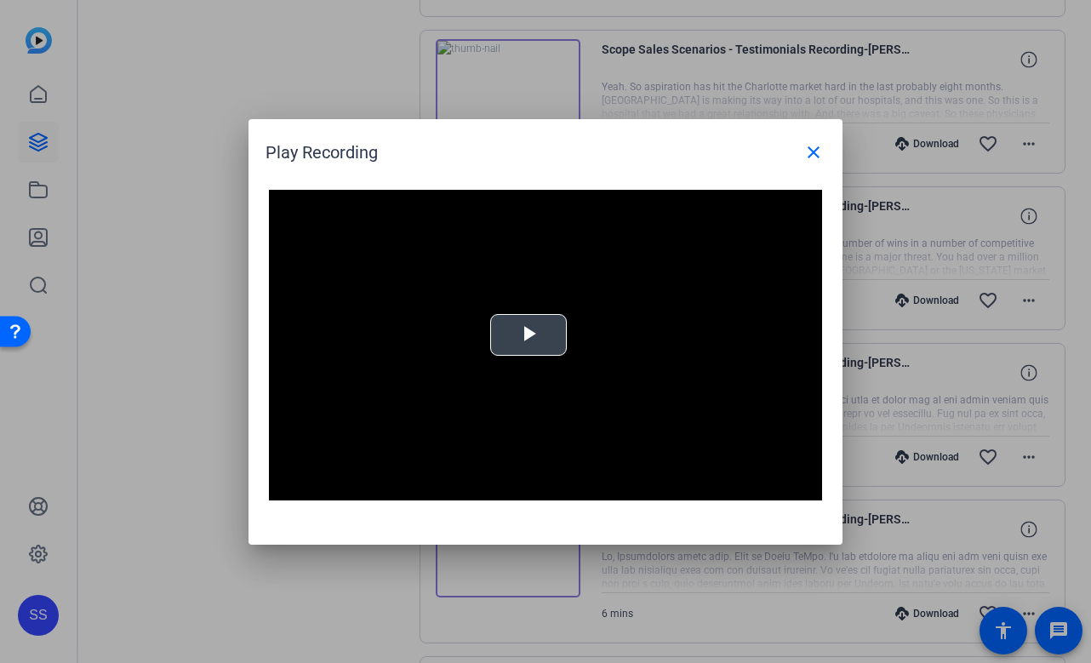
click at [529, 335] on span "Video Player" at bounding box center [529, 335] width 0 height 0
click at [472, 343] on video "Video Player" at bounding box center [545, 346] width 553 height 312
